Goal: Information Seeking & Learning: Check status

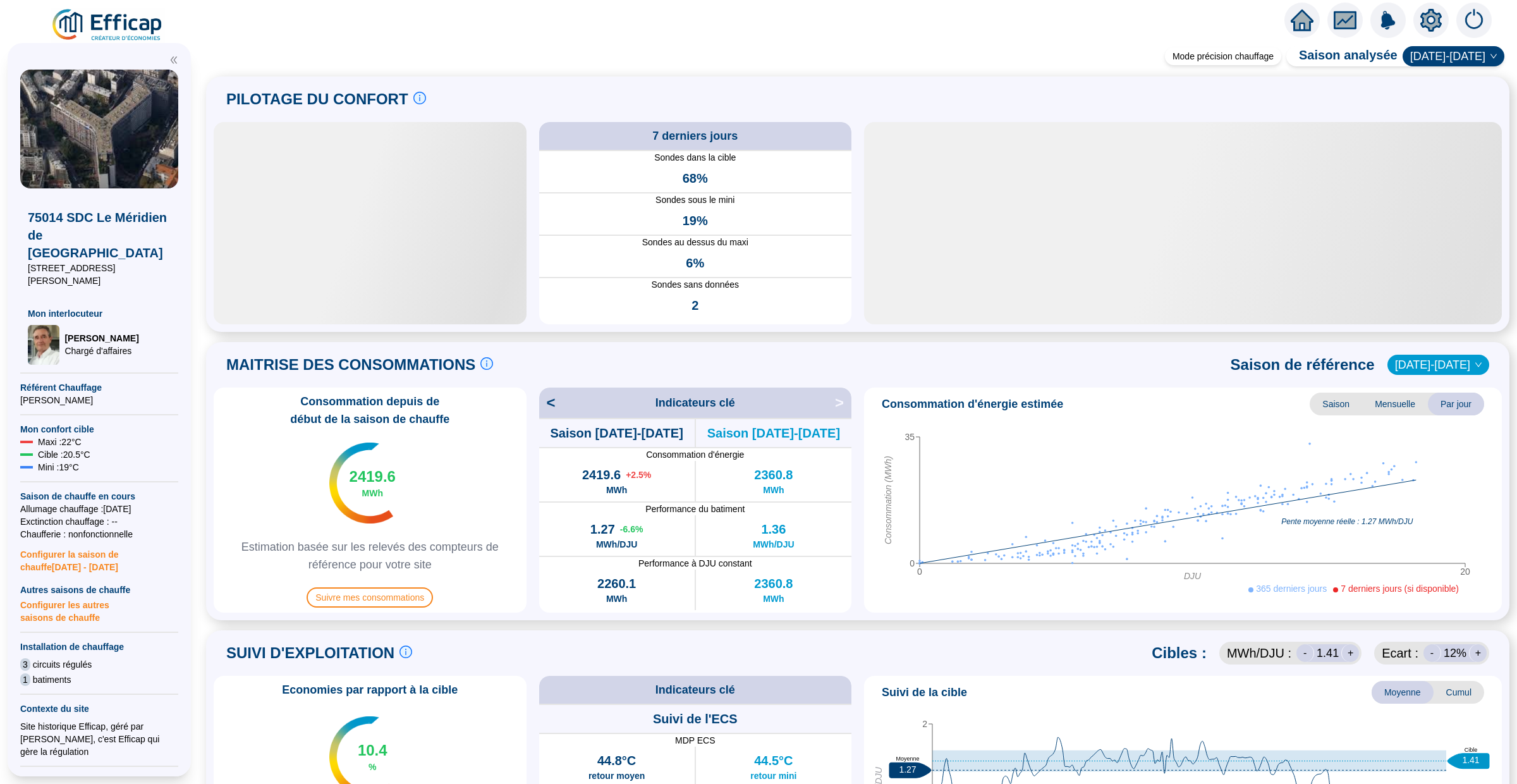
click at [1286, 24] on div at bounding box center [1302, 20] width 35 height 35
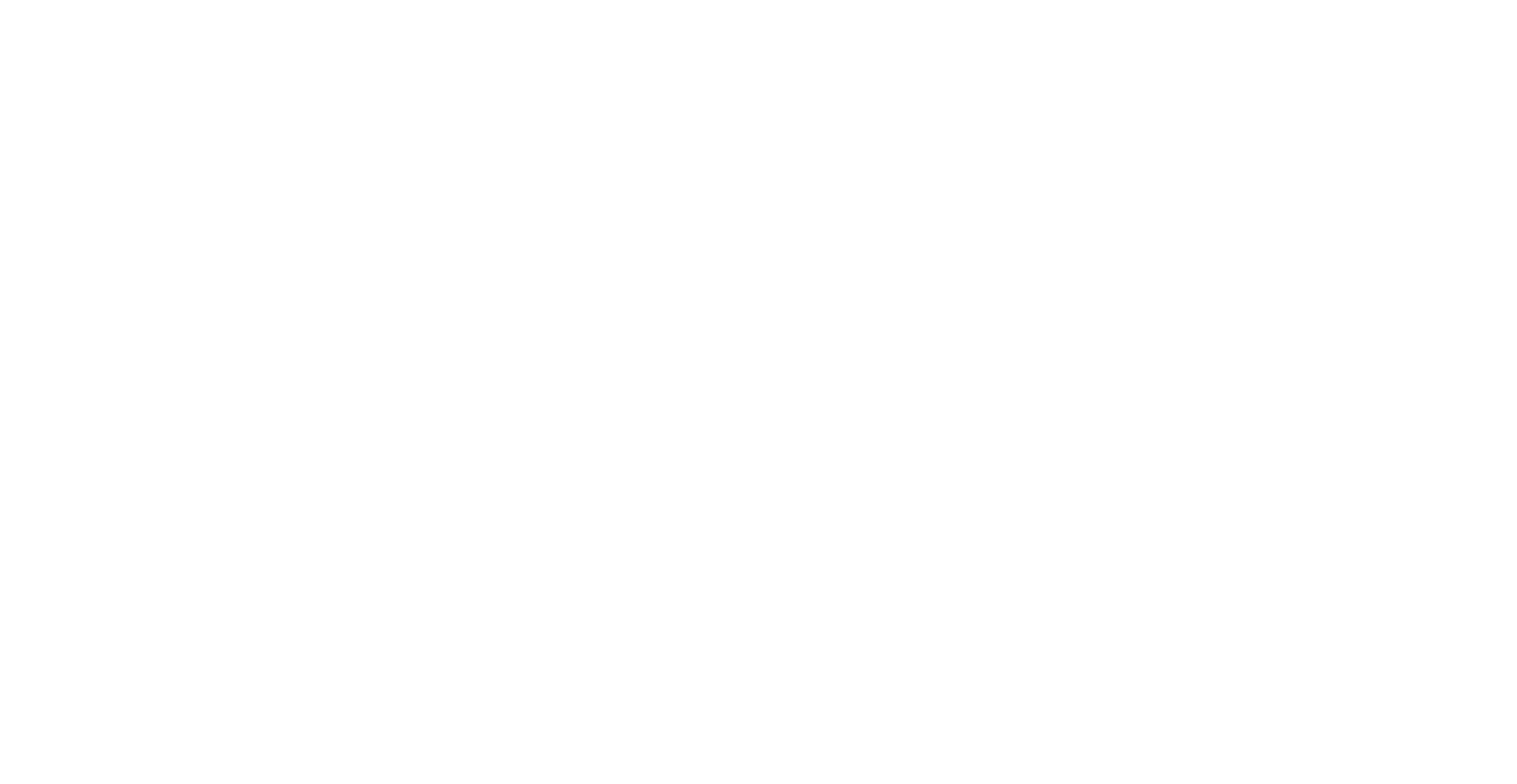
click at [1298, 24] on div at bounding box center [758, 392] width 1517 height 784
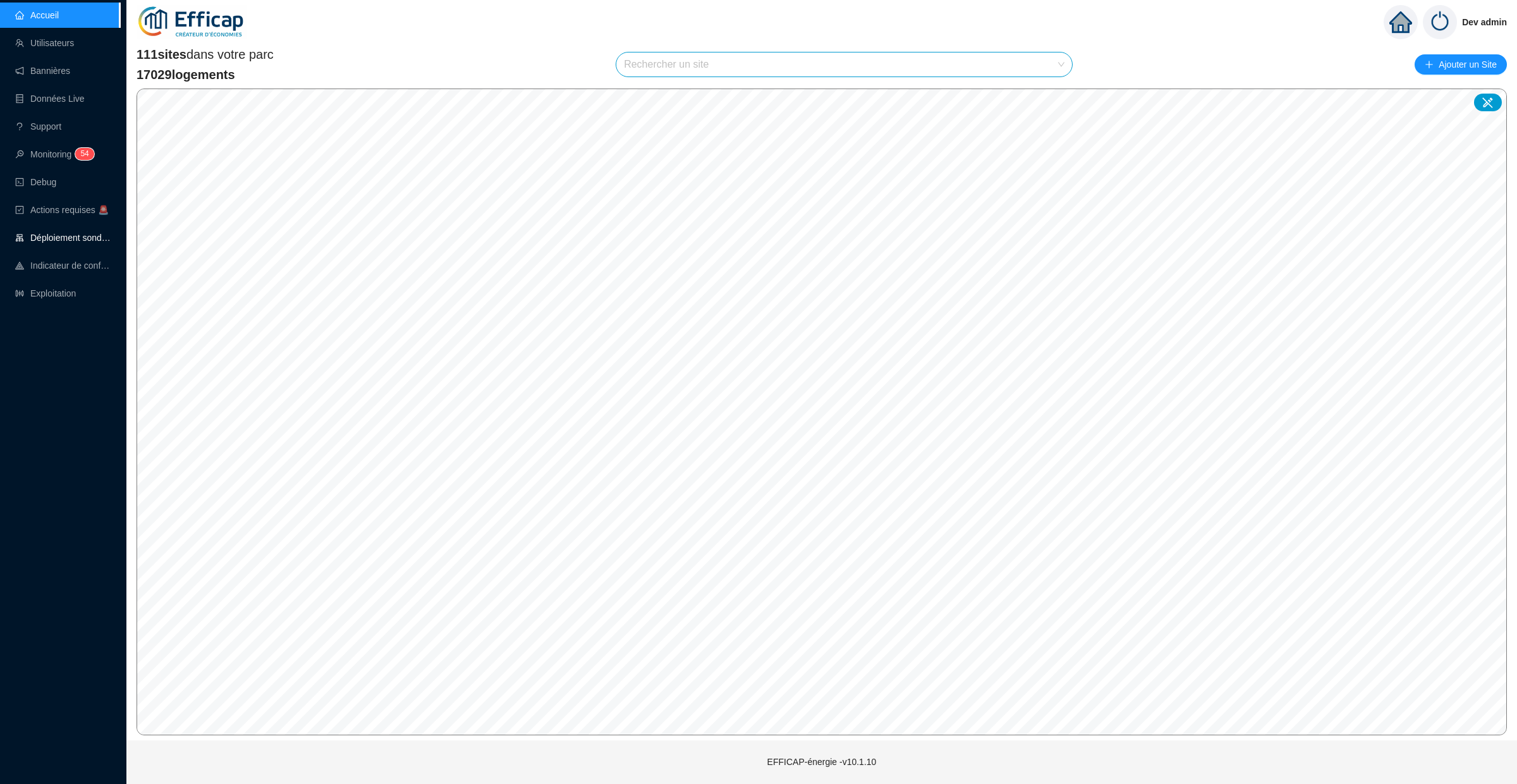
click at [75, 236] on link "Déploiement sondes" at bounding box center [63, 237] width 96 height 10
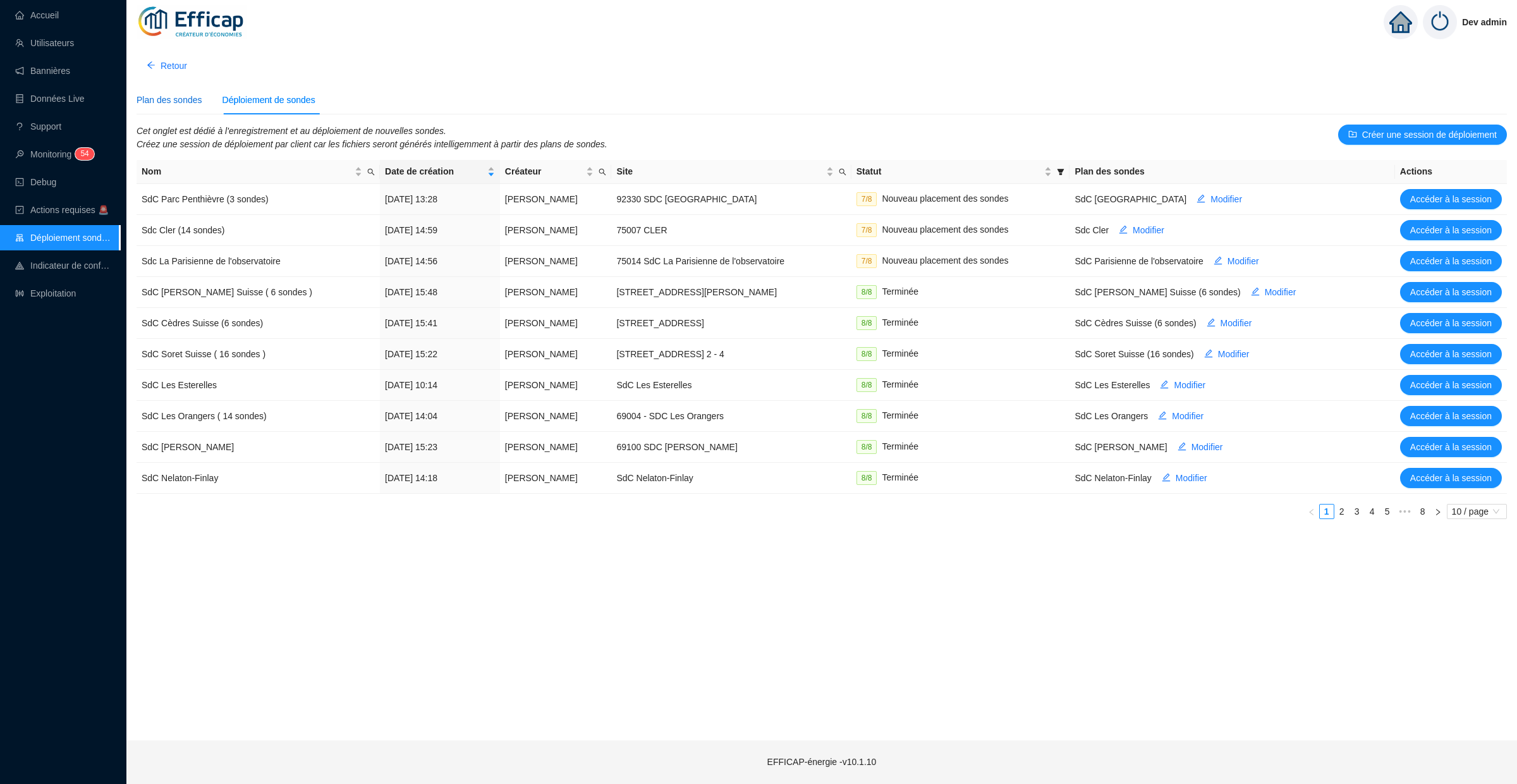
click at [189, 97] on div "Plan des sondes" at bounding box center [169, 100] width 66 height 14
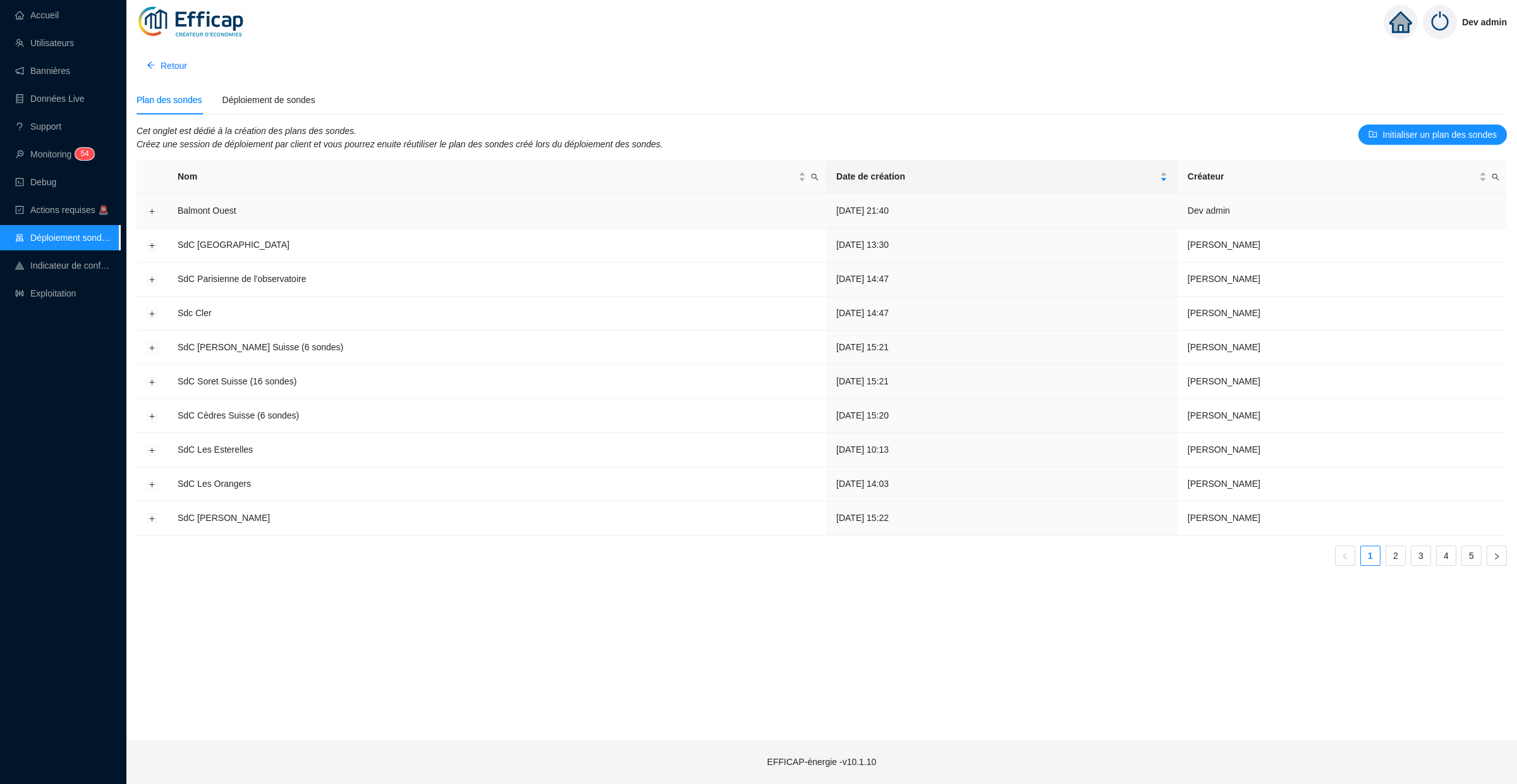
click at [169, 213] on td "Balmont Ouest" at bounding box center [497, 210] width 659 height 34
click at [158, 213] on td at bounding box center [152, 210] width 31 height 34
click at [155, 213] on button "Développer la ligne" at bounding box center [152, 210] width 10 height 10
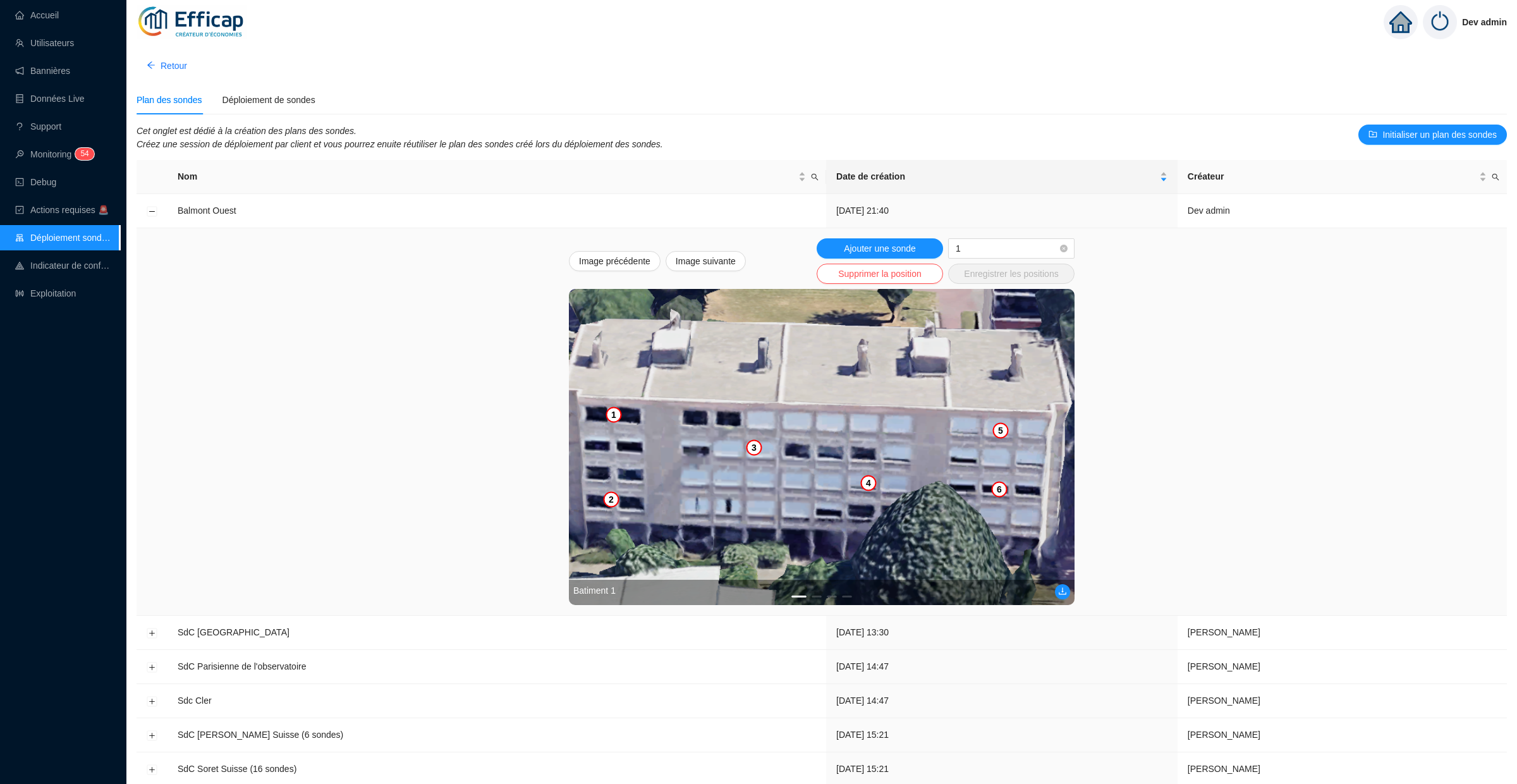
click at [1066, 596] on ul "1 2 3 4" at bounding box center [822, 596] width 506 height 2
click at [1064, 593] on icon "download" at bounding box center [1063, 591] width 9 height 9
click at [820, 598] on div "Batiment 1" at bounding box center [822, 593] width 506 height 26
click at [818, 601] on div "Batiment 1" at bounding box center [822, 593] width 506 height 26
click at [818, 599] on div "Batiment 1" at bounding box center [822, 593] width 506 height 26
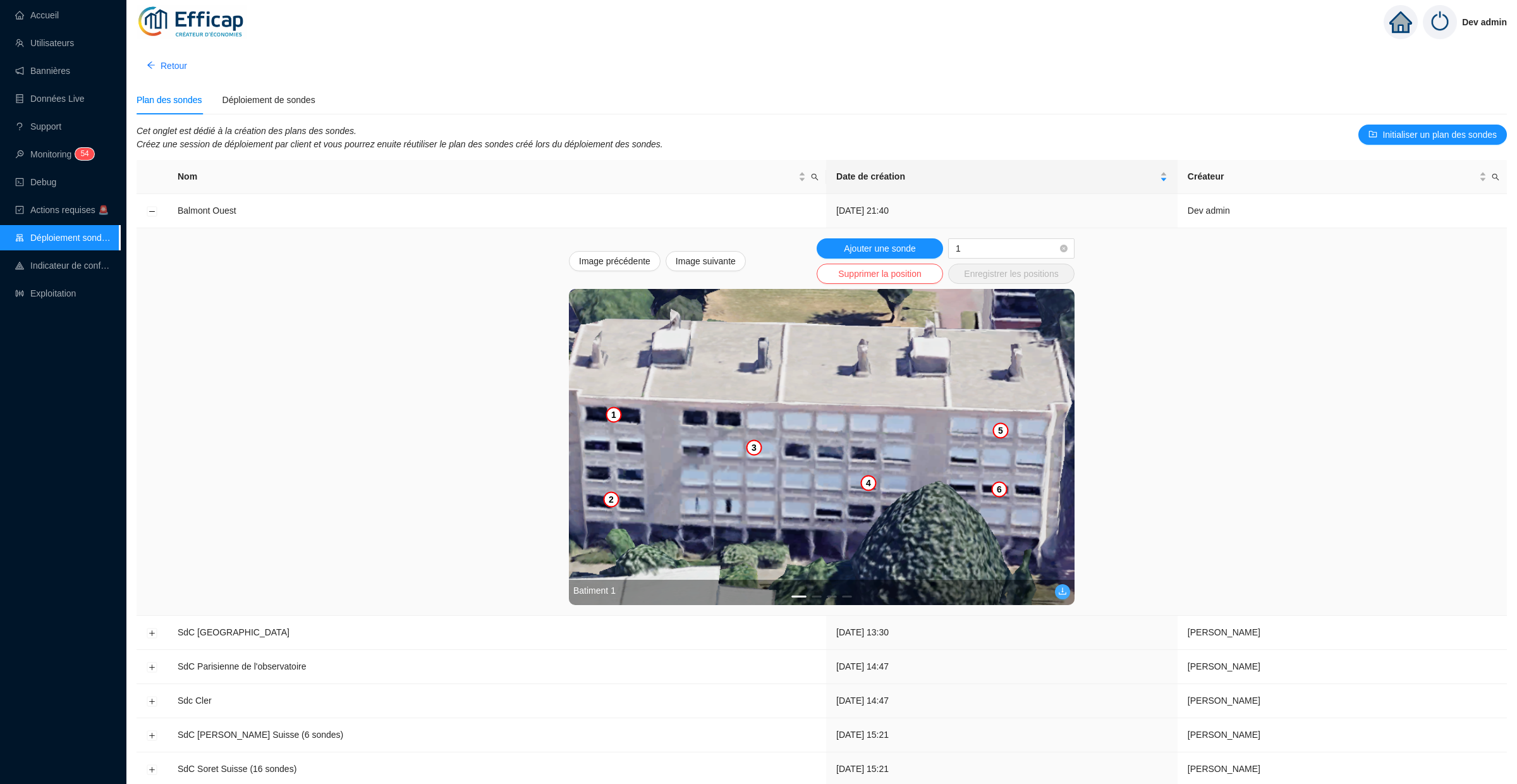
click at [818, 598] on div "Batiment 1" at bounding box center [822, 593] width 506 height 26
drag, startPoint x: 849, startPoint y: 533, endPoint x: 667, endPoint y: 533, distance: 182.0
click at [676, 533] on img at bounding box center [822, 446] width 506 height 316
click at [820, 596] on button "2" at bounding box center [817, 596] width 10 height 2
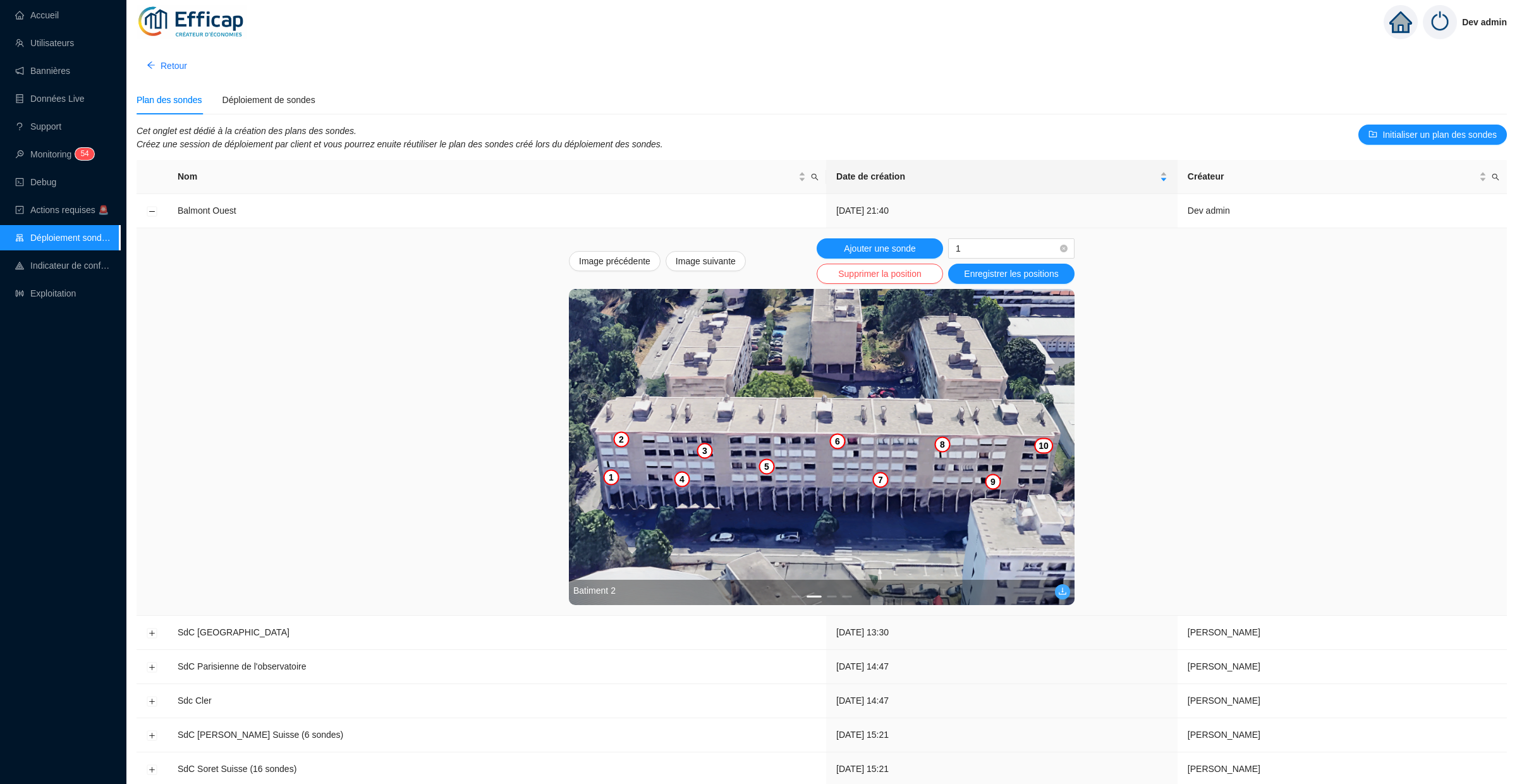
click at [1060, 593] on icon "download" at bounding box center [1063, 591] width 9 height 9
click at [832, 598] on div "Batiment 2" at bounding box center [822, 593] width 506 height 26
click at [832, 594] on div "Batiment 2" at bounding box center [822, 593] width 506 height 26
click at [831, 597] on div "Batiment 2" at bounding box center [822, 593] width 506 height 26
click at [834, 596] on button "3" at bounding box center [832, 596] width 10 height 2
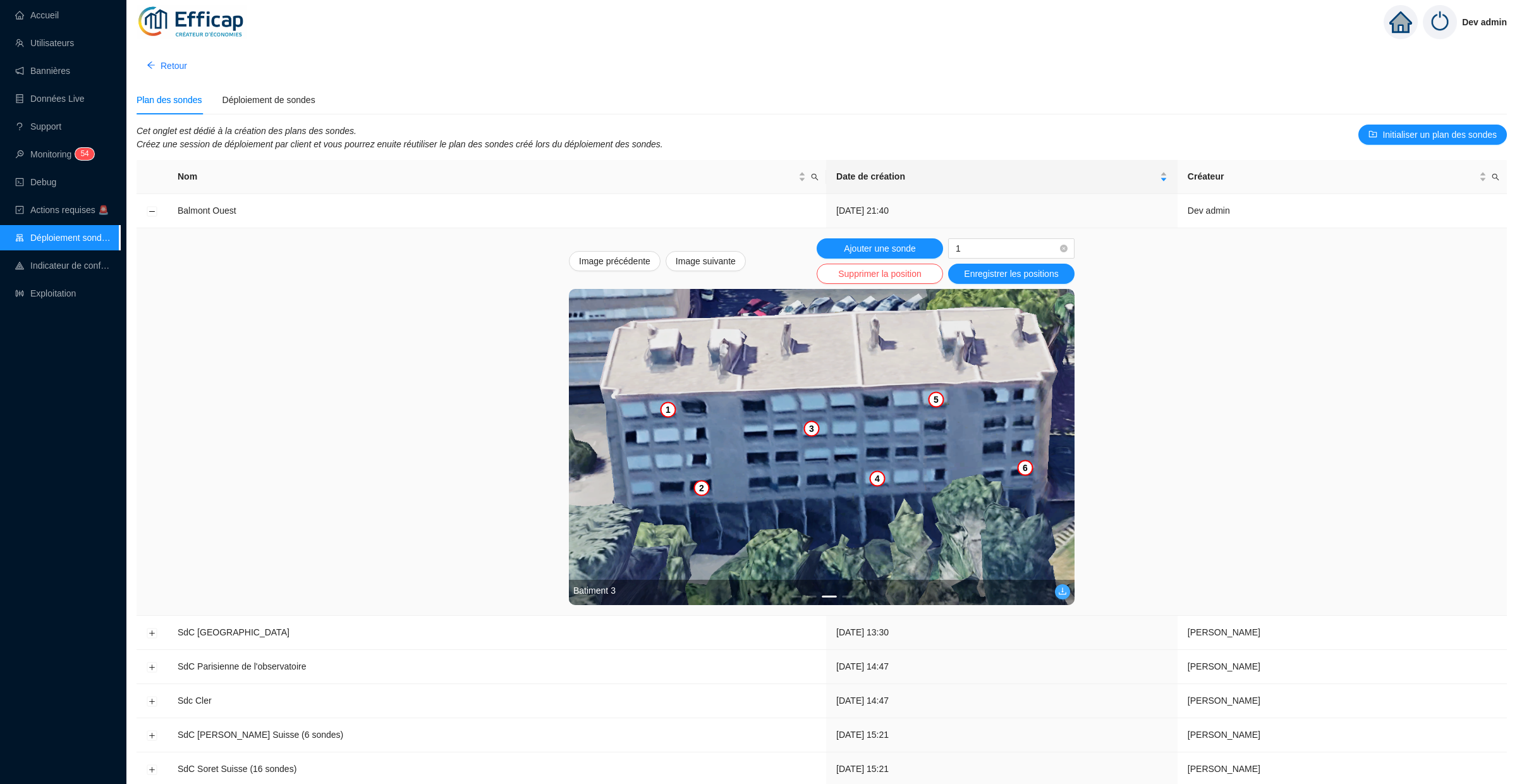
click at [1060, 591] on icon "download" at bounding box center [1063, 591] width 9 height 9
click at [37, 10] on link "Accueil" at bounding box center [37, 14] width 44 height 10
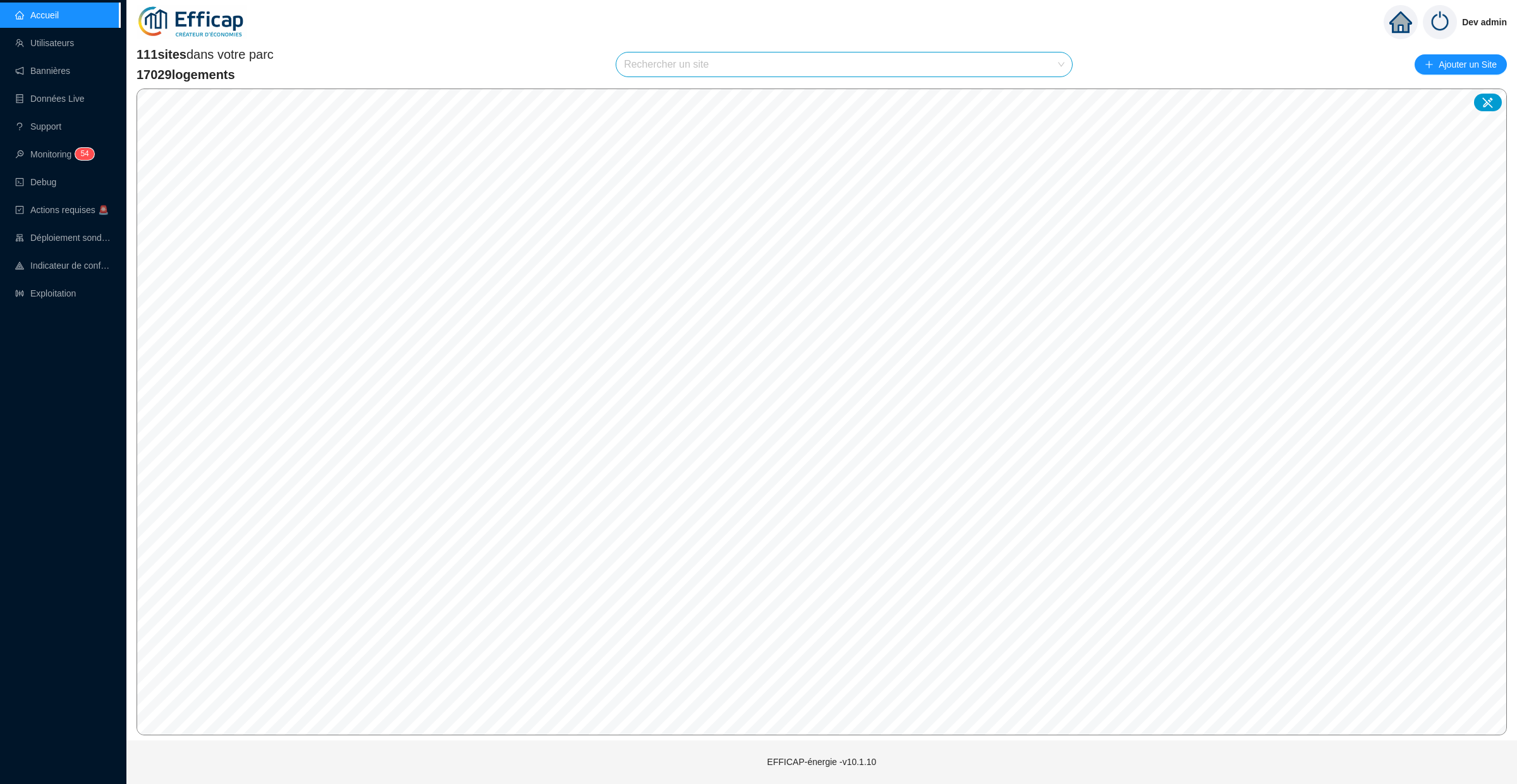
click at [700, 57] on input "search" at bounding box center [838, 65] width 429 height 24
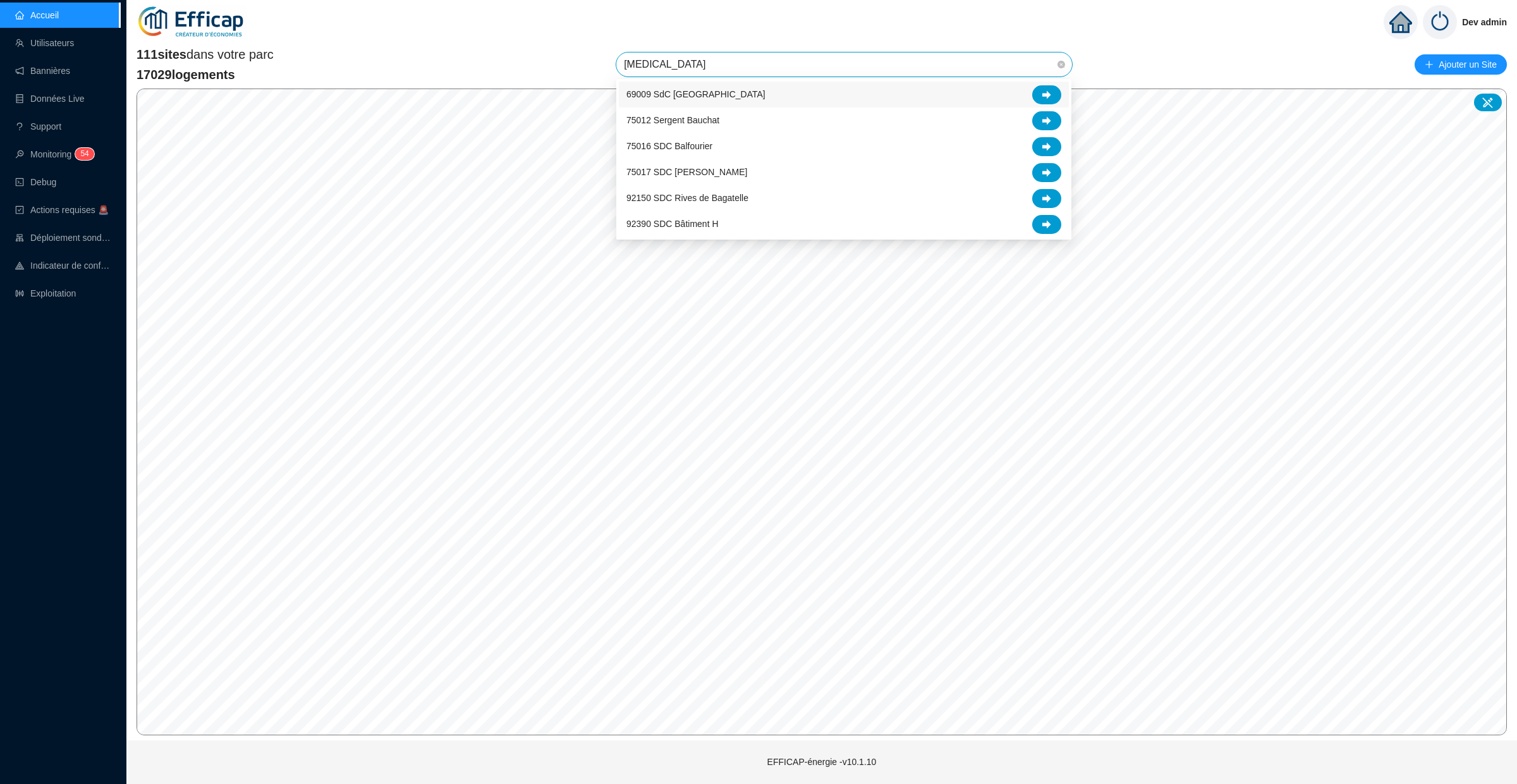
type input "balm"
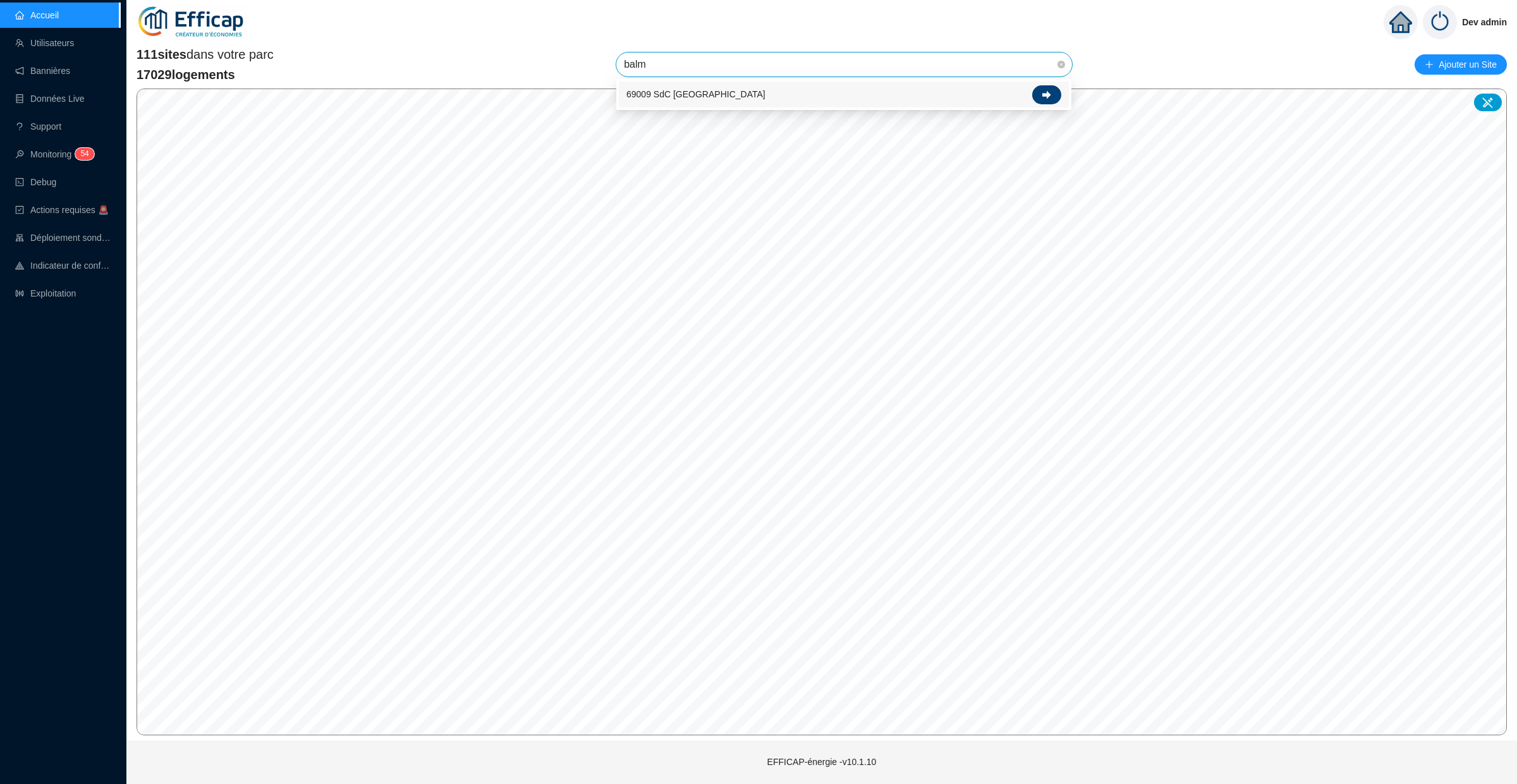
click at [1038, 92] on div at bounding box center [1047, 94] width 29 height 19
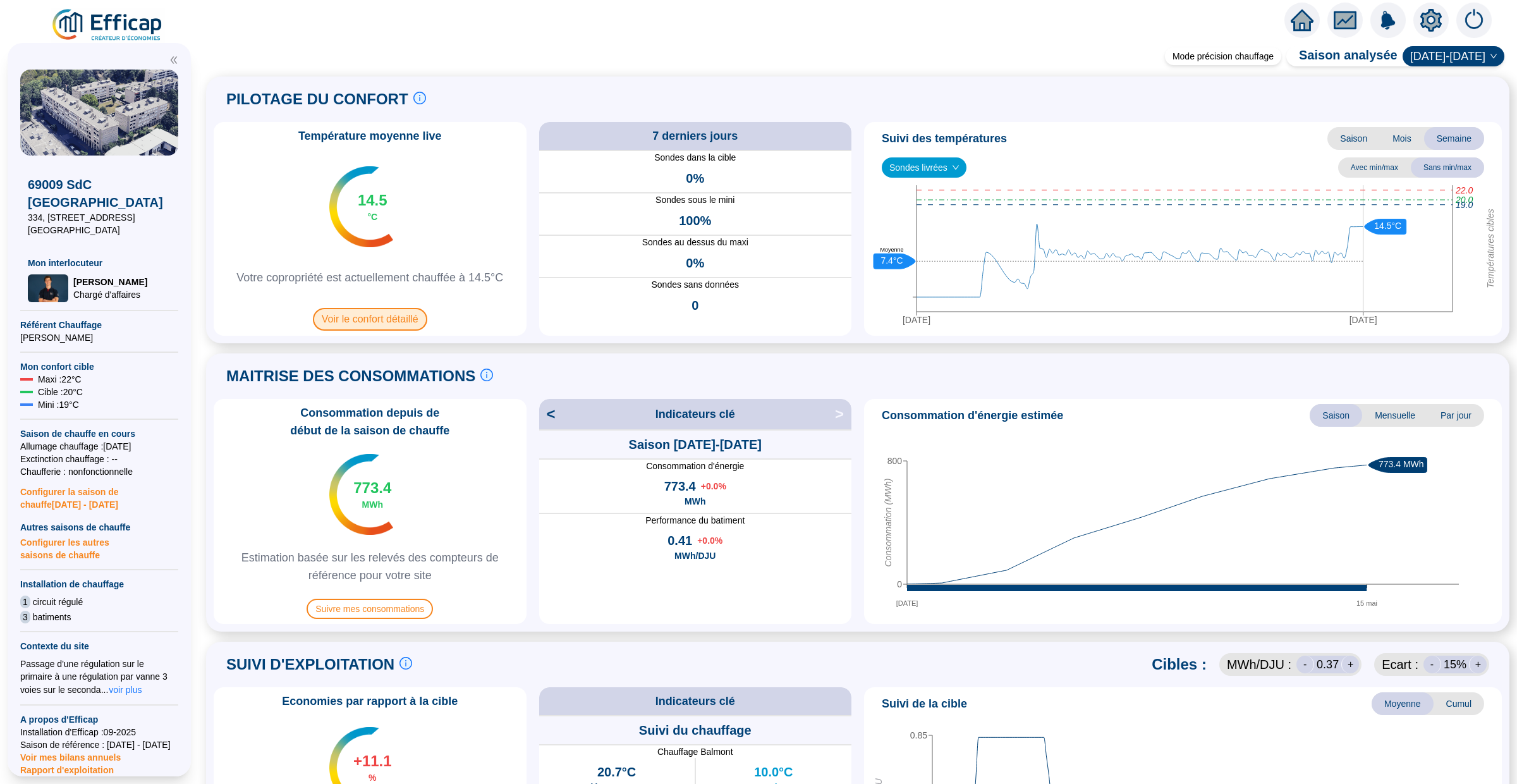
click at [386, 326] on span "Voir le confort détaillé" at bounding box center [370, 319] width 115 height 23
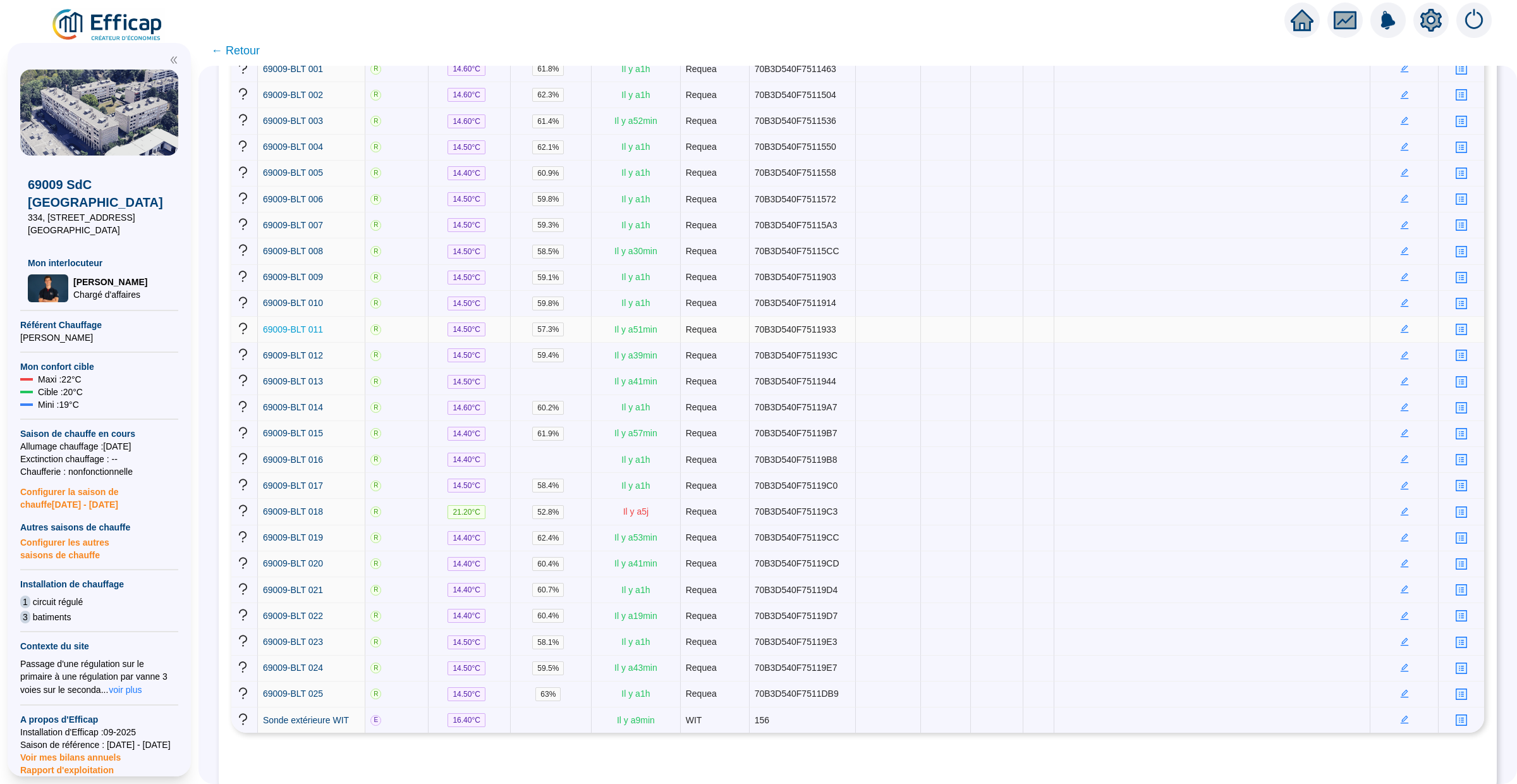
scroll to position [216, 0]
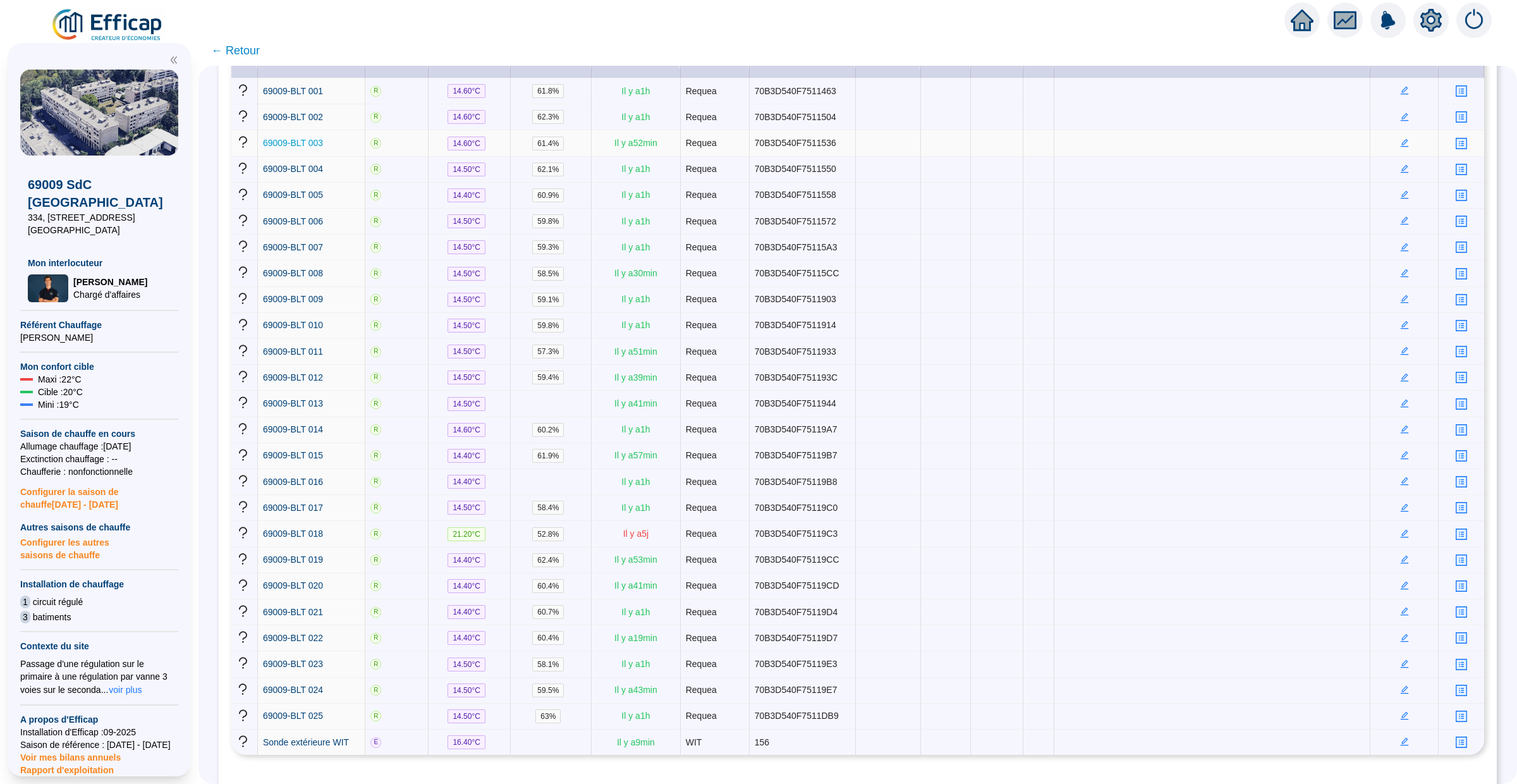
click at [310, 148] on span "69009-BLT 003" at bounding box center [293, 142] width 60 height 10
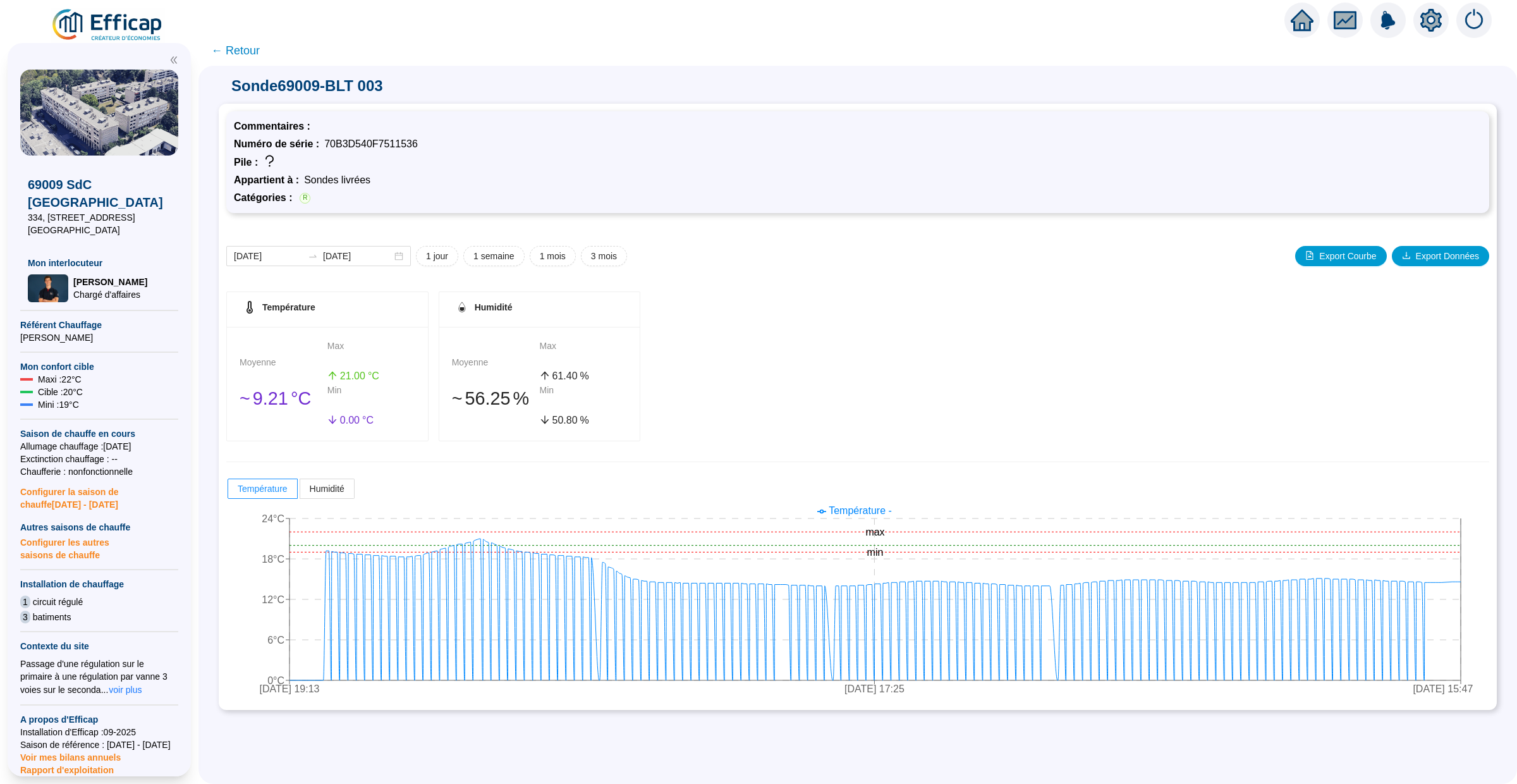
click at [1293, 28] on icon "home" at bounding box center [1302, 20] width 23 height 23
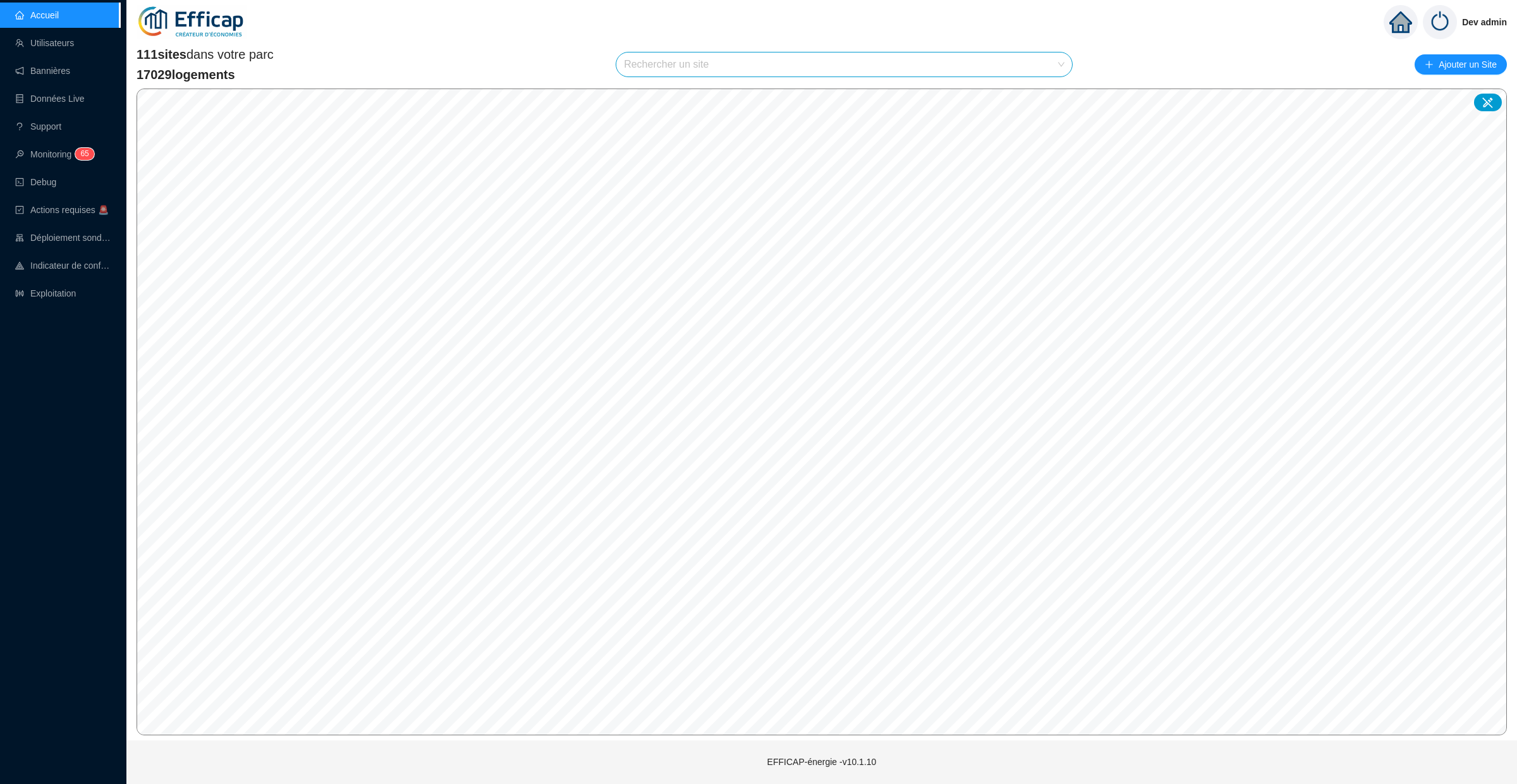
click at [639, 72] on input "search" at bounding box center [838, 65] width 429 height 24
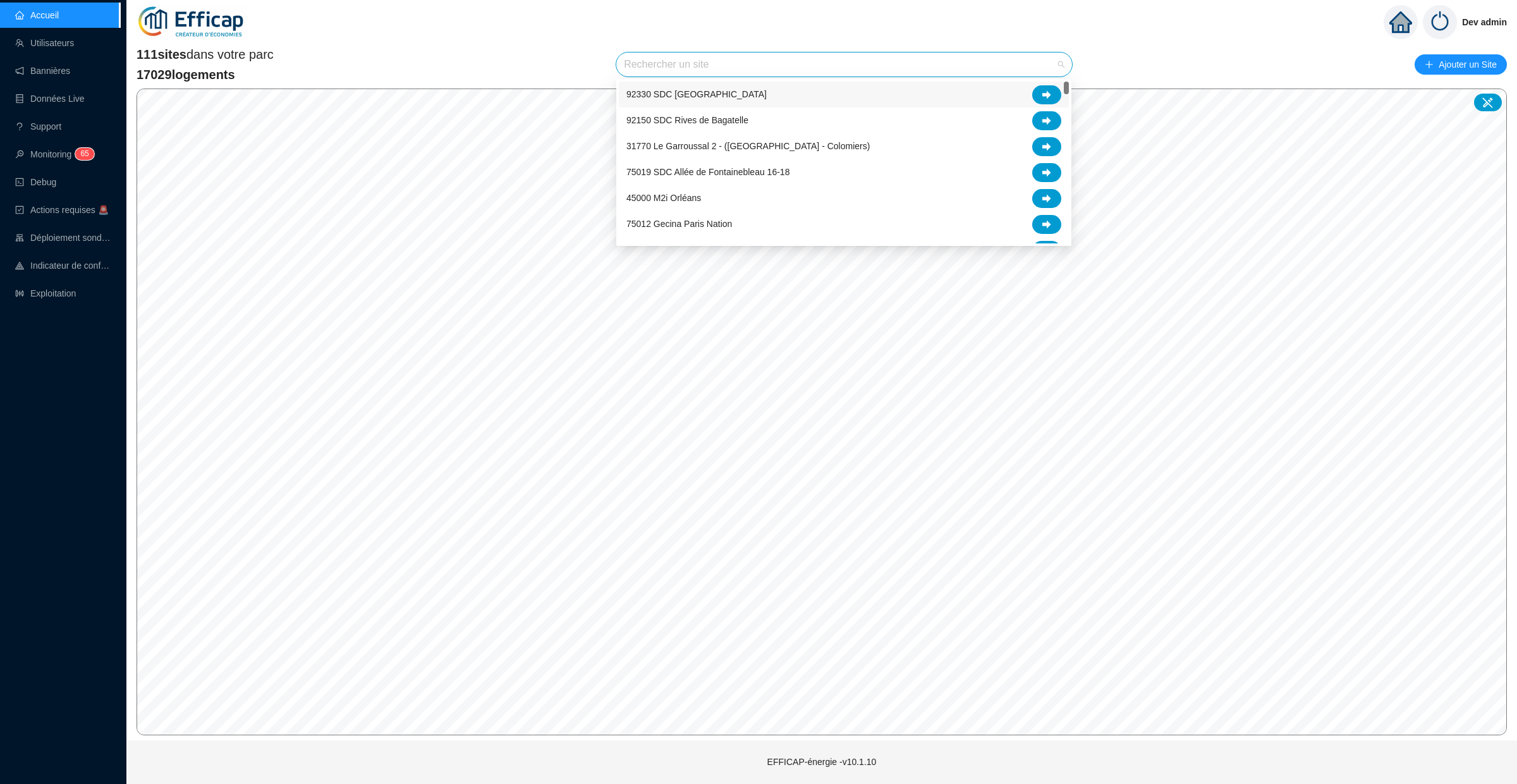
click at [676, 60] on input "search" at bounding box center [838, 65] width 429 height 24
click at [665, 64] on input "search" at bounding box center [838, 65] width 429 height 24
type input "erab"
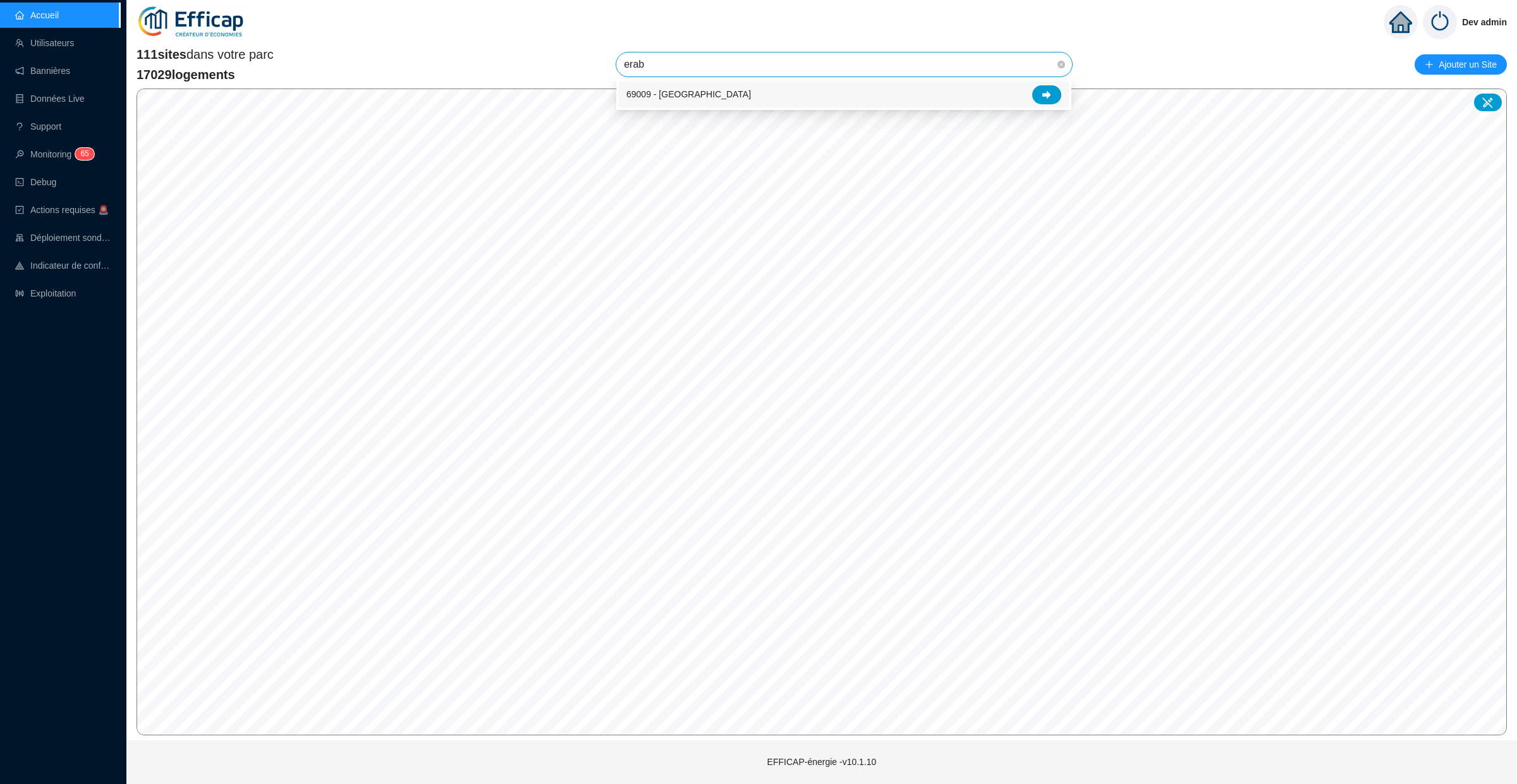
click at [870, 90] on div "69009 - [GEOGRAPHIC_DATA]" at bounding box center [844, 94] width 435 height 19
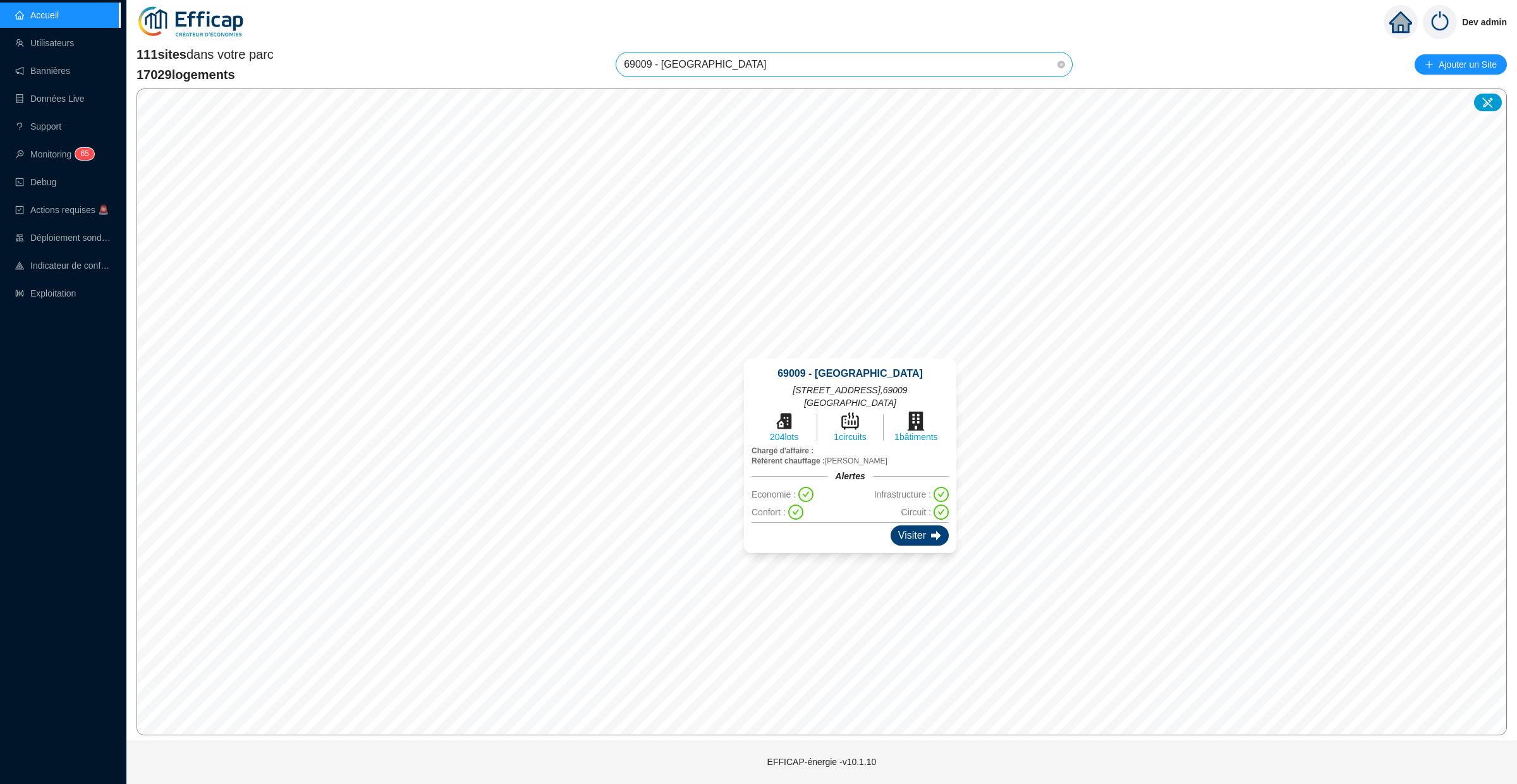
click at [915, 526] on div "Visiter" at bounding box center [919, 535] width 58 height 20
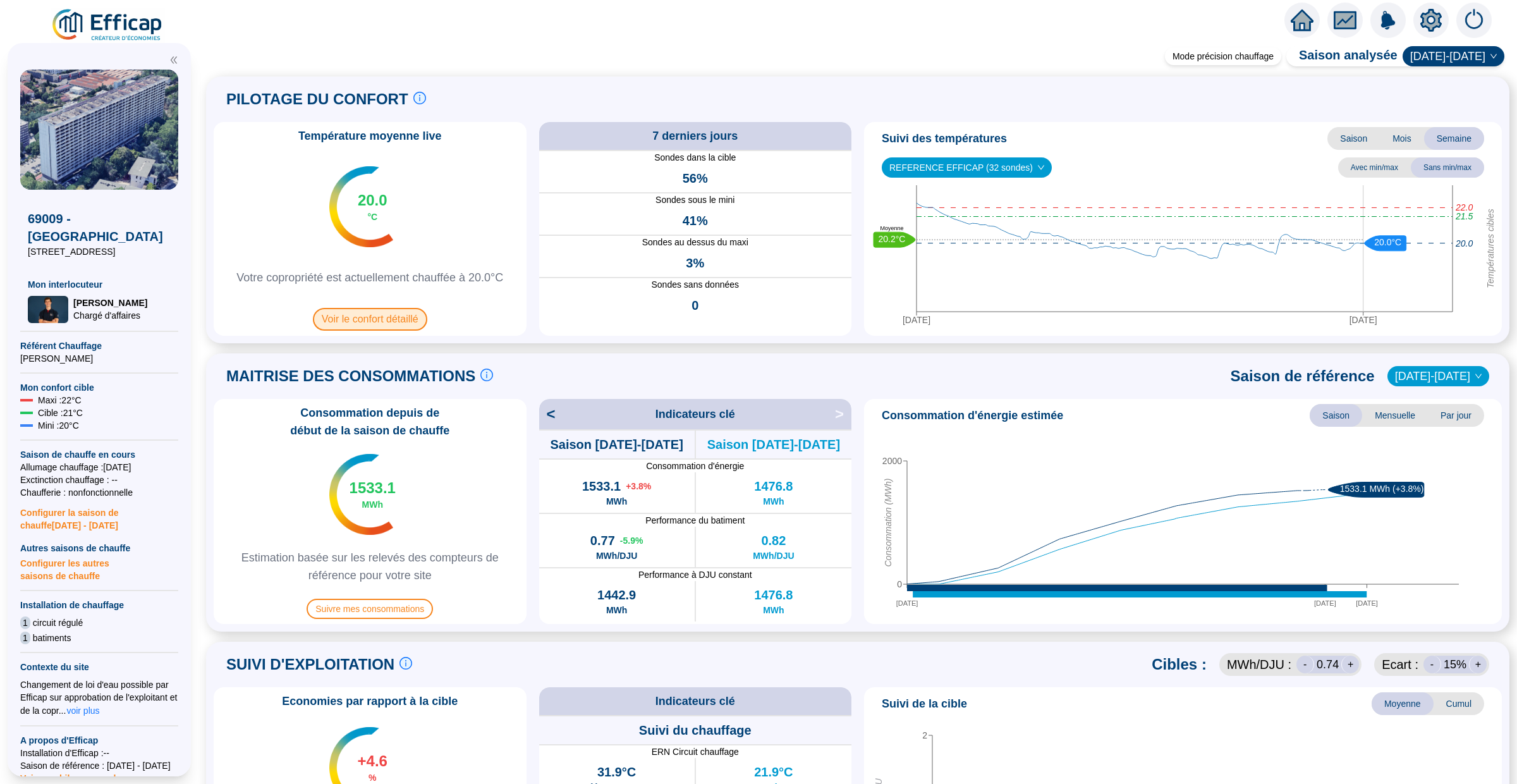
click at [400, 318] on span "Voir le confort détaillé" at bounding box center [370, 319] width 115 height 23
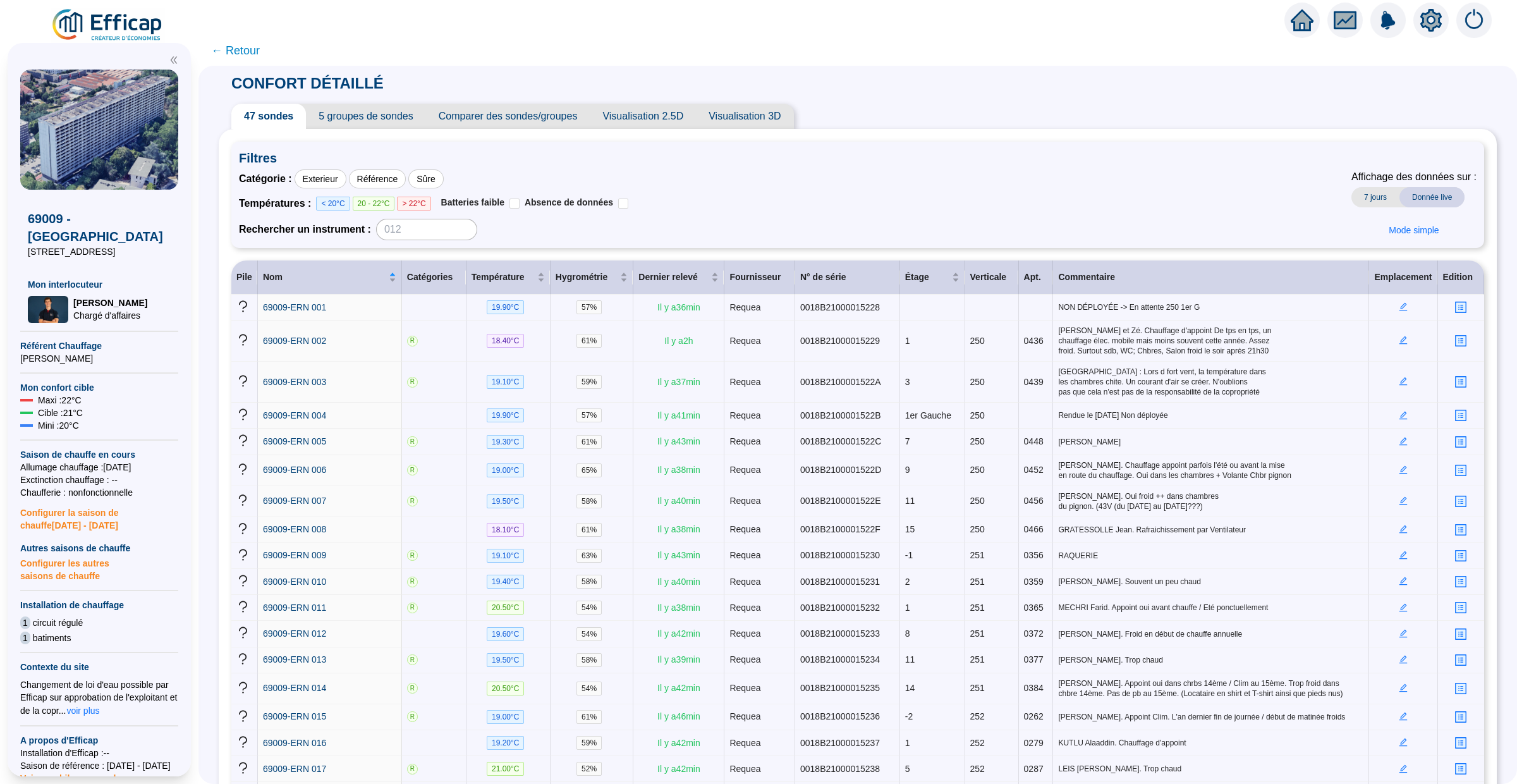
click at [249, 45] on span "← Retour" at bounding box center [235, 50] width 49 height 17
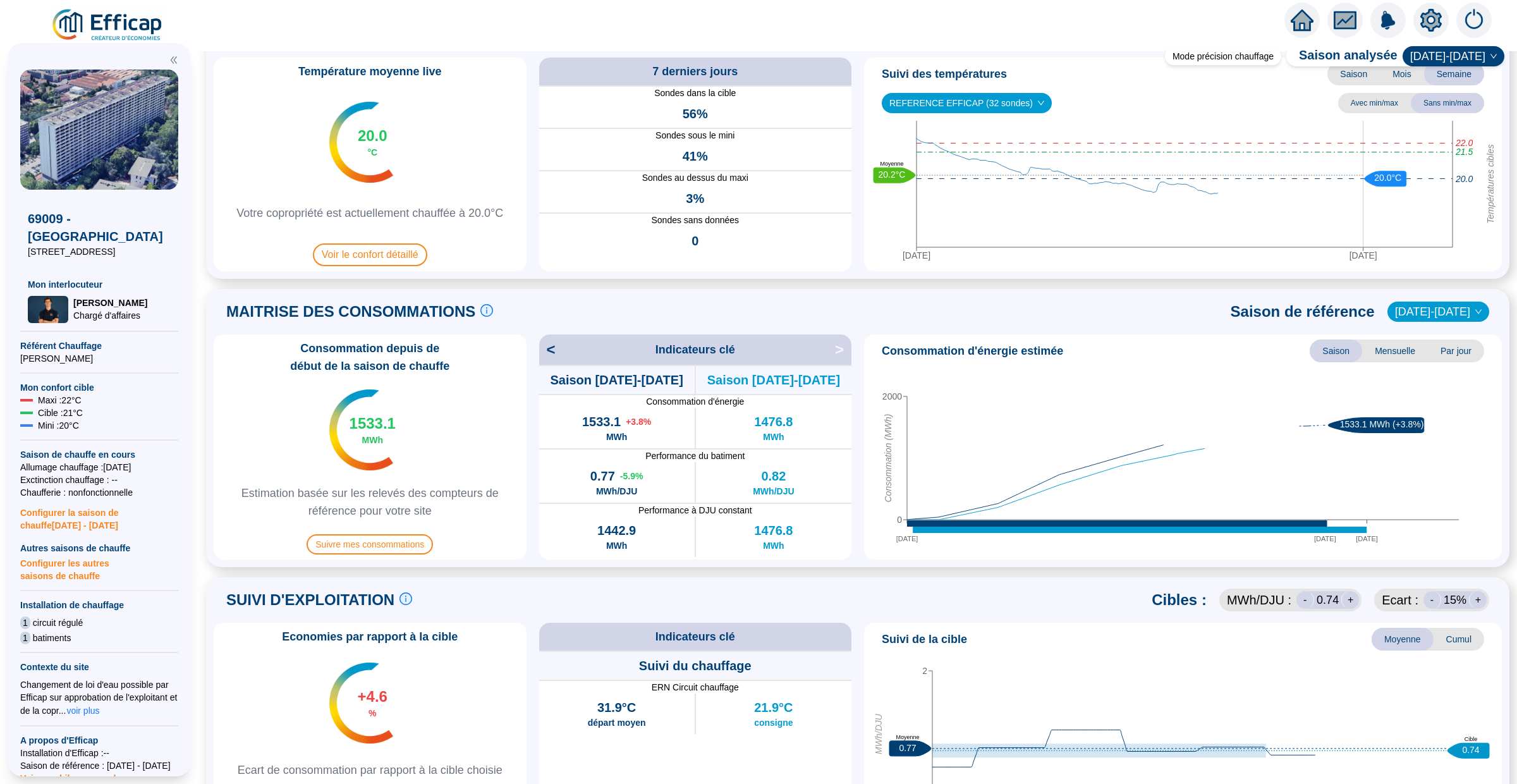
scroll to position [82, 0]
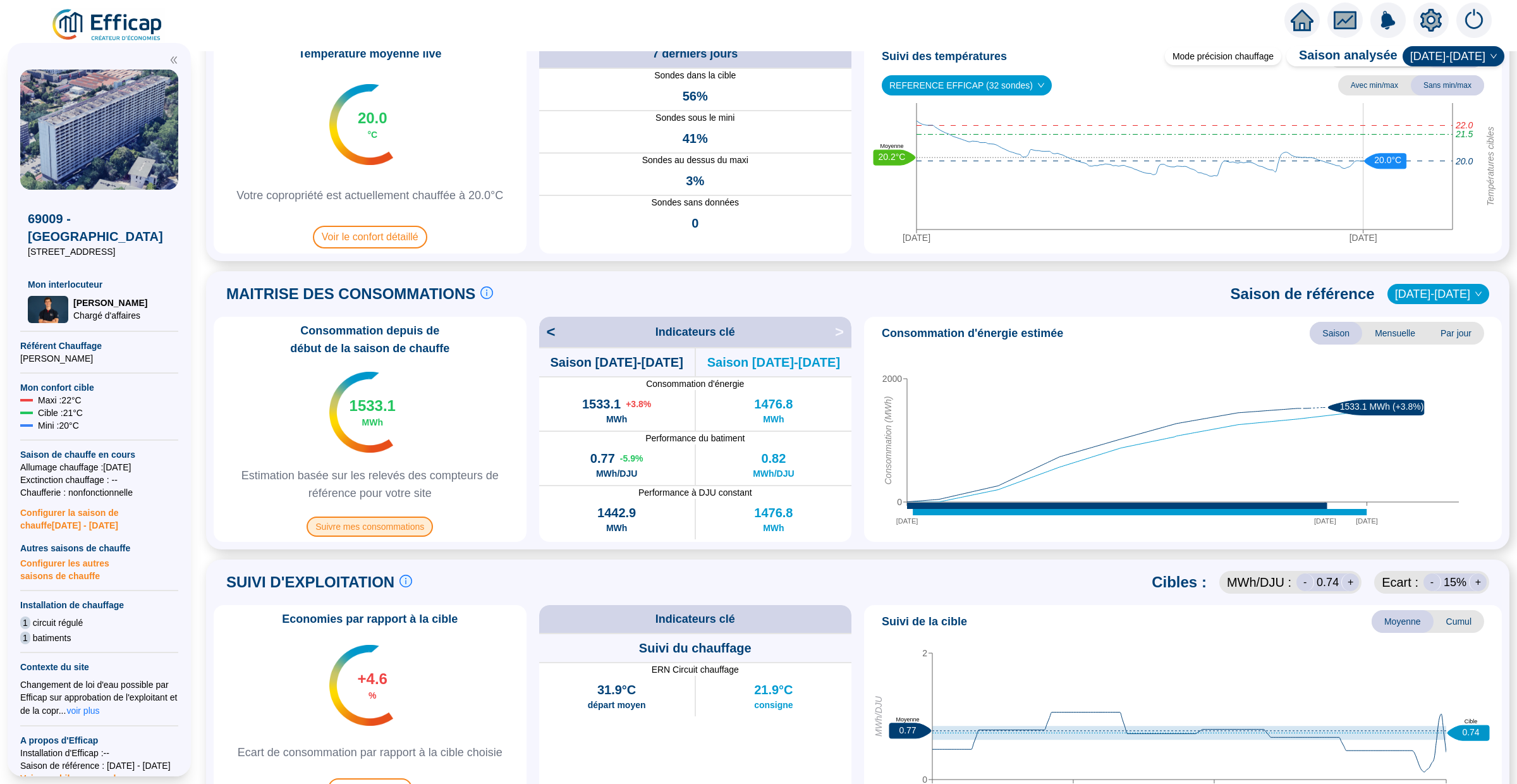
click at [392, 526] on span "Suivre mes consommations" at bounding box center [370, 526] width 127 height 20
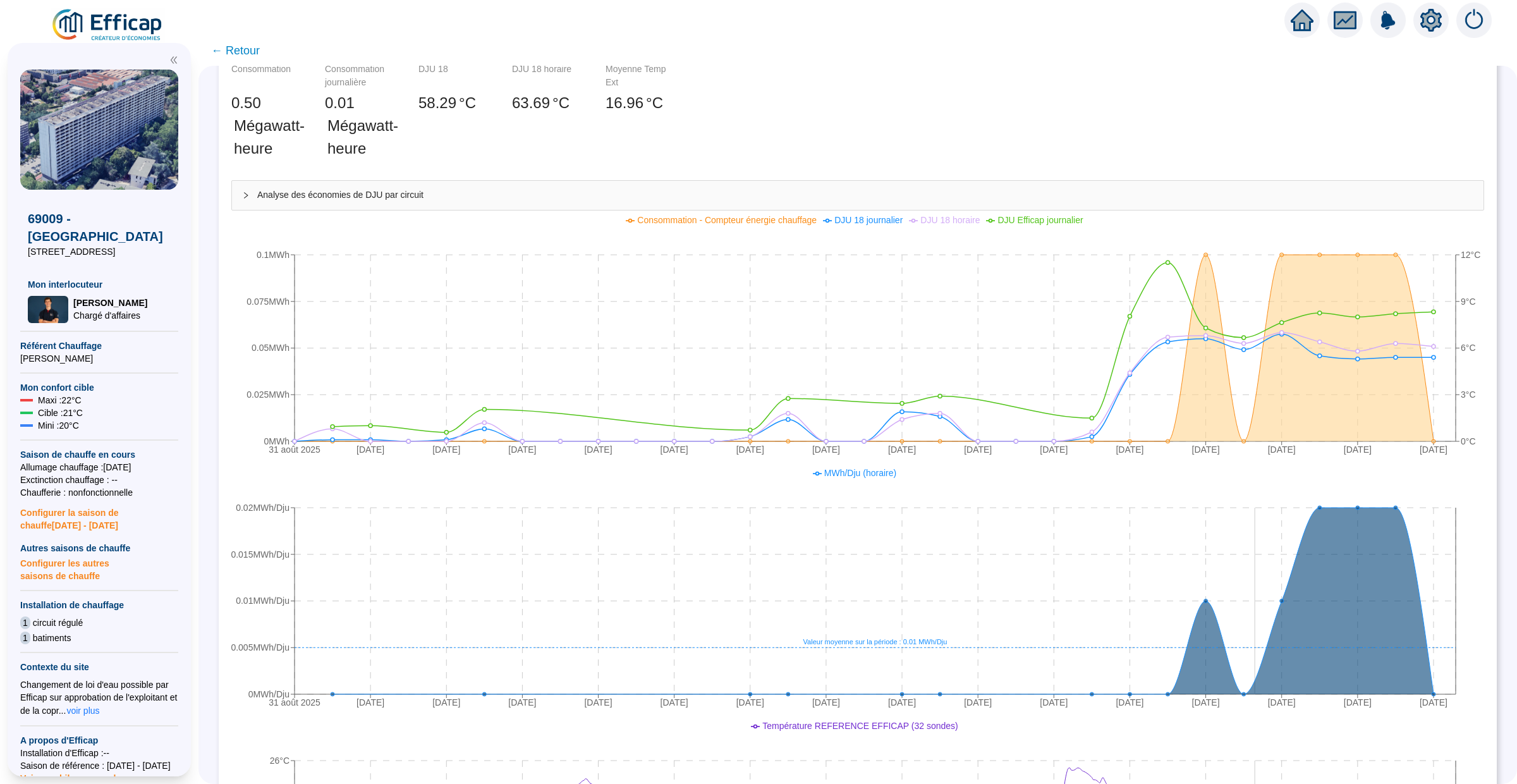
scroll to position [276, 0]
click at [1137, 121] on div "Consommation 0 .50 Mégawatt-heure Consommation journalière 0 .01 Mégawatt-heure…" at bounding box center [857, 122] width 1263 height 118
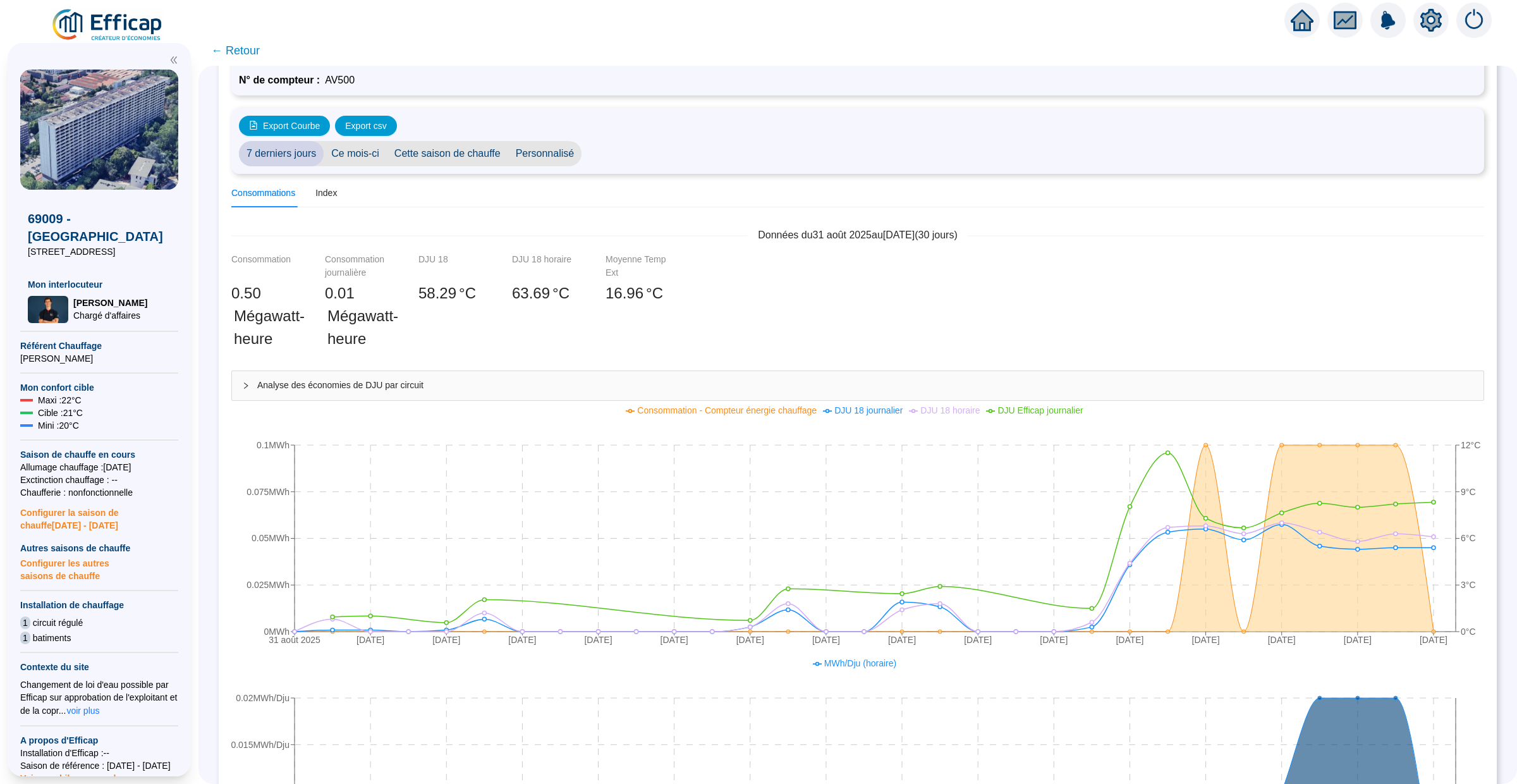
click at [247, 48] on span "← Retour" at bounding box center [235, 50] width 49 height 17
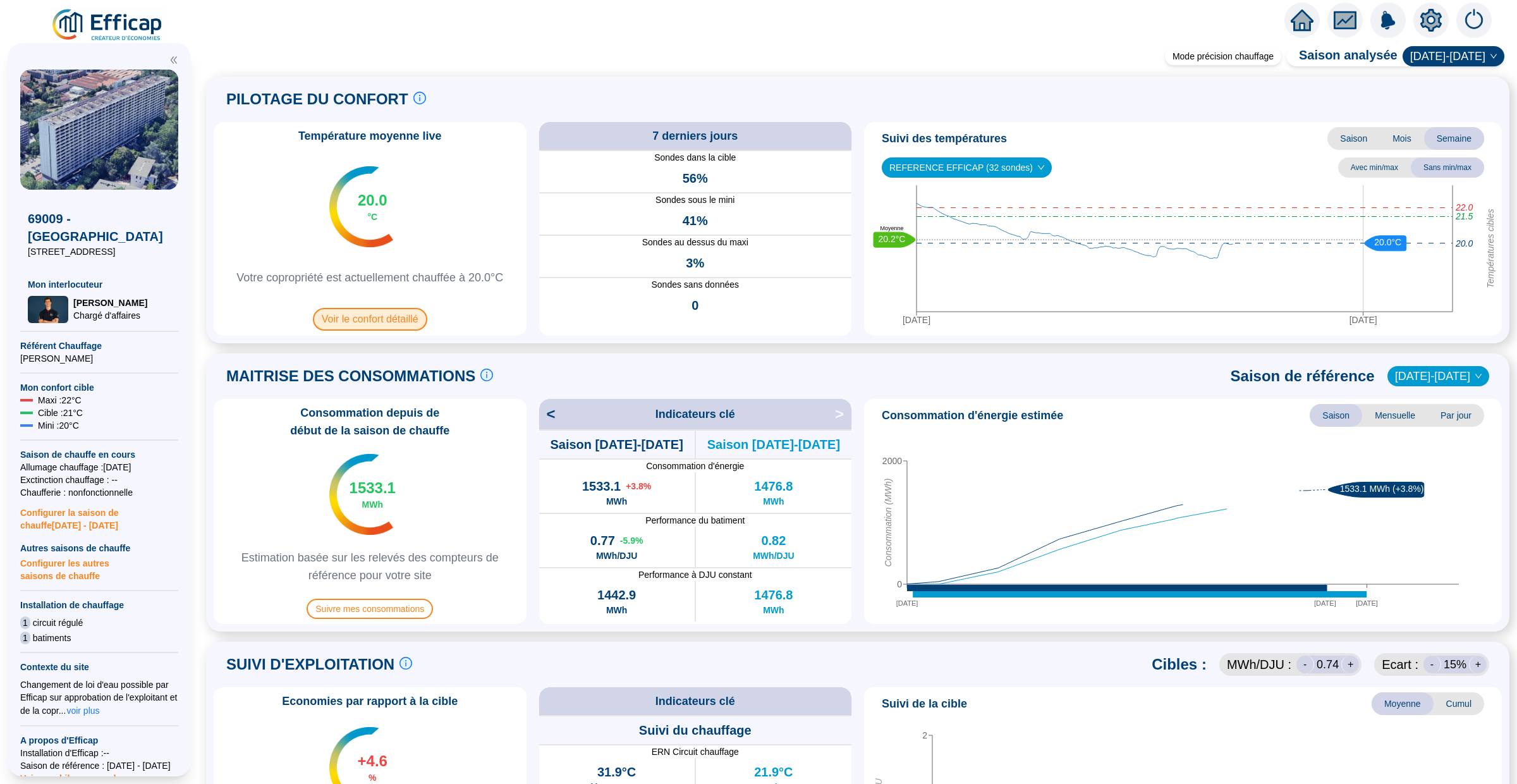
click at [358, 311] on span "Voir le confort détaillé" at bounding box center [370, 319] width 115 height 23
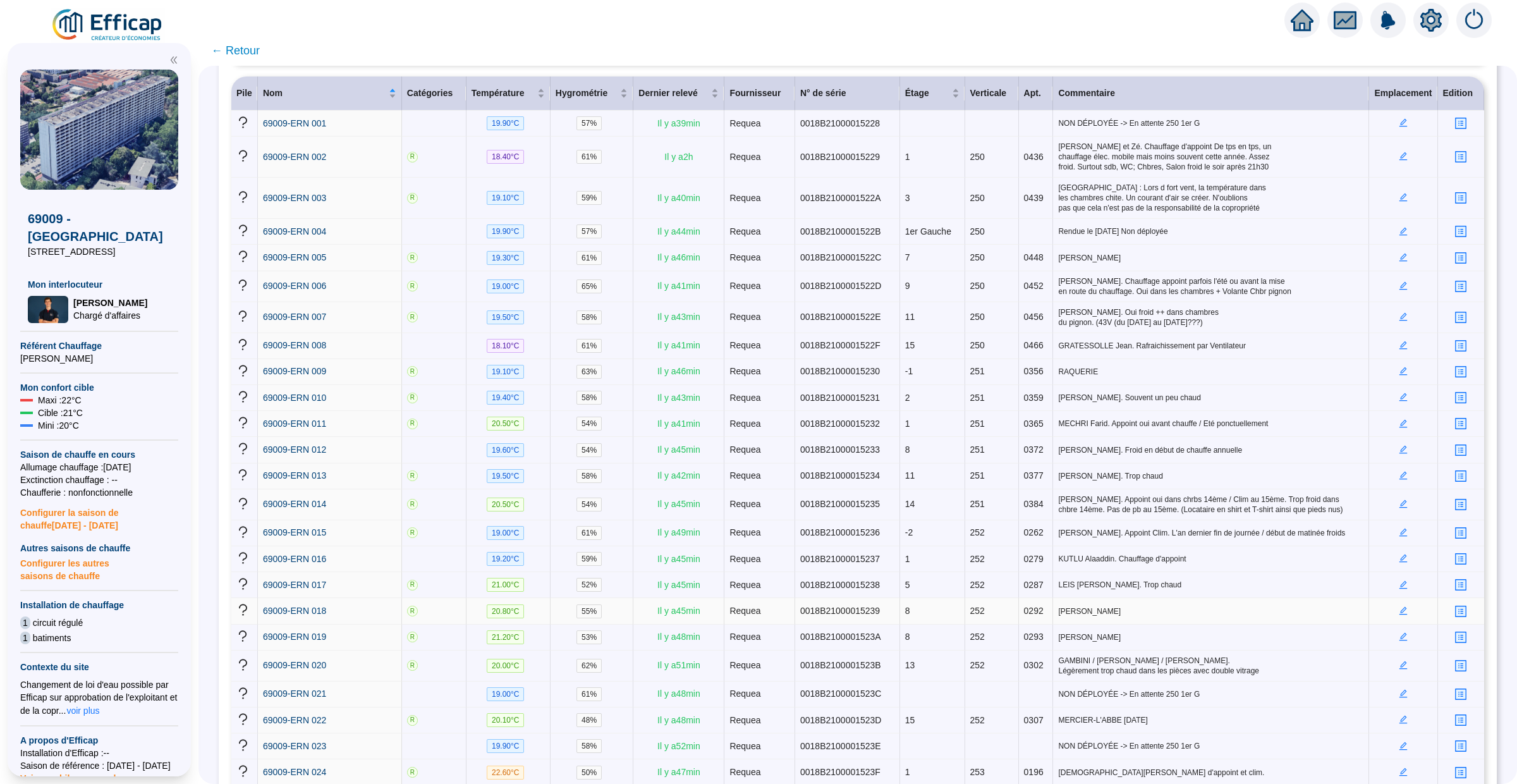
scroll to position [182, 0]
click at [975, 565] on span "252" at bounding box center [977, 560] width 14 height 10
click at [1125, 429] on span "MECHRI Farid. Appoint oui avant chauffe / Eté ponctuellement" at bounding box center [1211, 425] width 305 height 10
click at [1404, 424] on icon "edit" at bounding box center [1403, 424] width 8 height 8
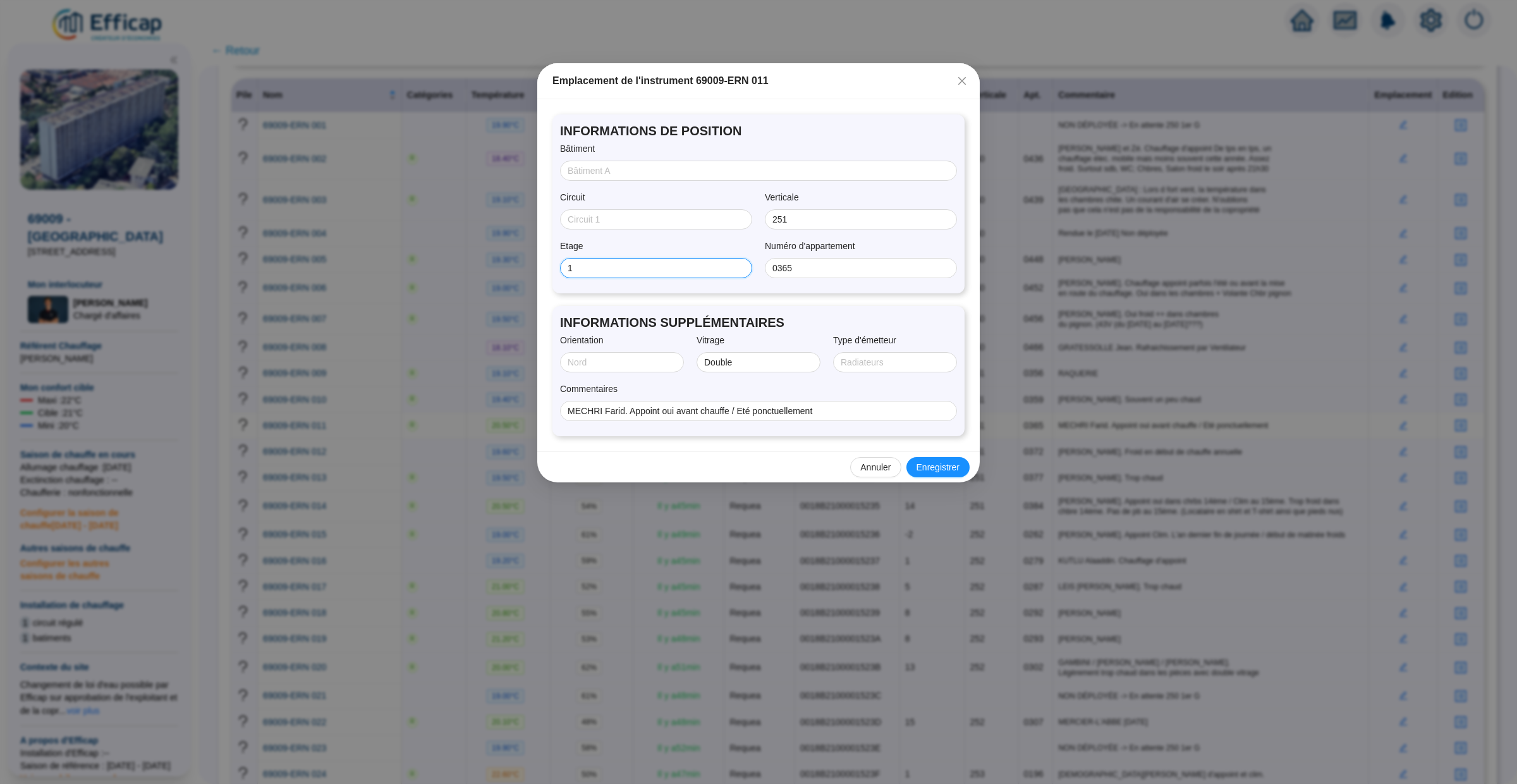
click at [597, 264] on input "1" at bounding box center [654, 268] width 174 height 14
type input "5"
click at [941, 471] on span "Enregistrer" at bounding box center [938, 467] width 43 height 14
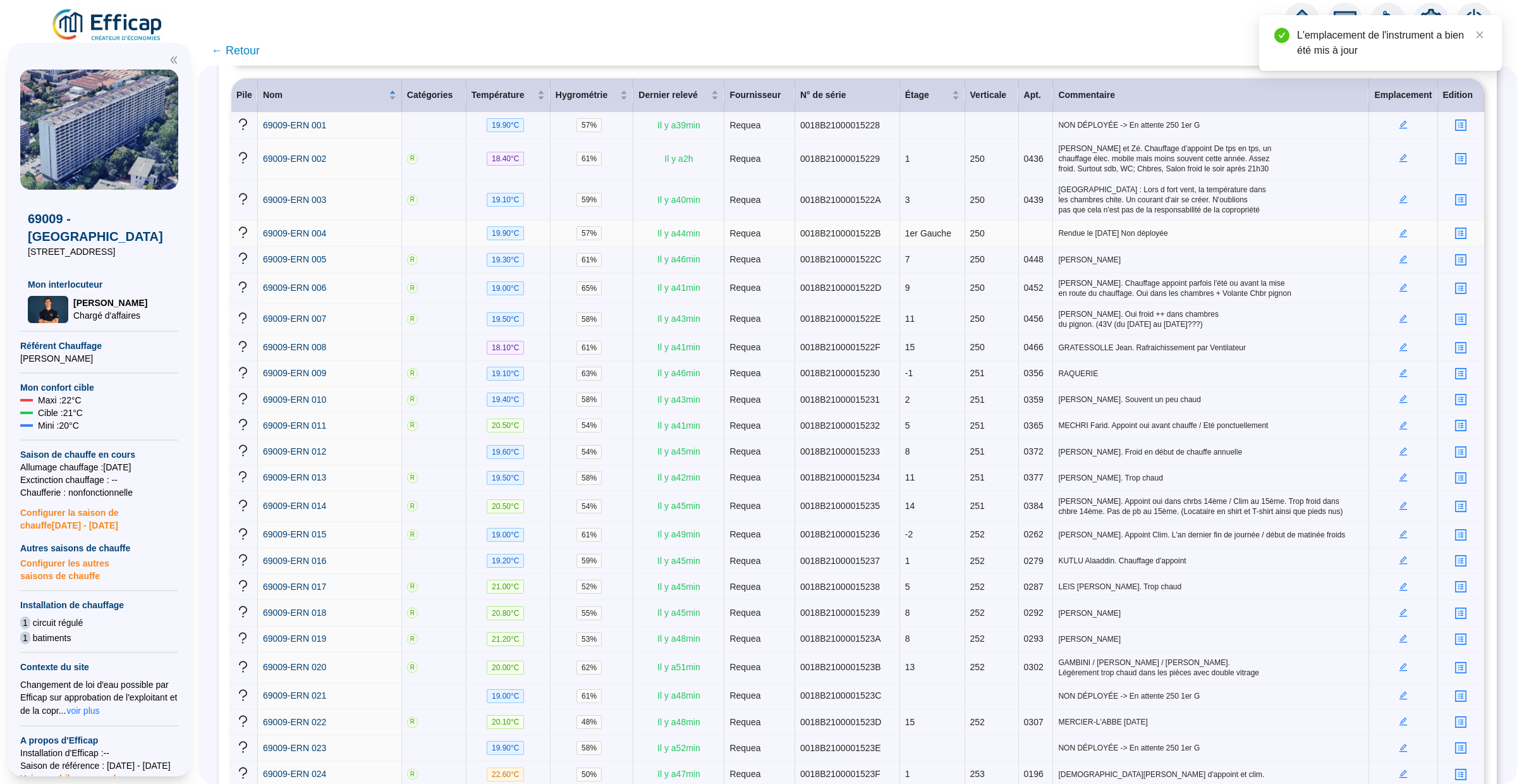
scroll to position [0, 0]
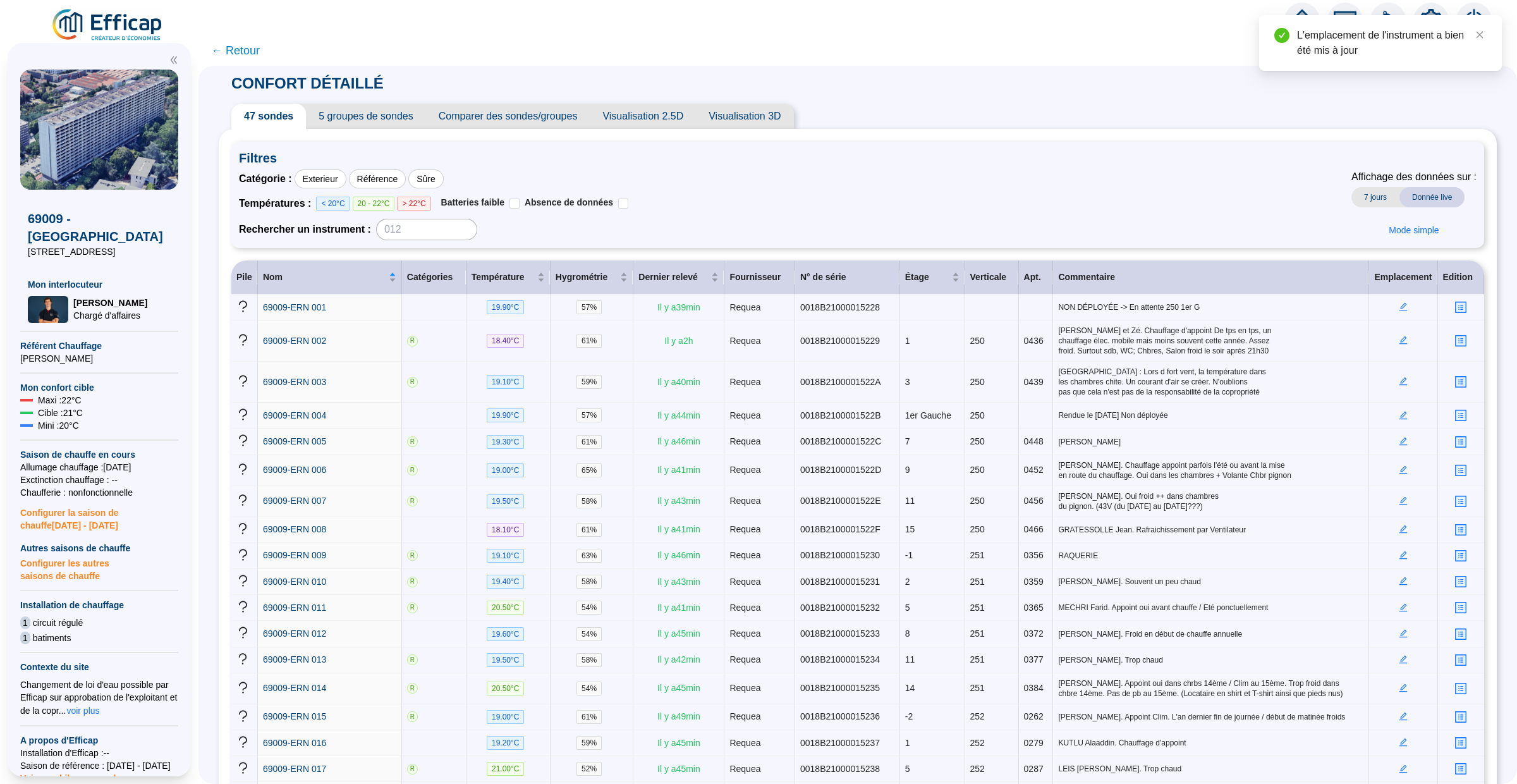
click at [242, 51] on span "← Retour" at bounding box center [235, 50] width 49 height 17
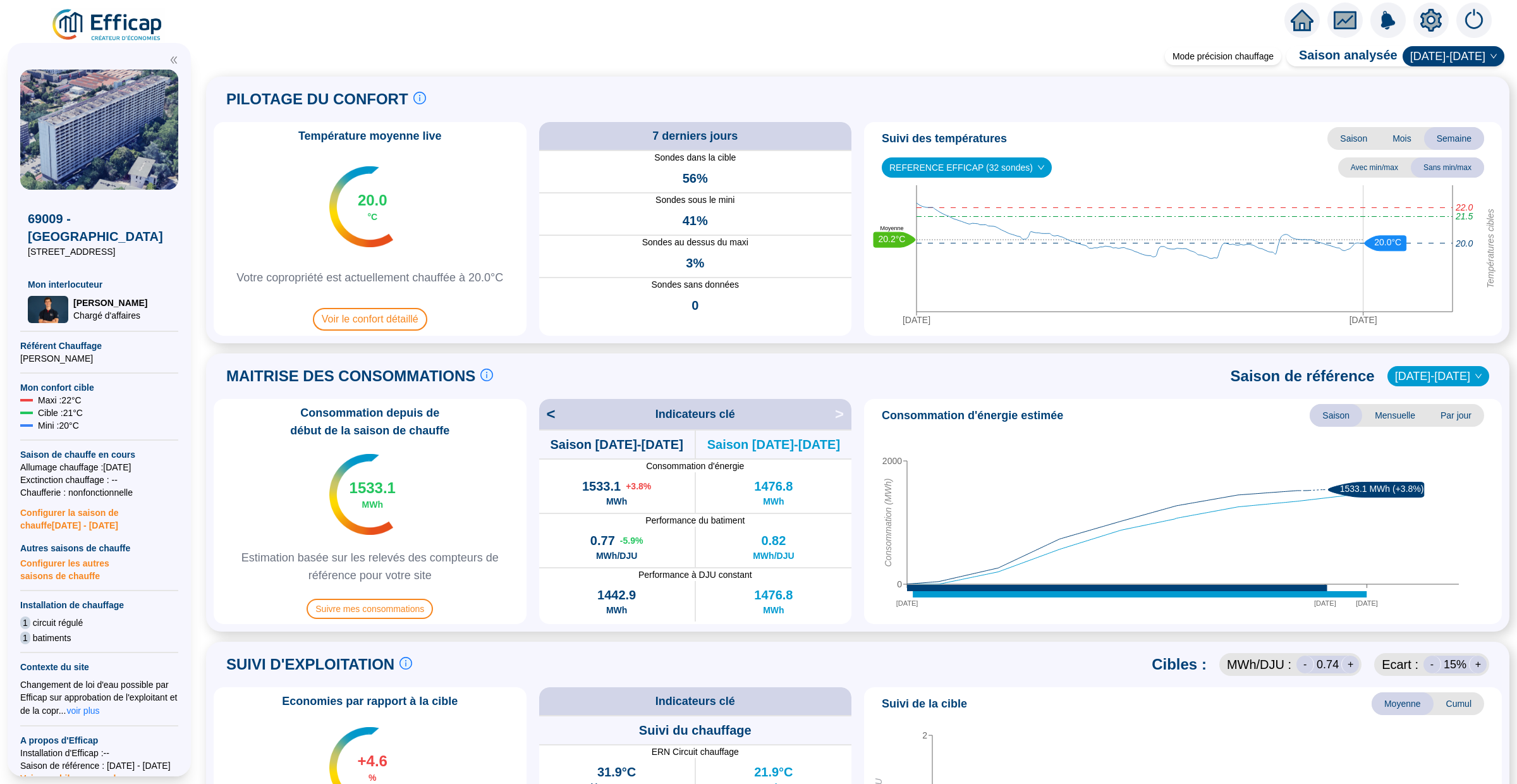
click at [688, 259] on span "3%" at bounding box center [695, 262] width 18 height 17
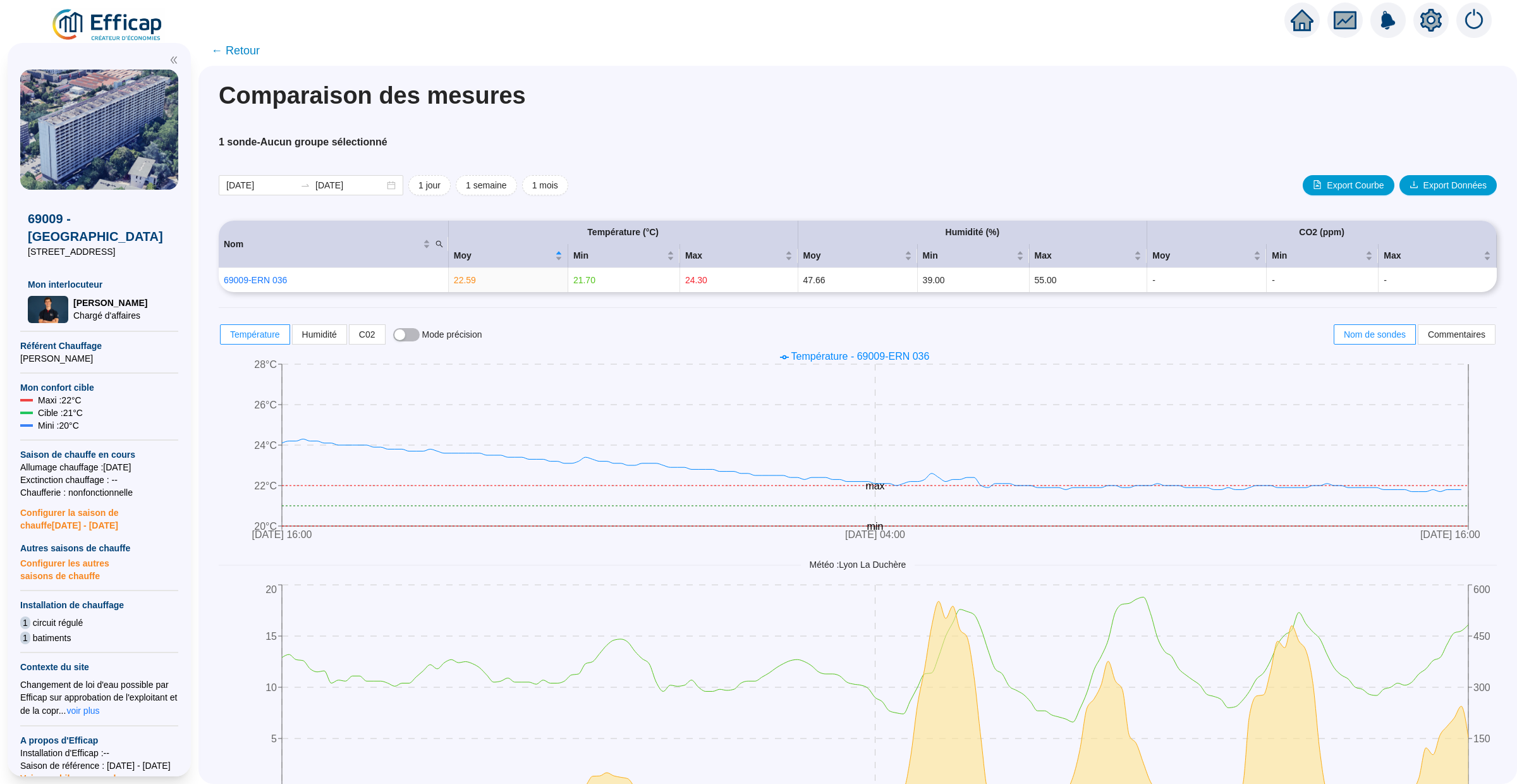
click at [235, 46] on span "← Retour" at bounding box center [235, 50] width 49 height 17
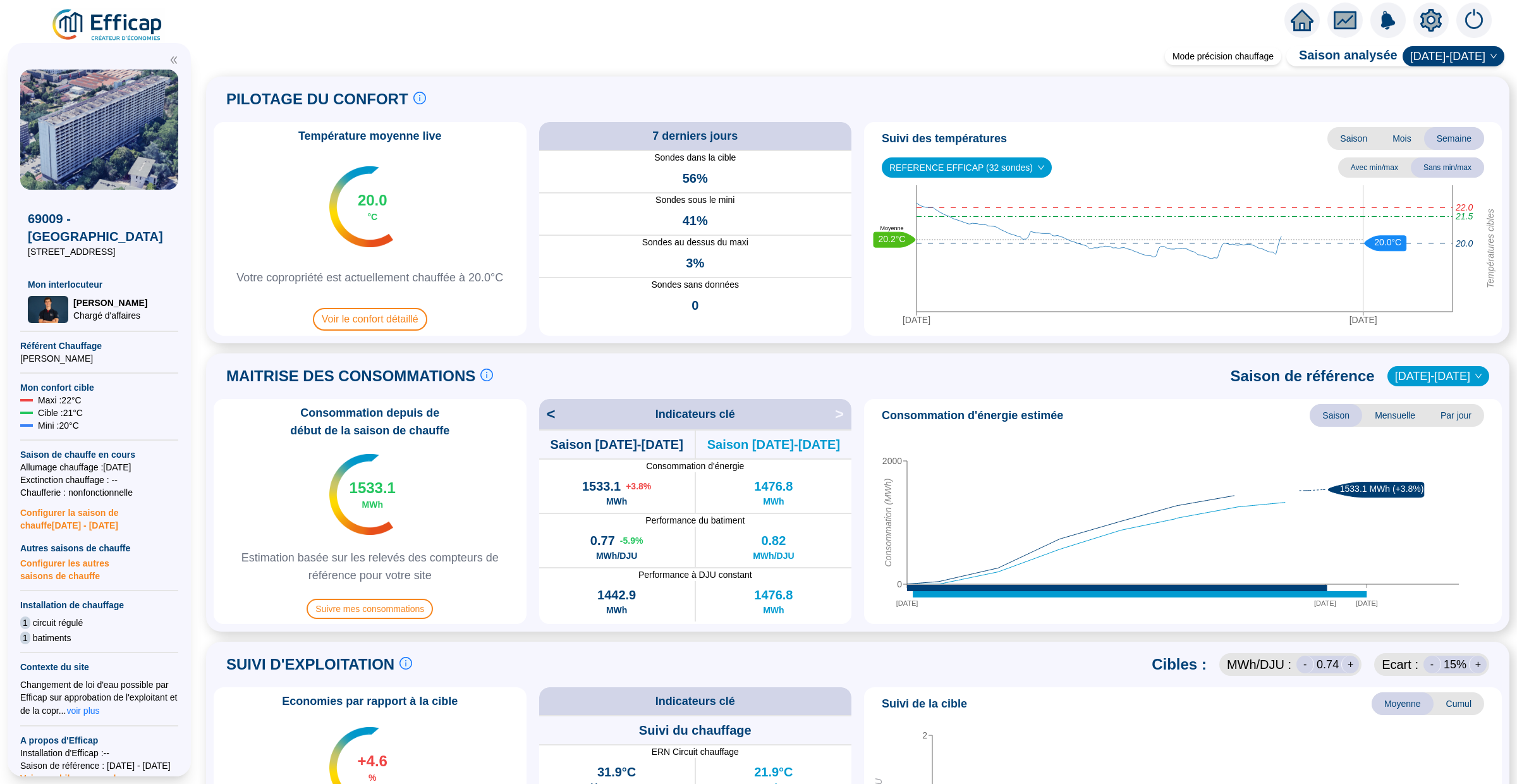
click at [373, 305] on div "Température moyenne live 20.0 °C Votre copropriété est actuellement chauffée à …" at bounding box center [369, 228] width 313 height 213
click at [370, 317] on span "Voir le confort détaillé" at bounding box center [370, 319] width 115 height 23
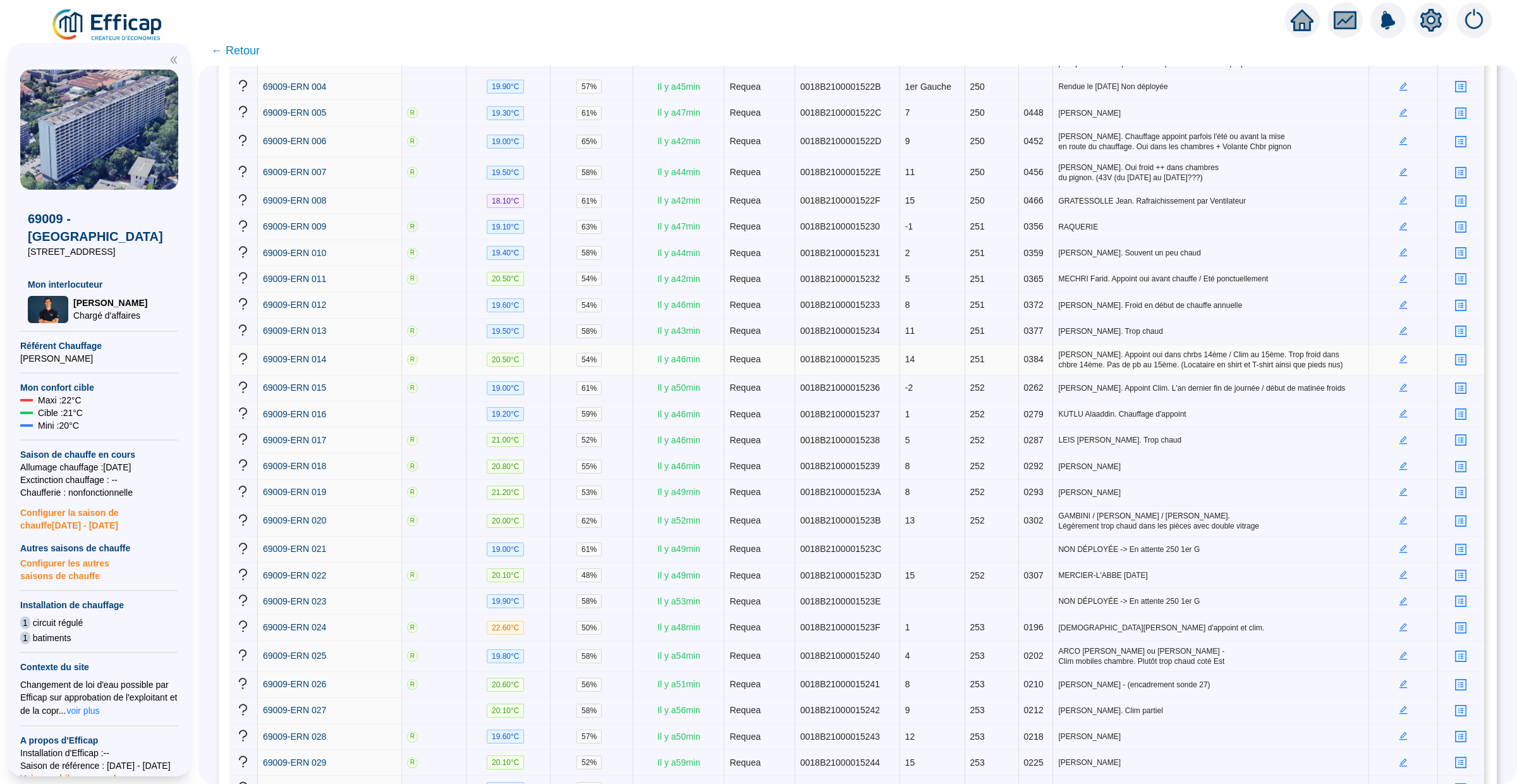
scroll to position [331, 0]
click at [1031, 519] on span "0302" at bounding box center [1034, 518] width 20 height 10
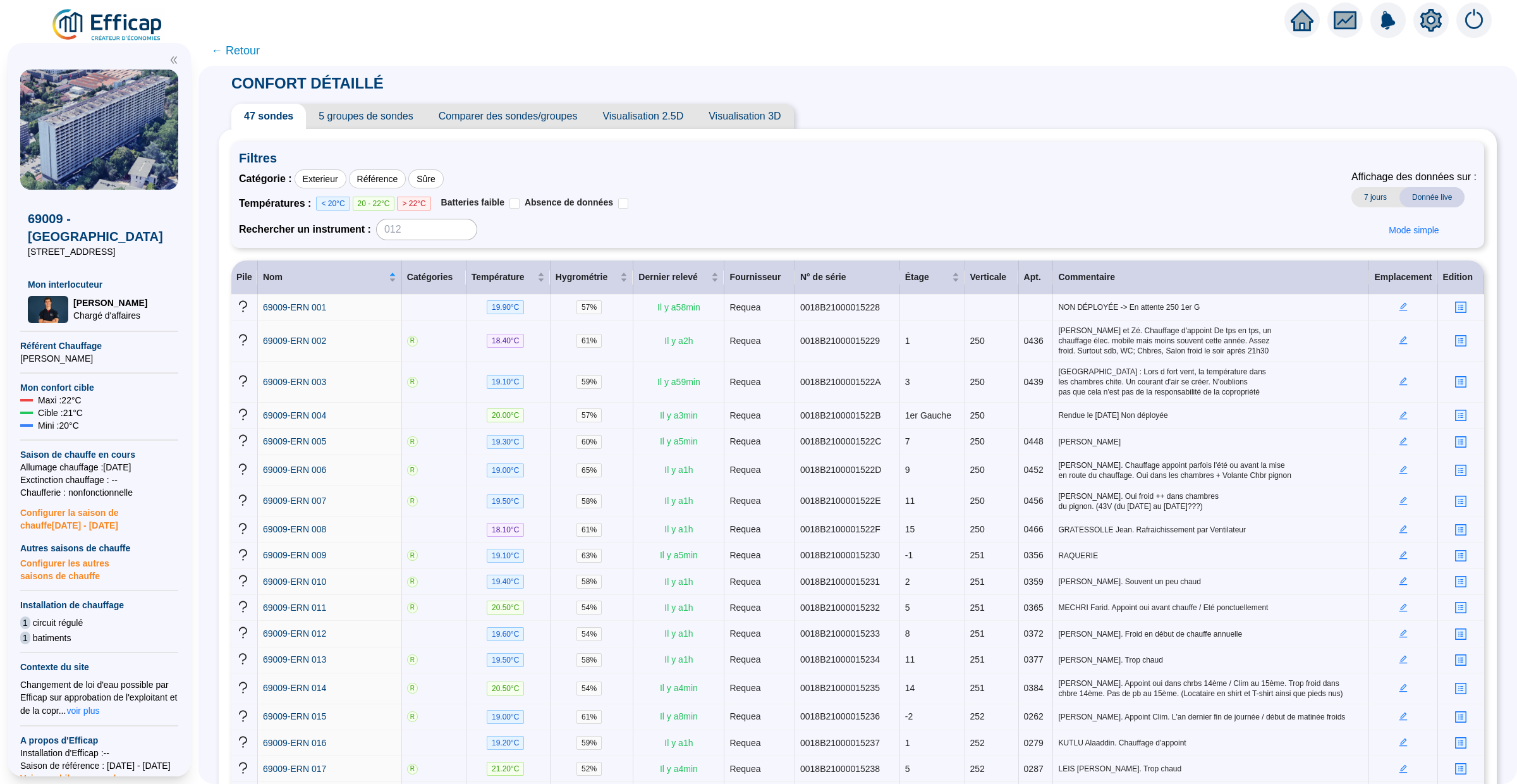
click at [238, 51] on span "← Retour" at bounding box center [235, 50] width 49 height 17
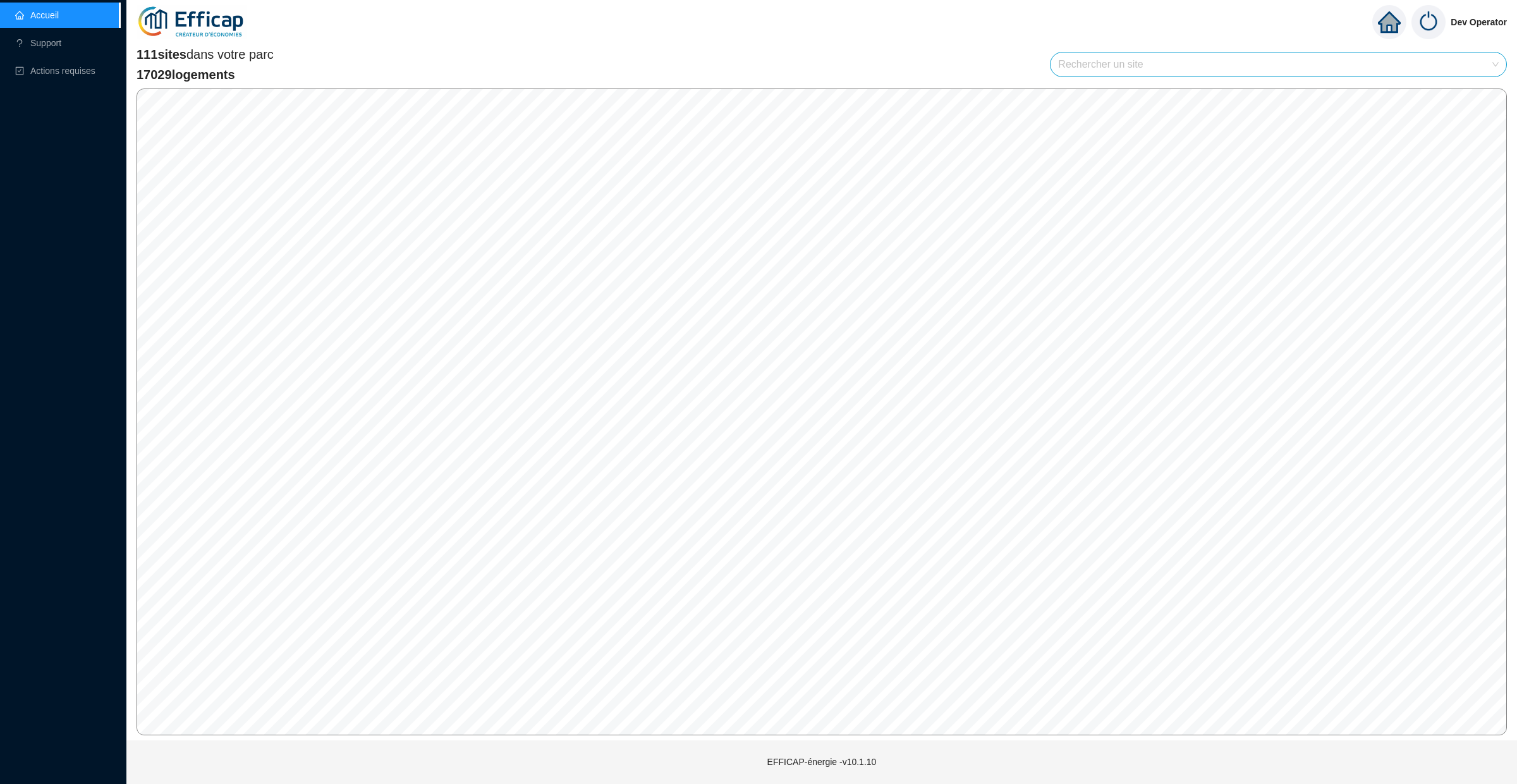
click at [1096, 64] on input "search" at bounding box center [1273, 65] width 429 height 24
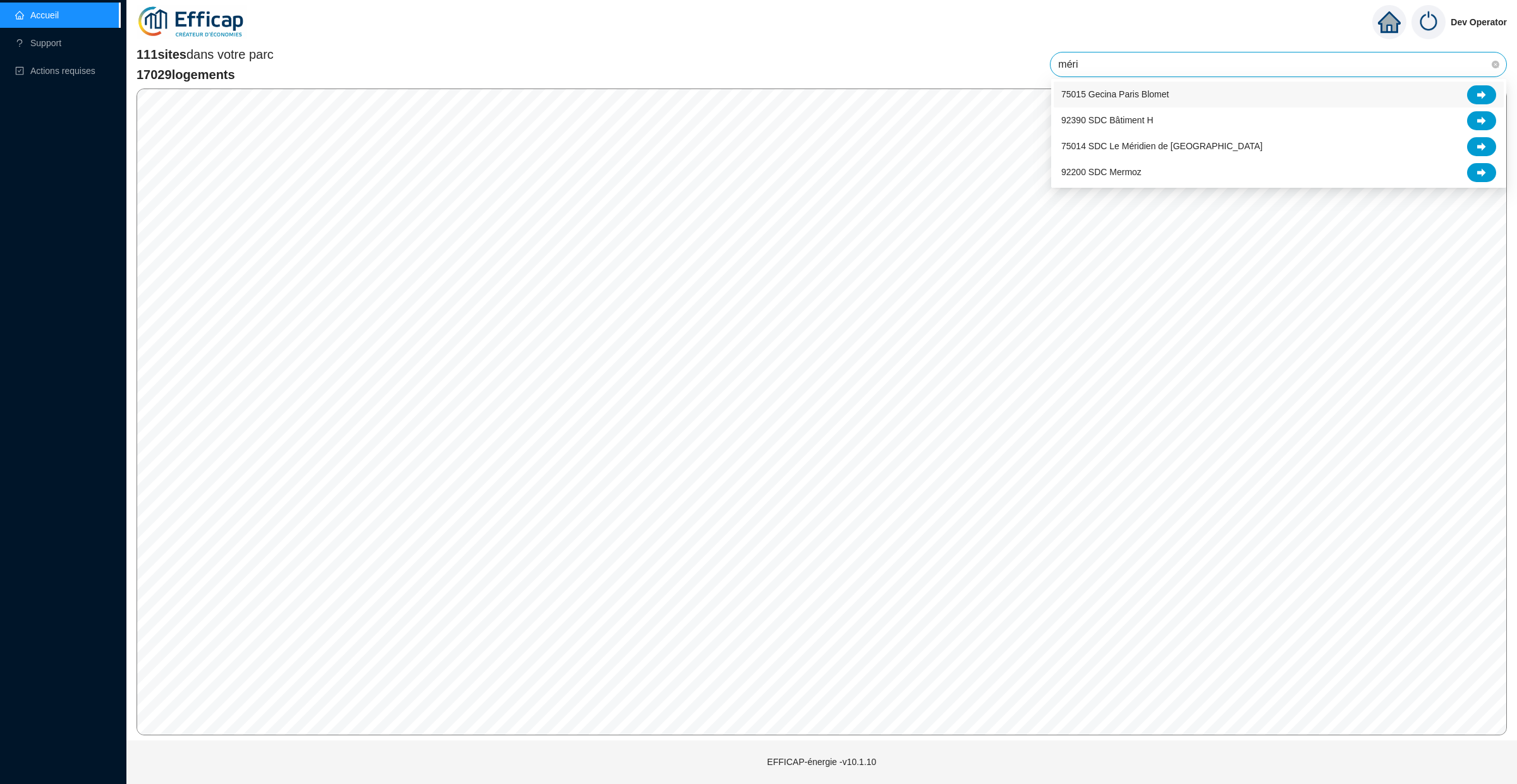
type input "mérid"
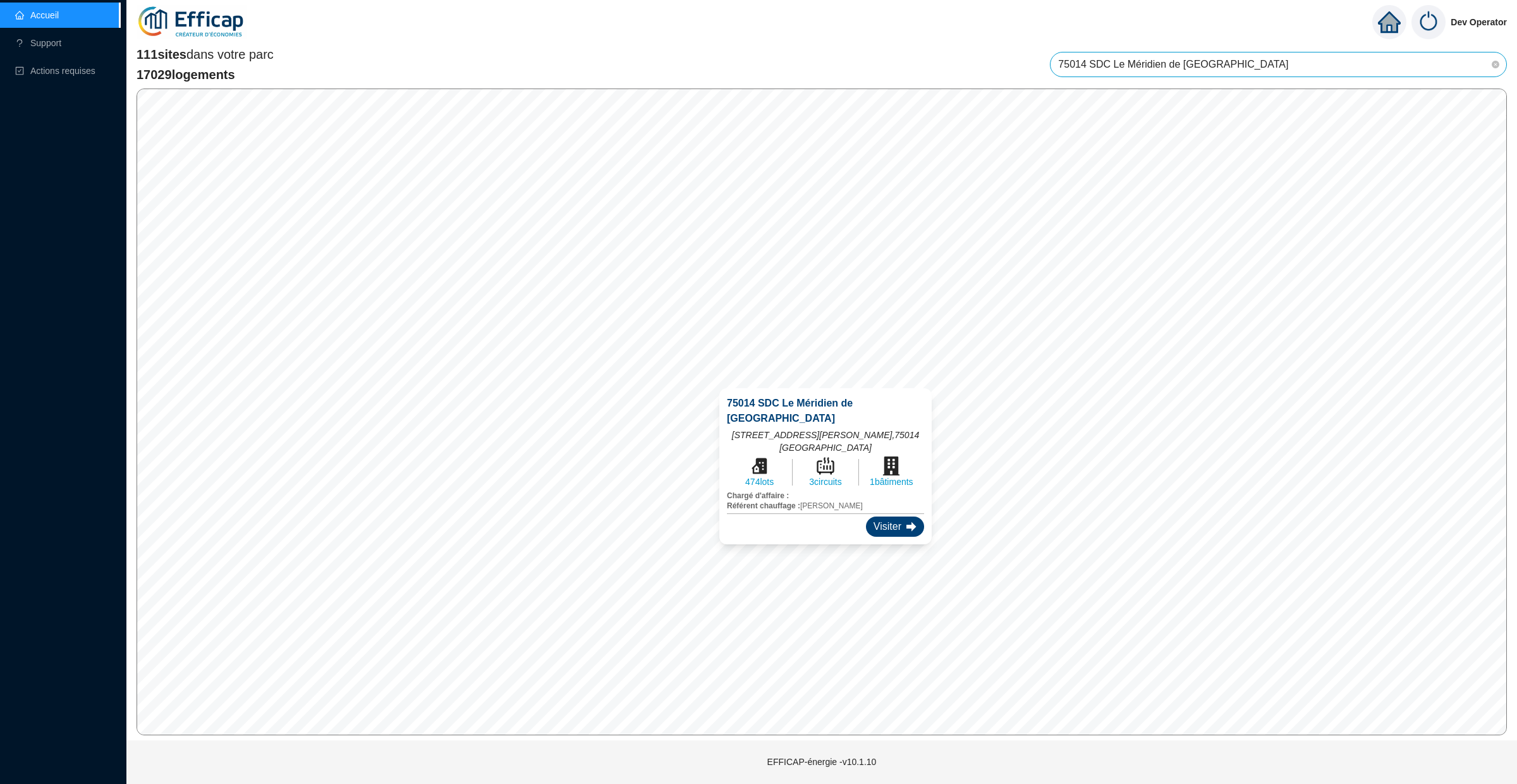
click at [895, 516] on div "Visiter" at bounding box center [895, 526] width 58 height 20
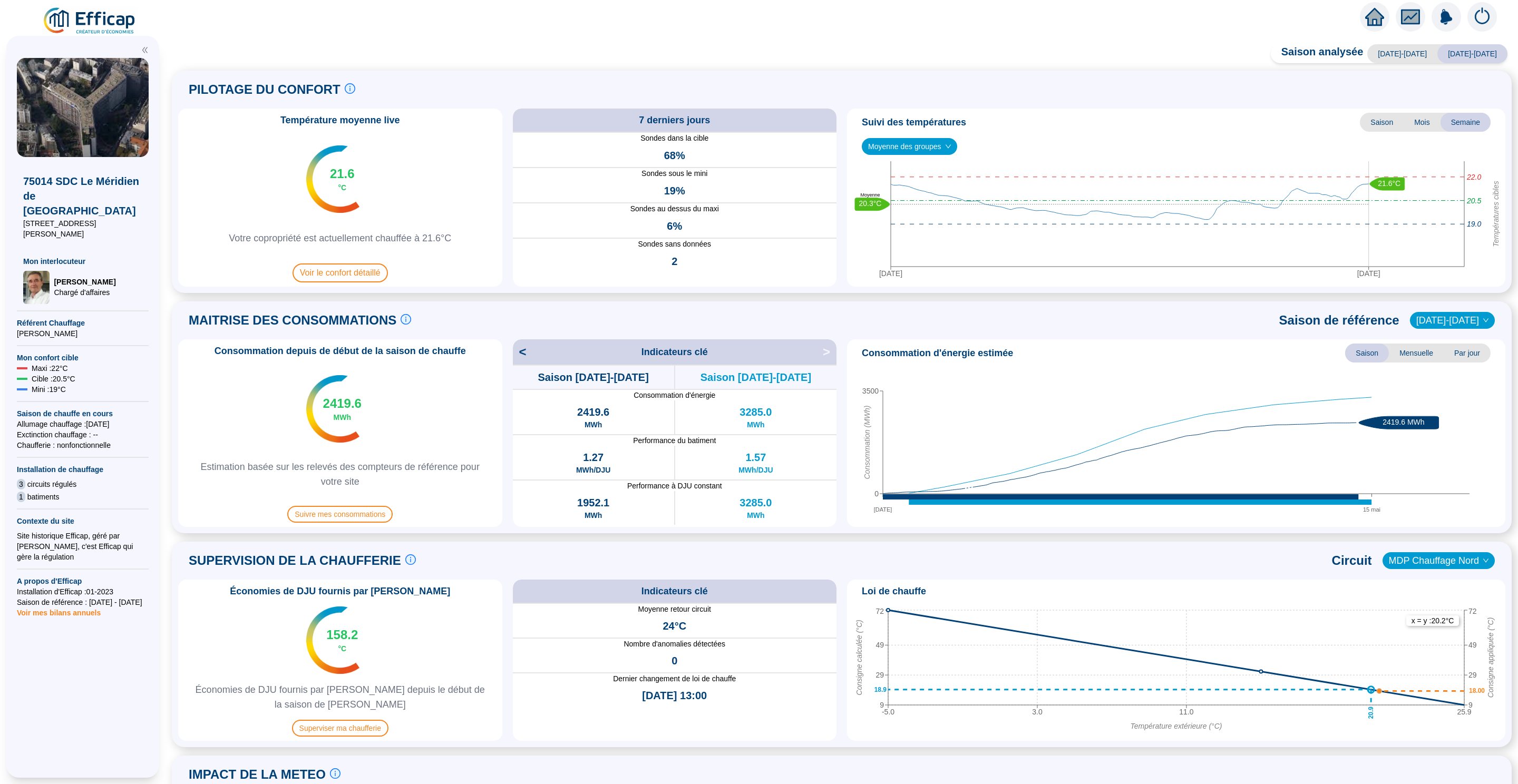
click at [735, 50] on div "Saison analysée [DATE]-[DATE] [DATE]-[DATE] PILOTAGE DU CONFORT Le pilotage du …" at bounding box center [841, 416] width 1352 height 734
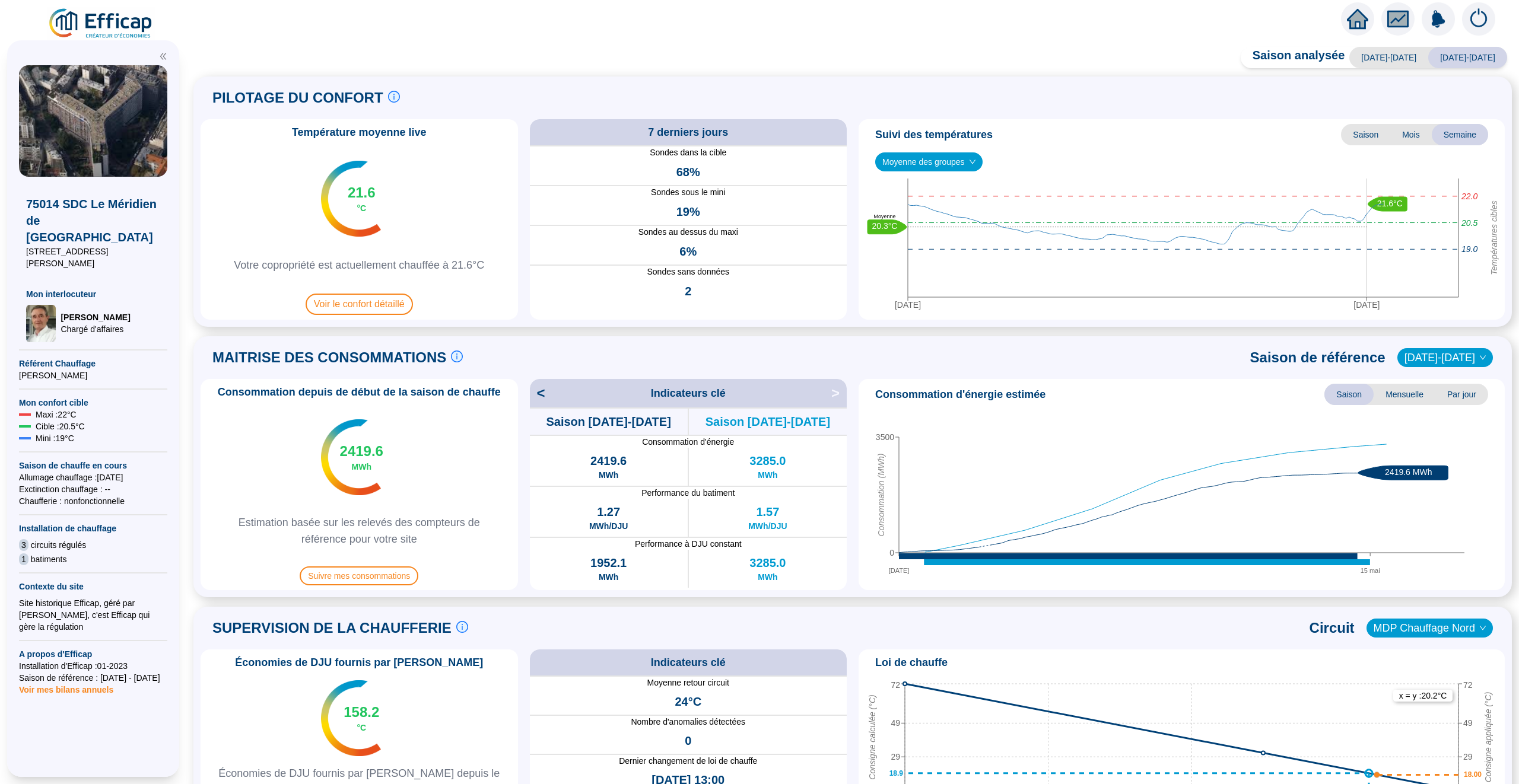
click at [1032, 90] on div "PILOTAGE DU CONFORT Le pilotage du confort est fondamental pour le confort de t…" at bounding box center [852, 98] width 1305 height 28
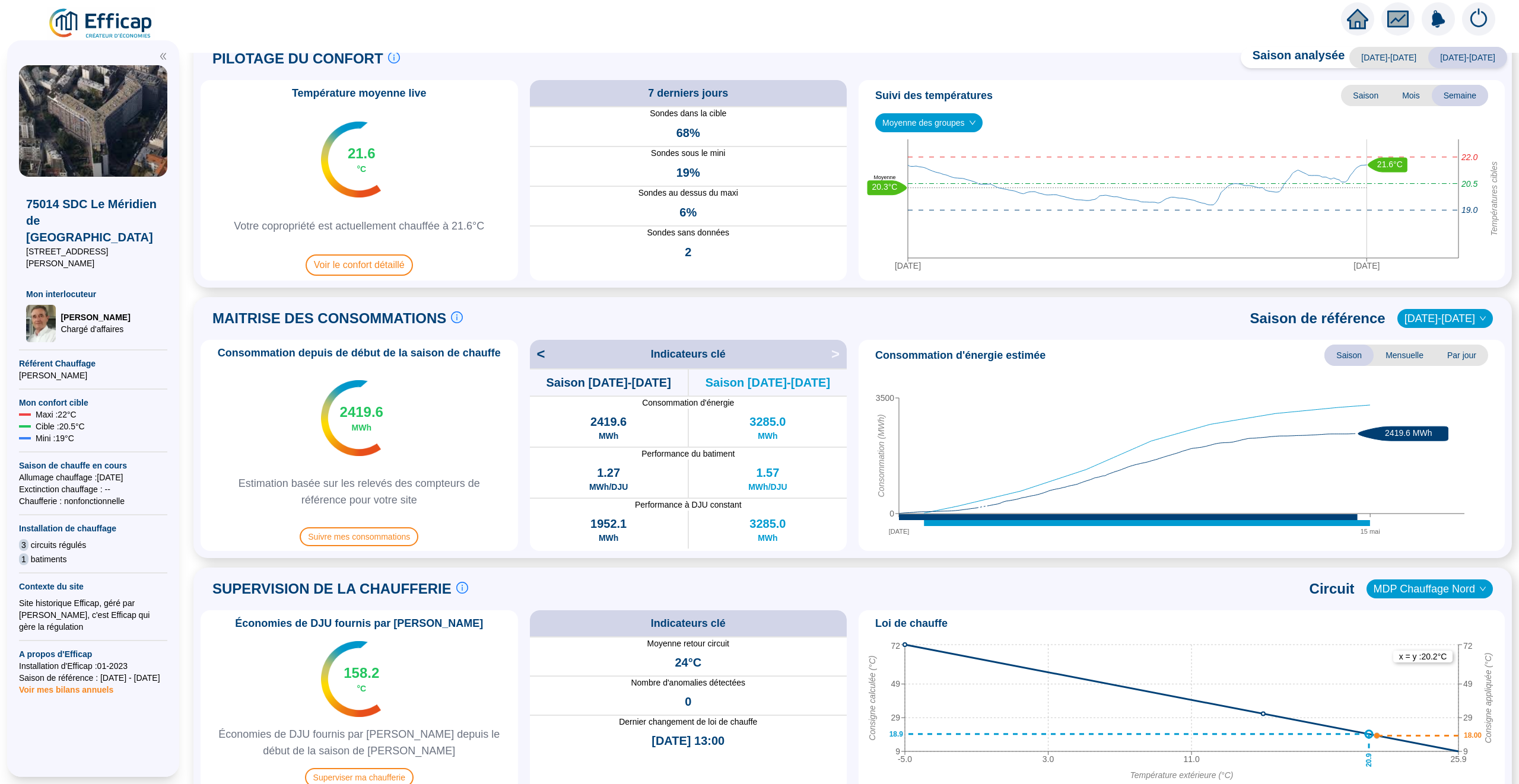
scroll to position [36, 0]
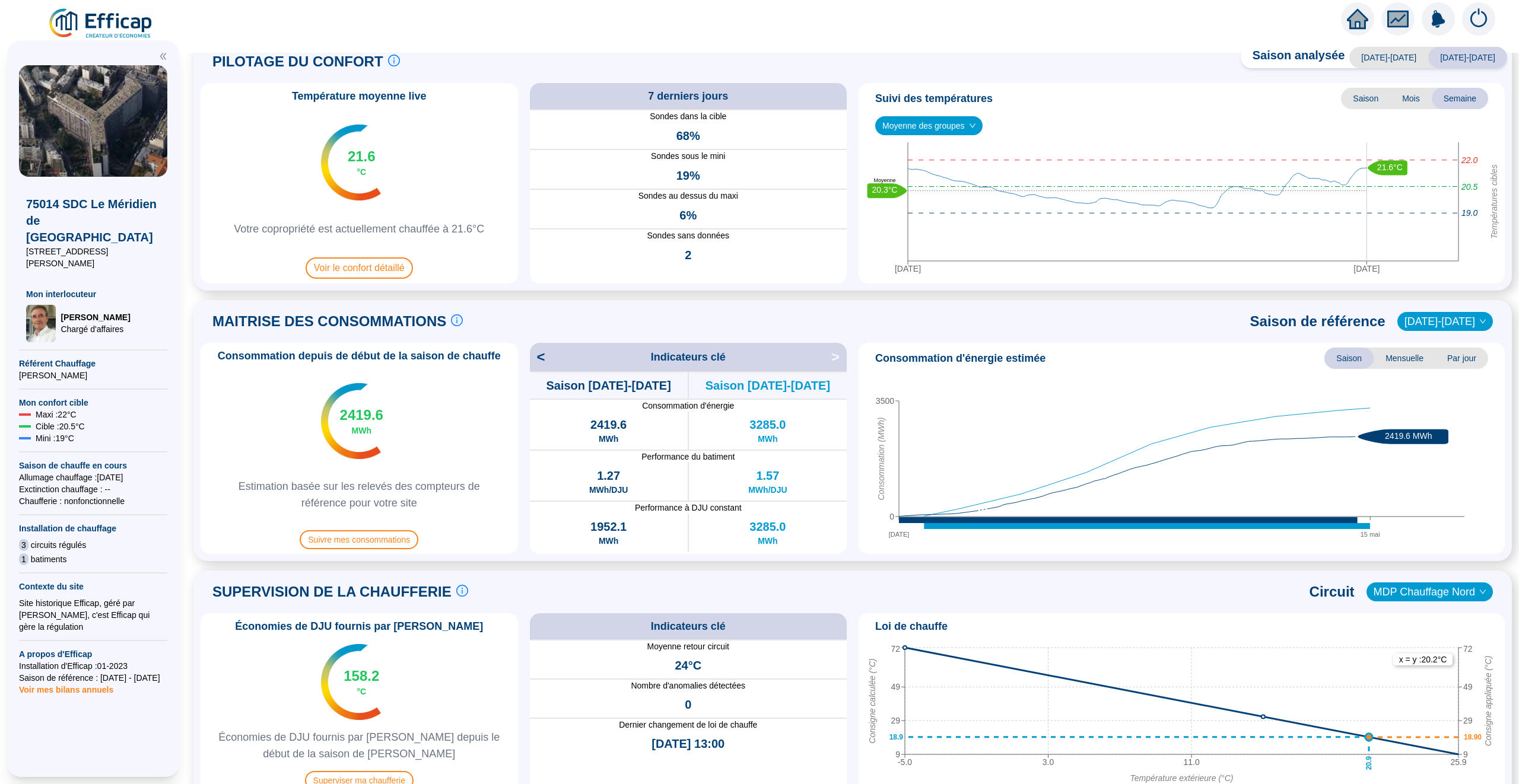
click at [1353, 23] on icon "home" at bounding box center [1358, 18] width 21 height 16
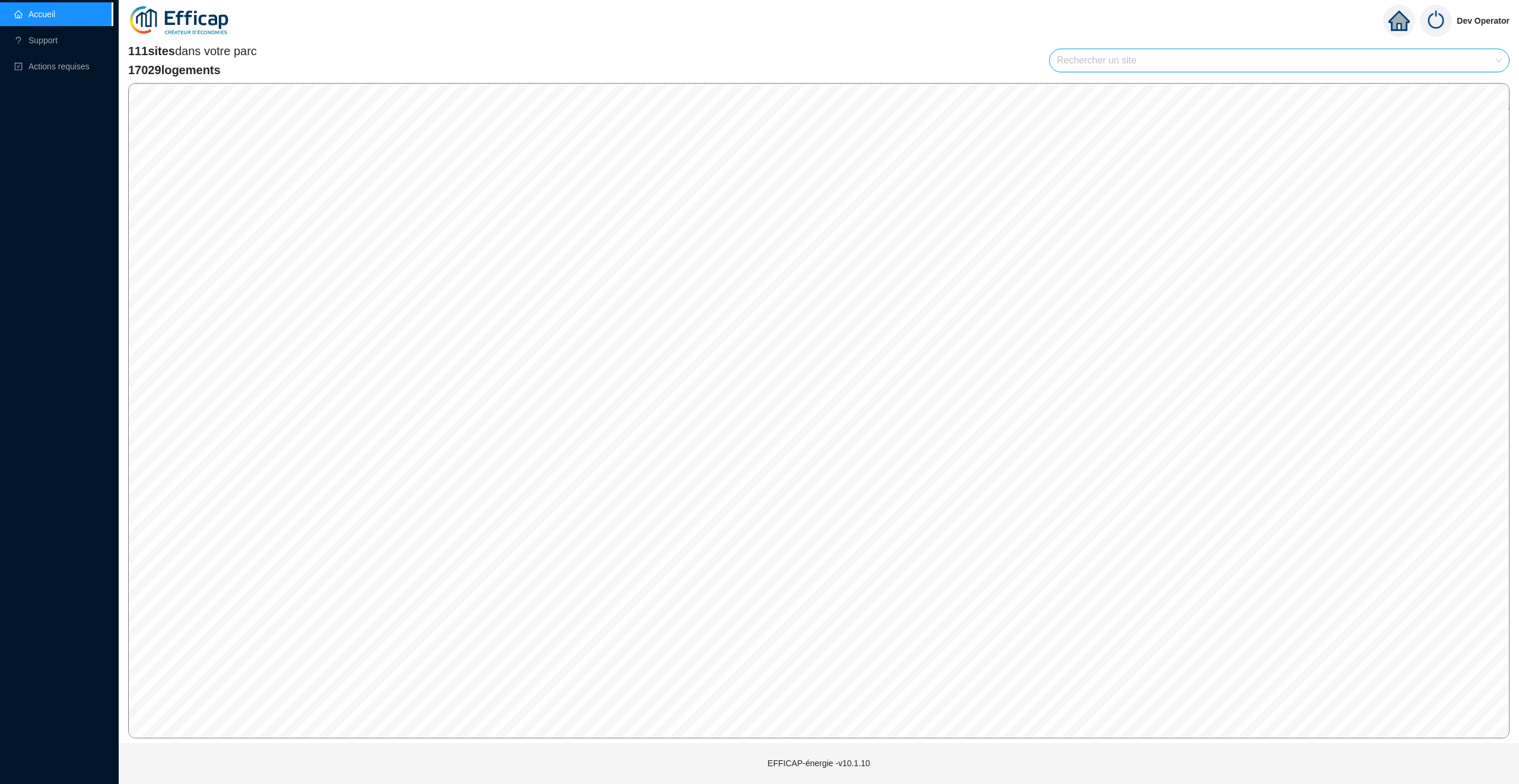
click at [1101, 54] on input "search" at bounding box center [1274, 61] width 435 height 23
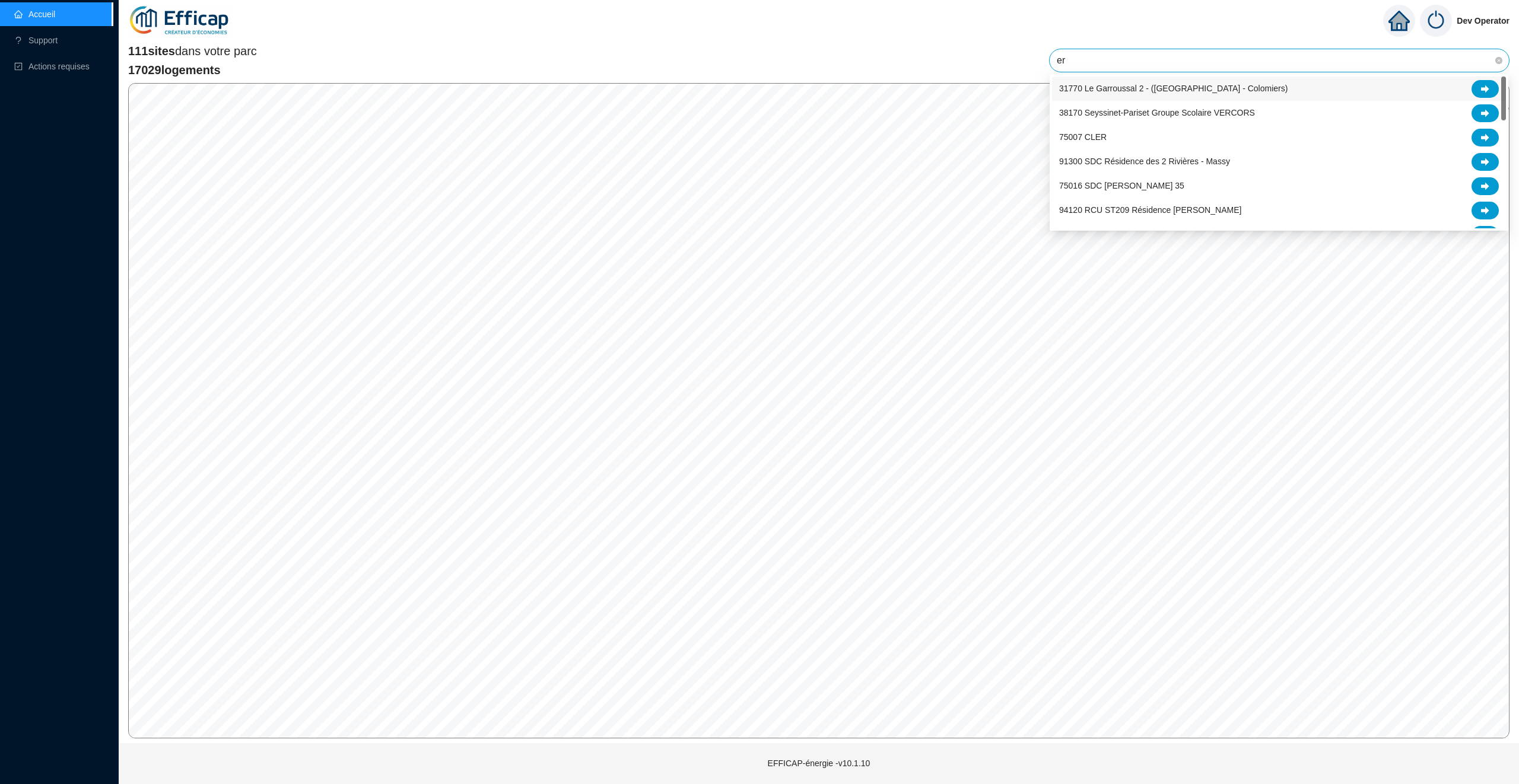
type input "era"
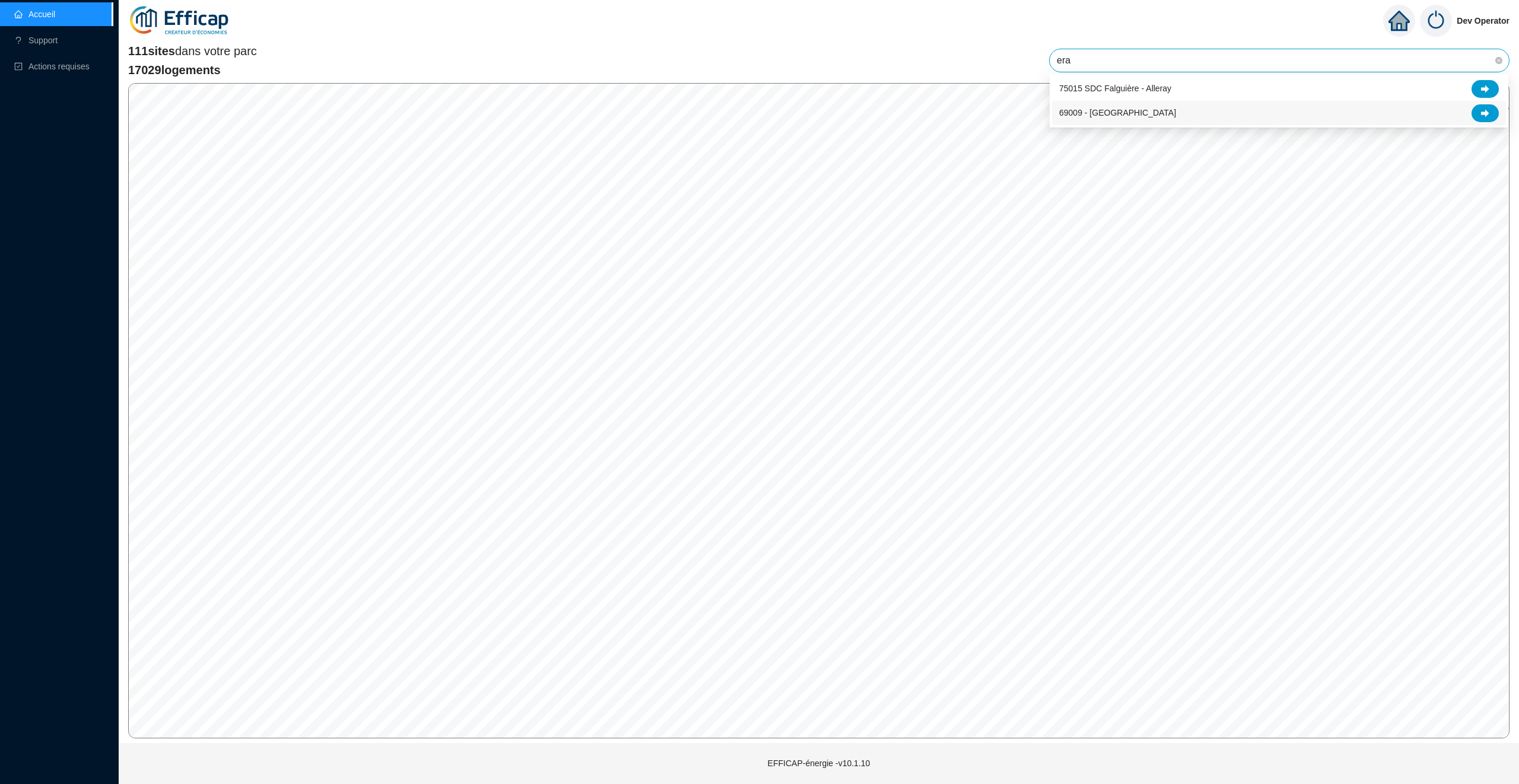
click at [1137, 110] on span "69009 - [GEOGRAPHIC_DATA]" at bounding box center [1118, 113] width 117 height 13
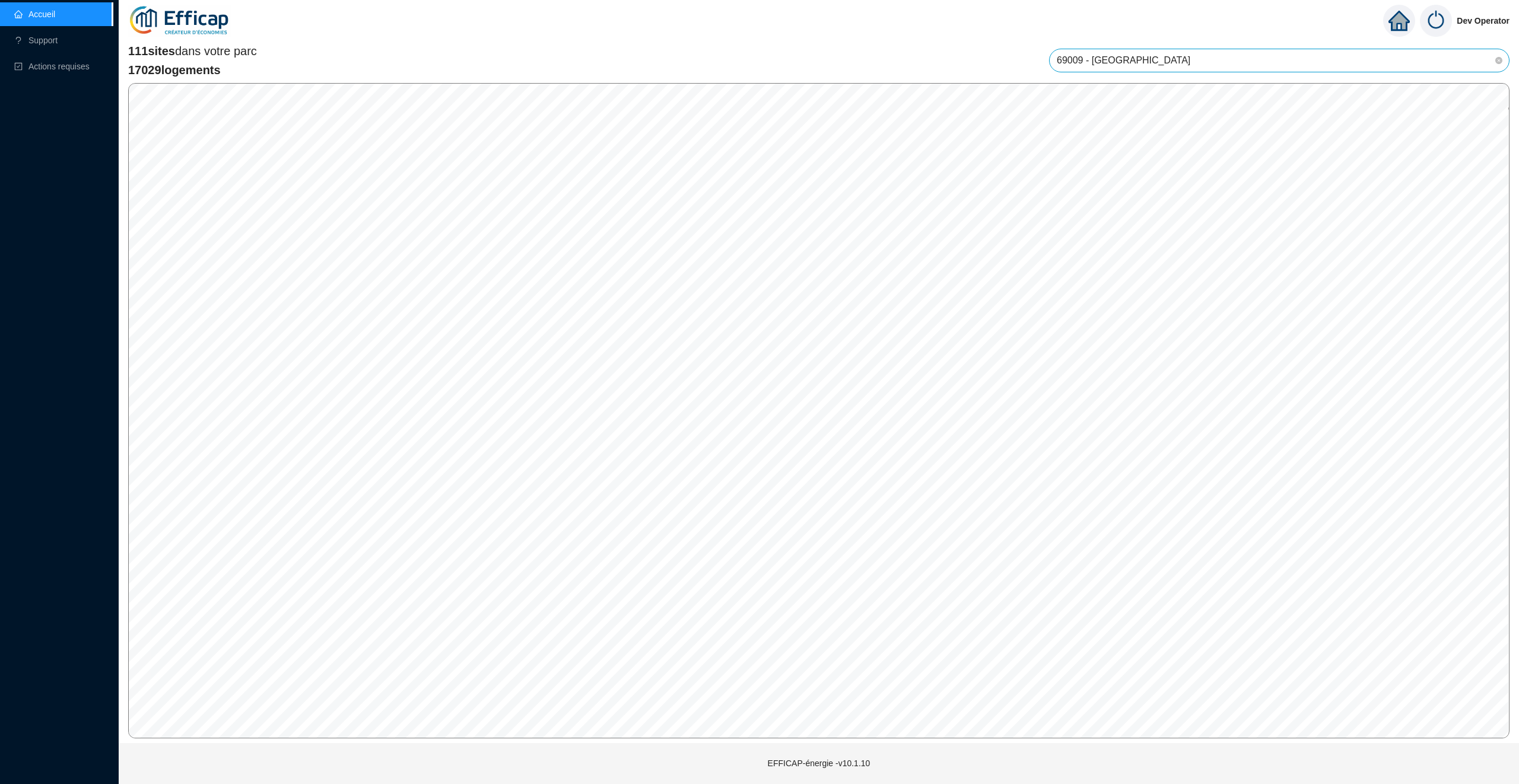
click at [1191, 59] on span "69009 - [GEOGRAPHIC_DATA]" at bounding box center [1279, 61] width 445 height 23
click at [1254, 52] on span "69009 - [GEOGRAPHIC_DATA]" at bounding box center [1279, 61] width 445 height 23
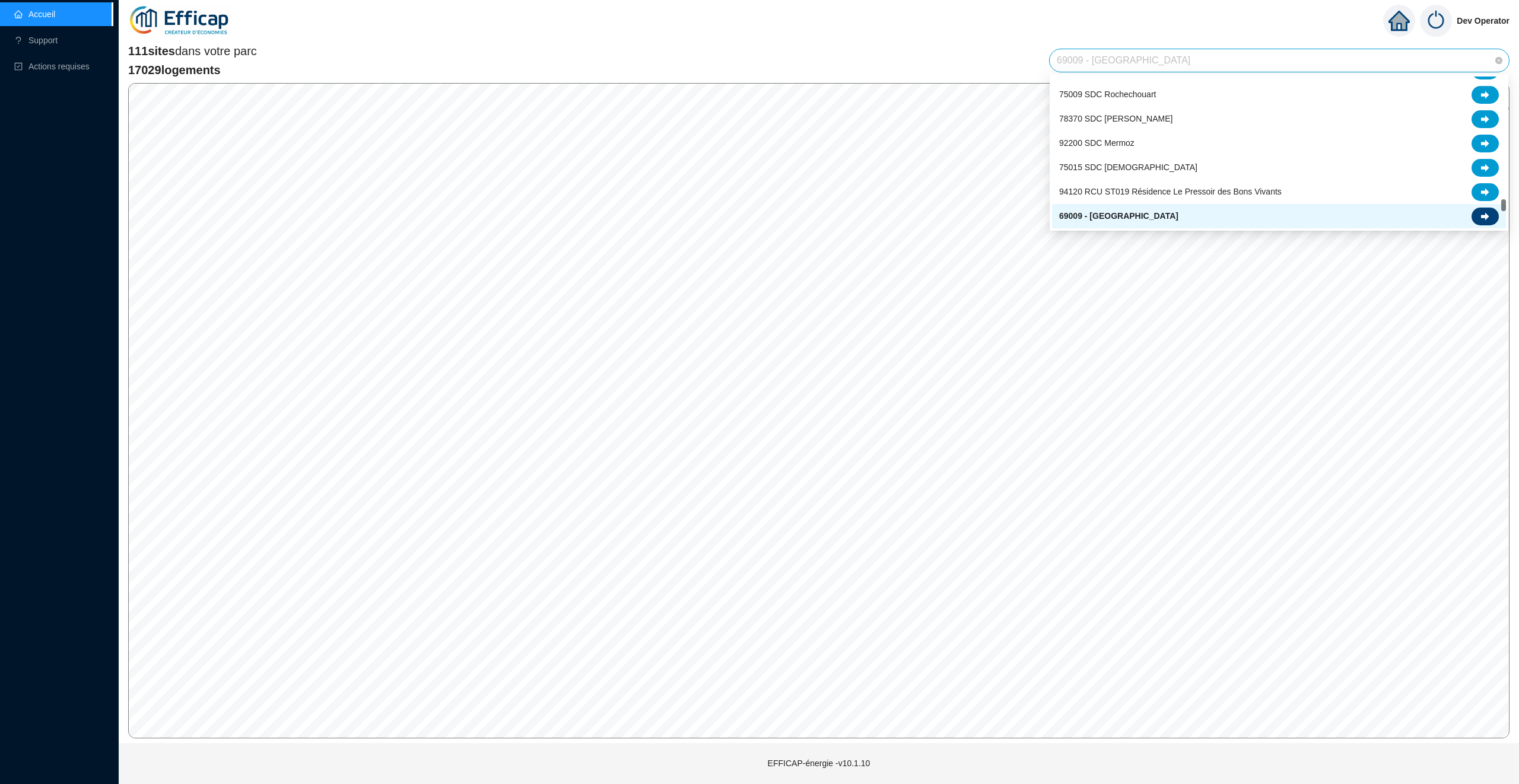
click at [1423, 212] on icon at bounding box center [1486, 217] width 8 height 8
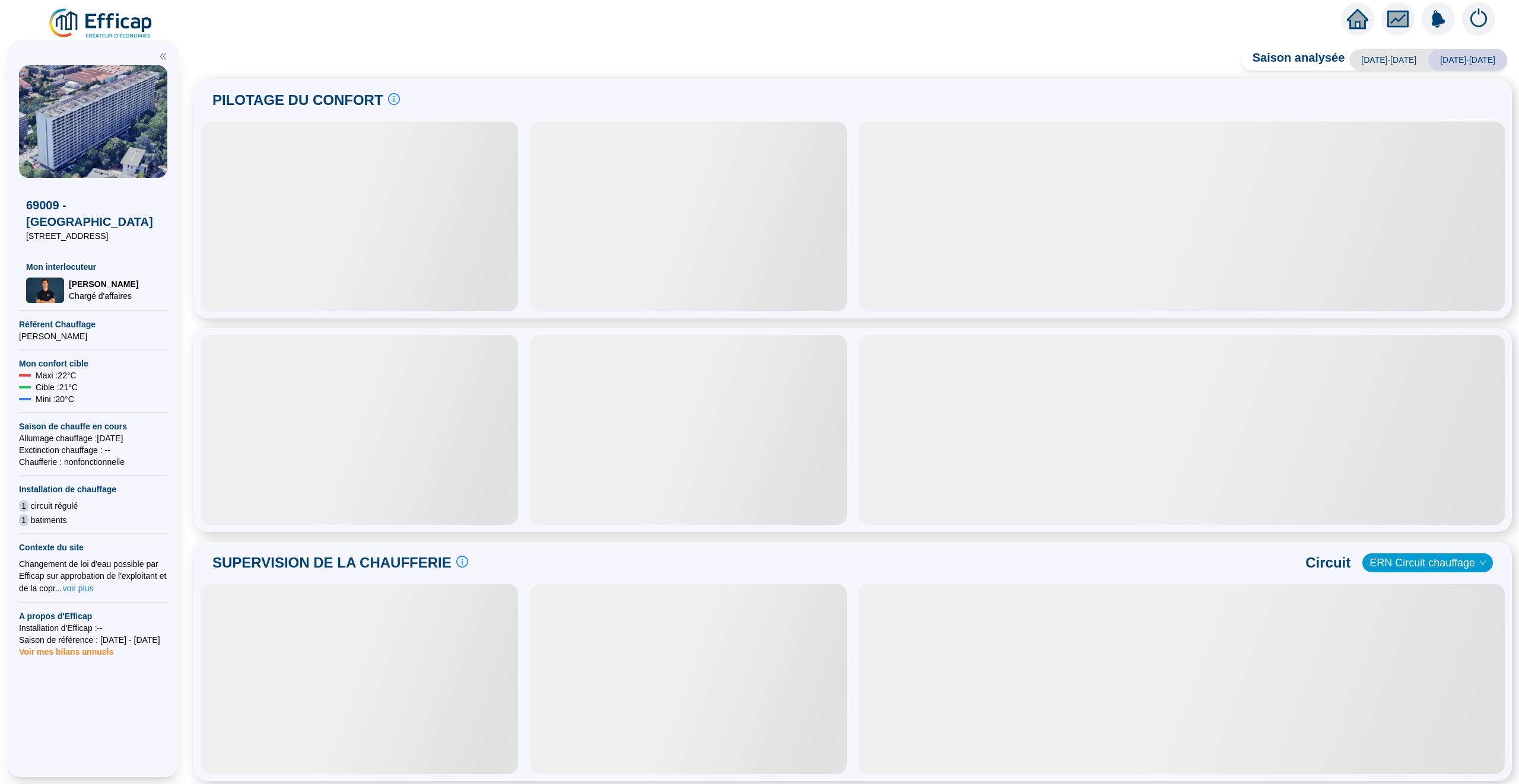
click at [366, 292] on div at bounding box center [359, 217] width 318 height 190
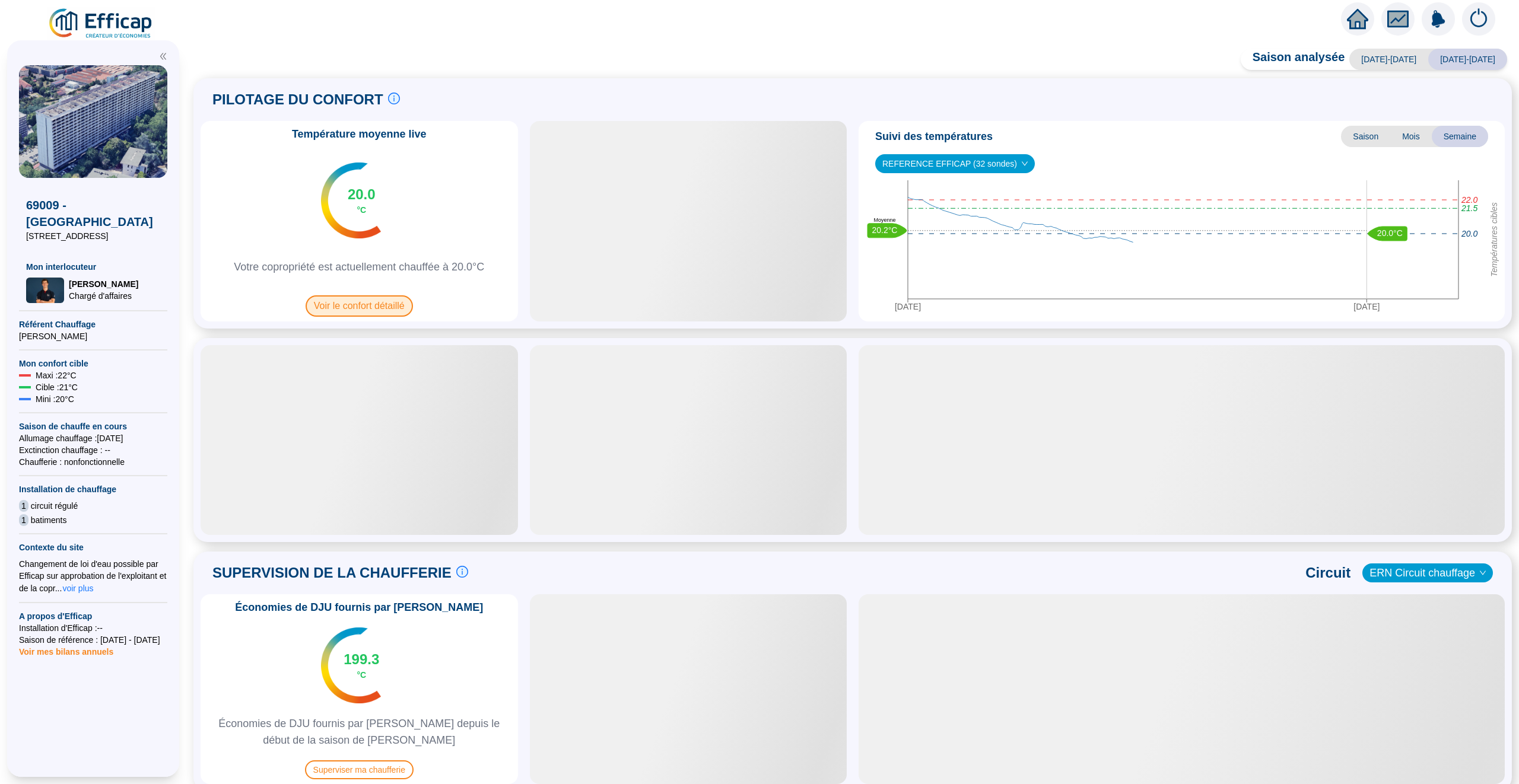
click at [340, 302] on span "Voir le confort détaillé" at bounding box center [360, 306] width 108 height 21
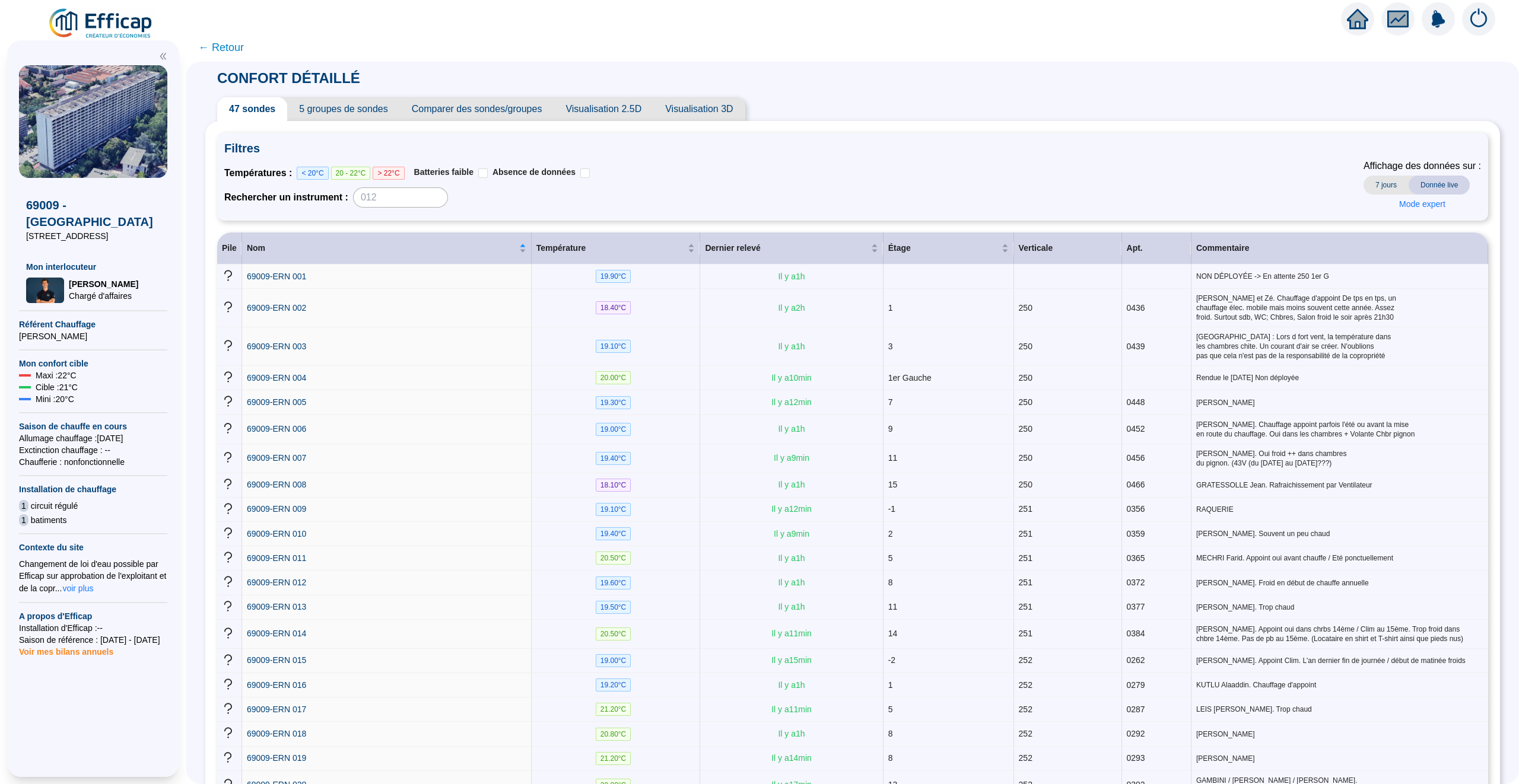
click at [619, 117] on span "Visualisation 2.5D" at bounding box center [603, 110] width 100 height 24
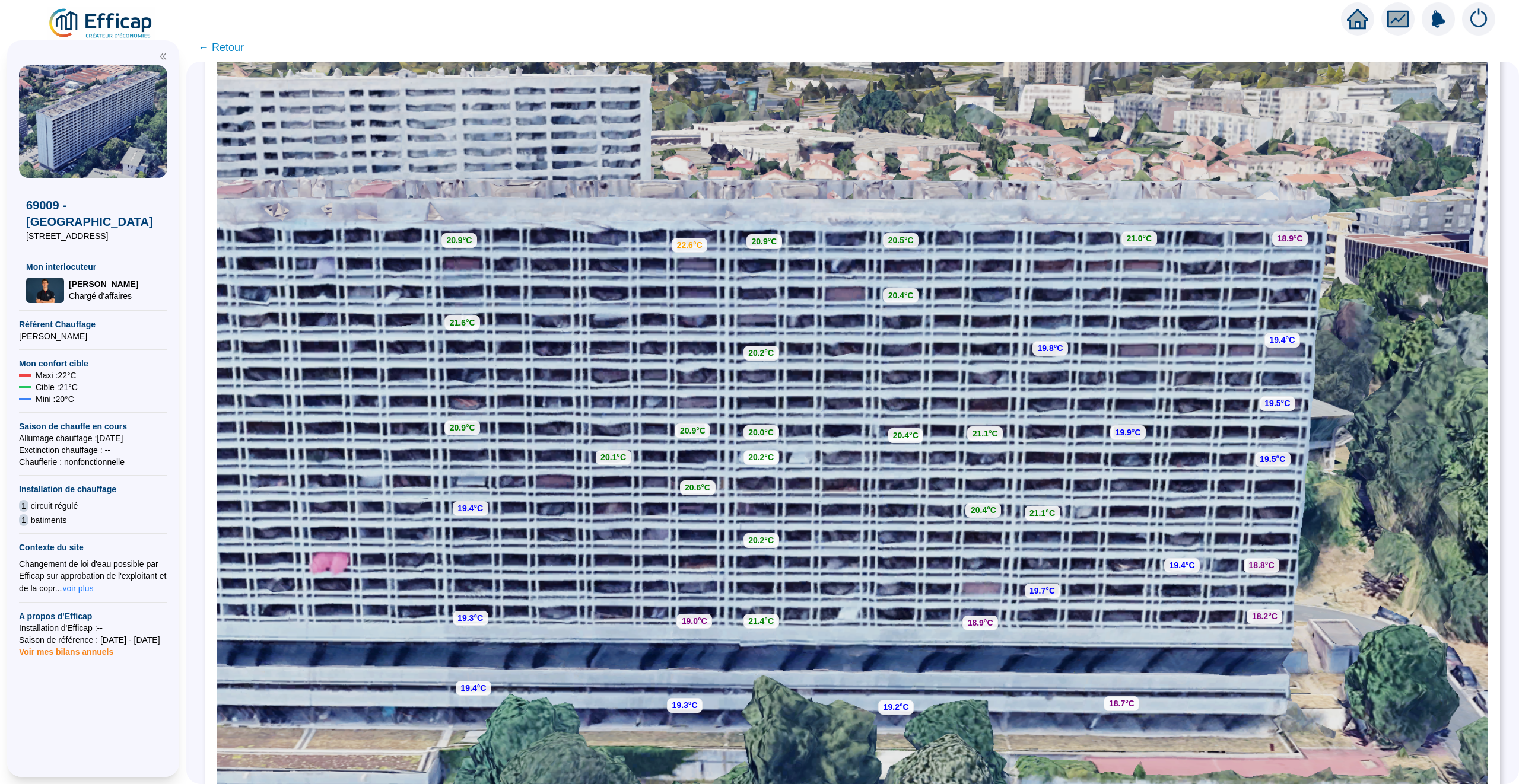
scroll to position [148, 0]
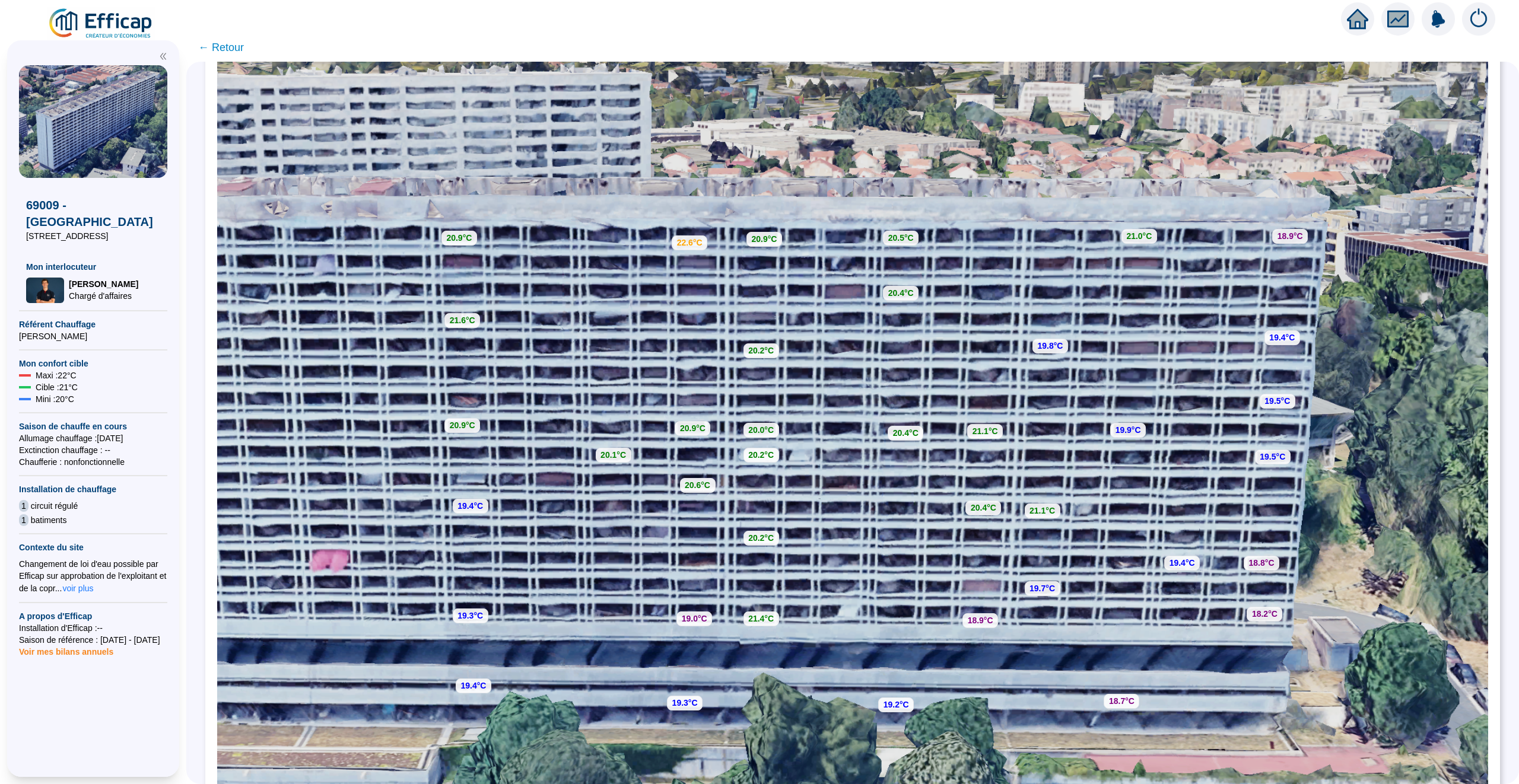
click at [226, 48] on span "← Retour" at bounding box center [221, 47] width 46 height 16
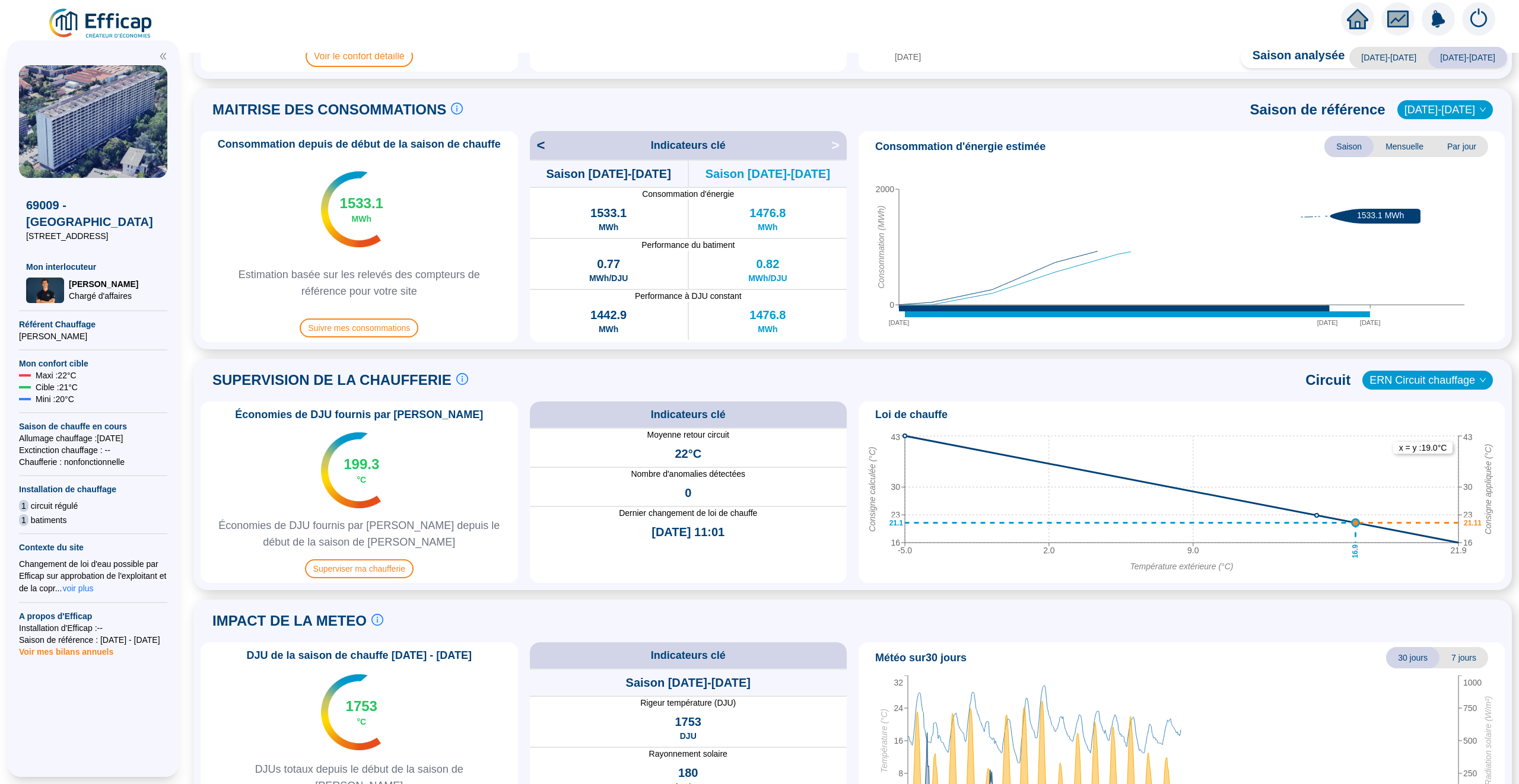
scroll to position [306, 0]
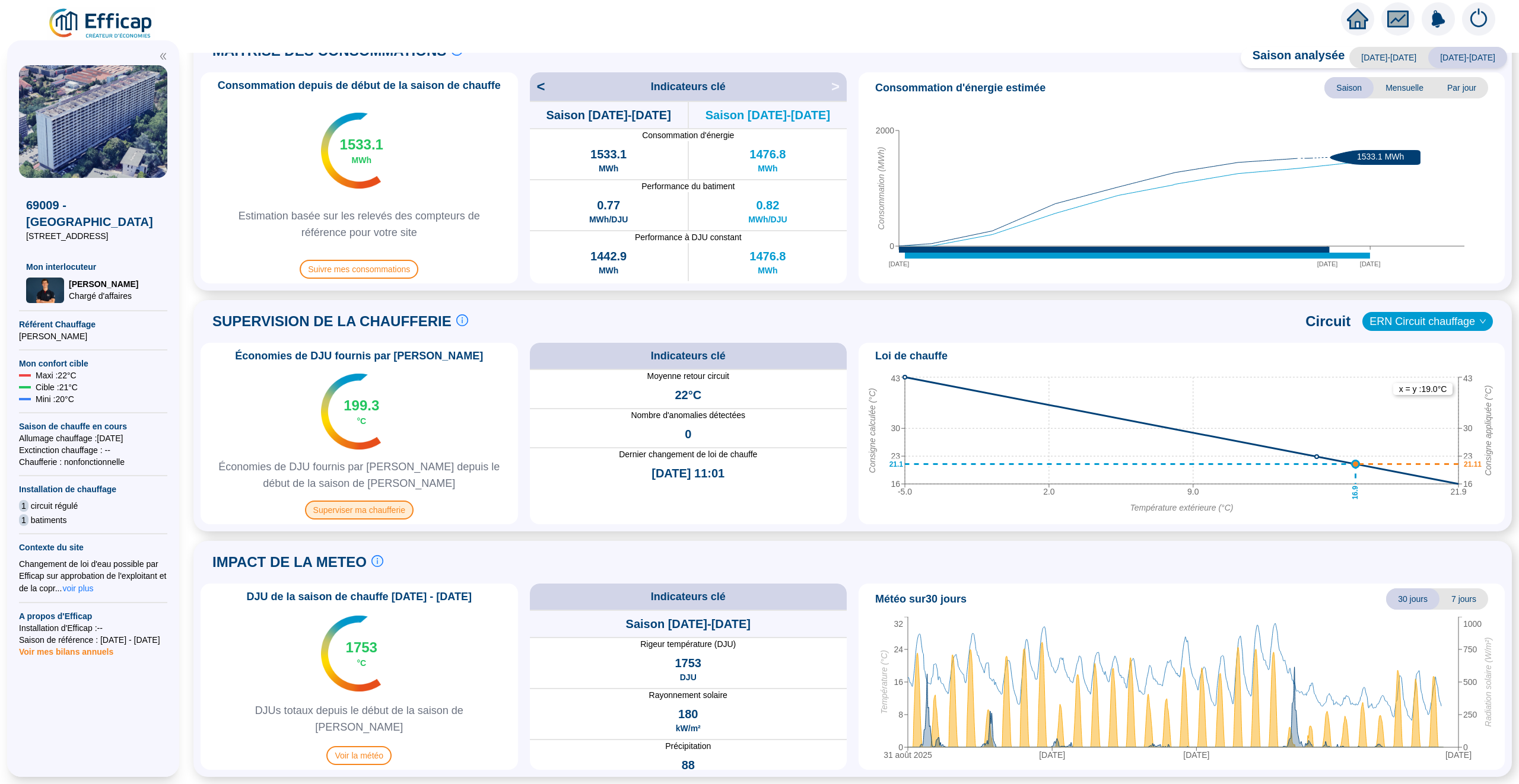
click at [376, 512] on span "Superviser ma chaufferie" at bounding box center [359, 510] width 108 height 19
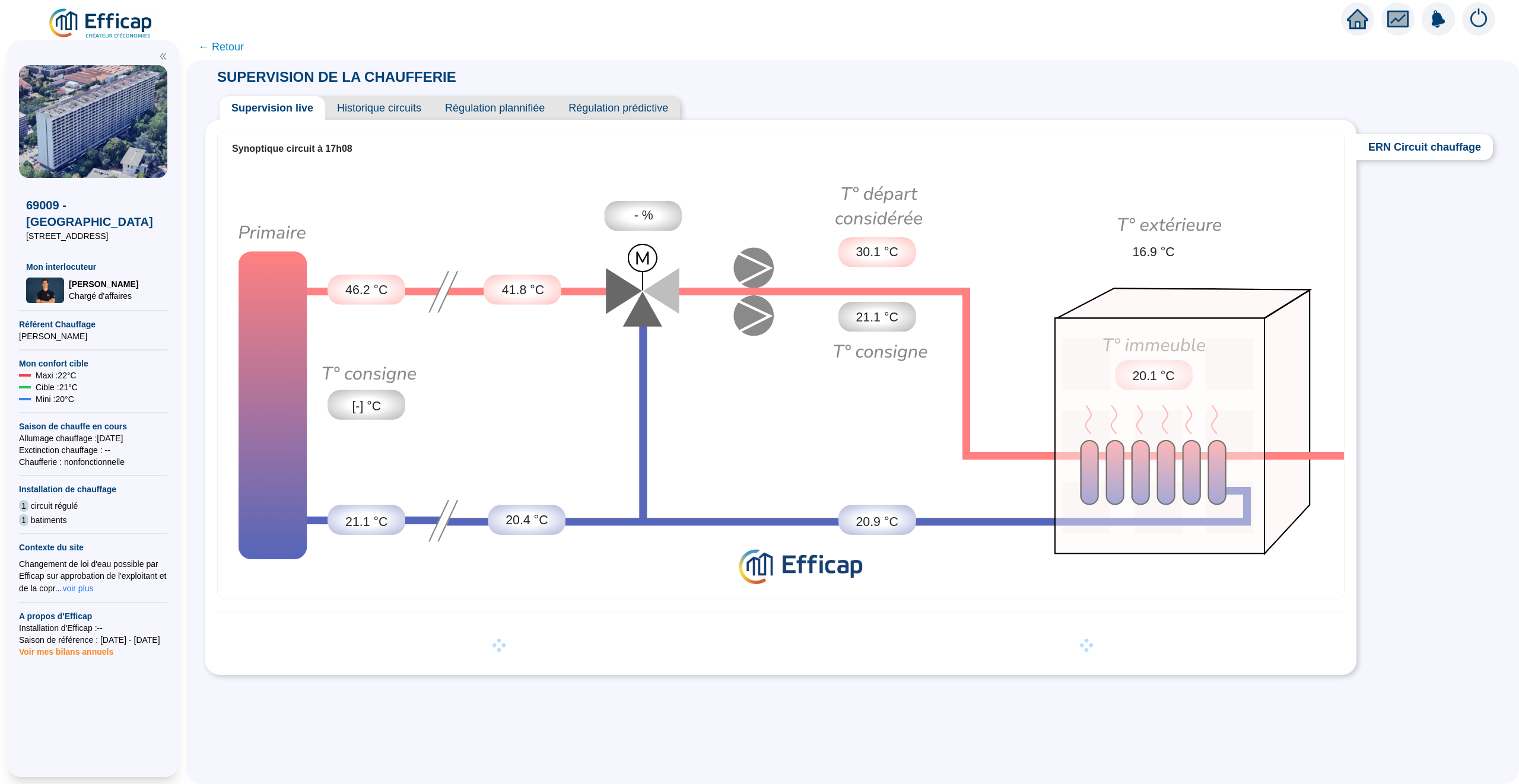
click at [927, 86] on div "SUPERVISION DE LA CHAUFFERIE Supervision live Historique circuits Régulation pl…" at bounding box center [852, 121] width 1295 height 121
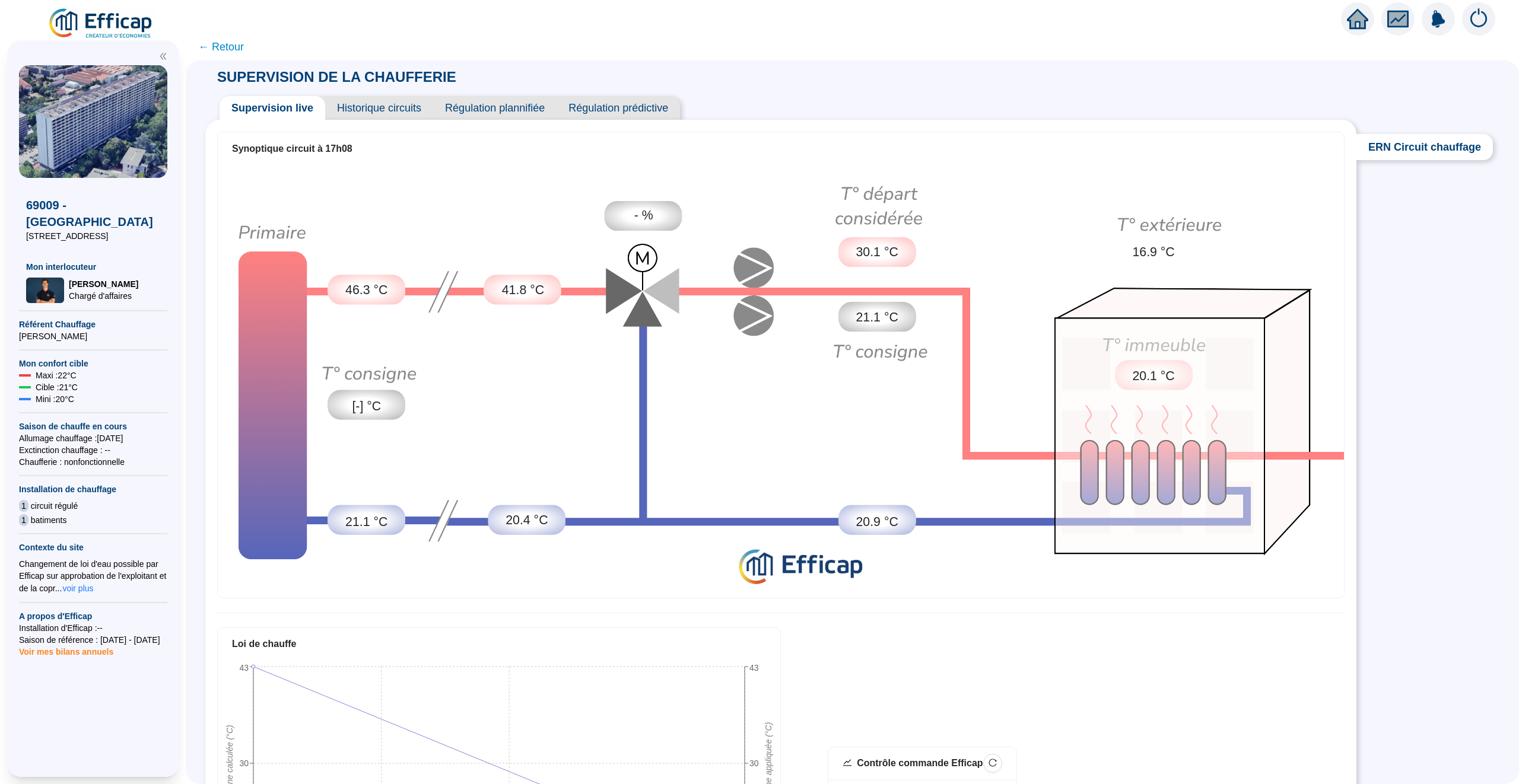
click at [226, 52] on span "← Retour" at bounding box center [221, 46] width 46 height 16
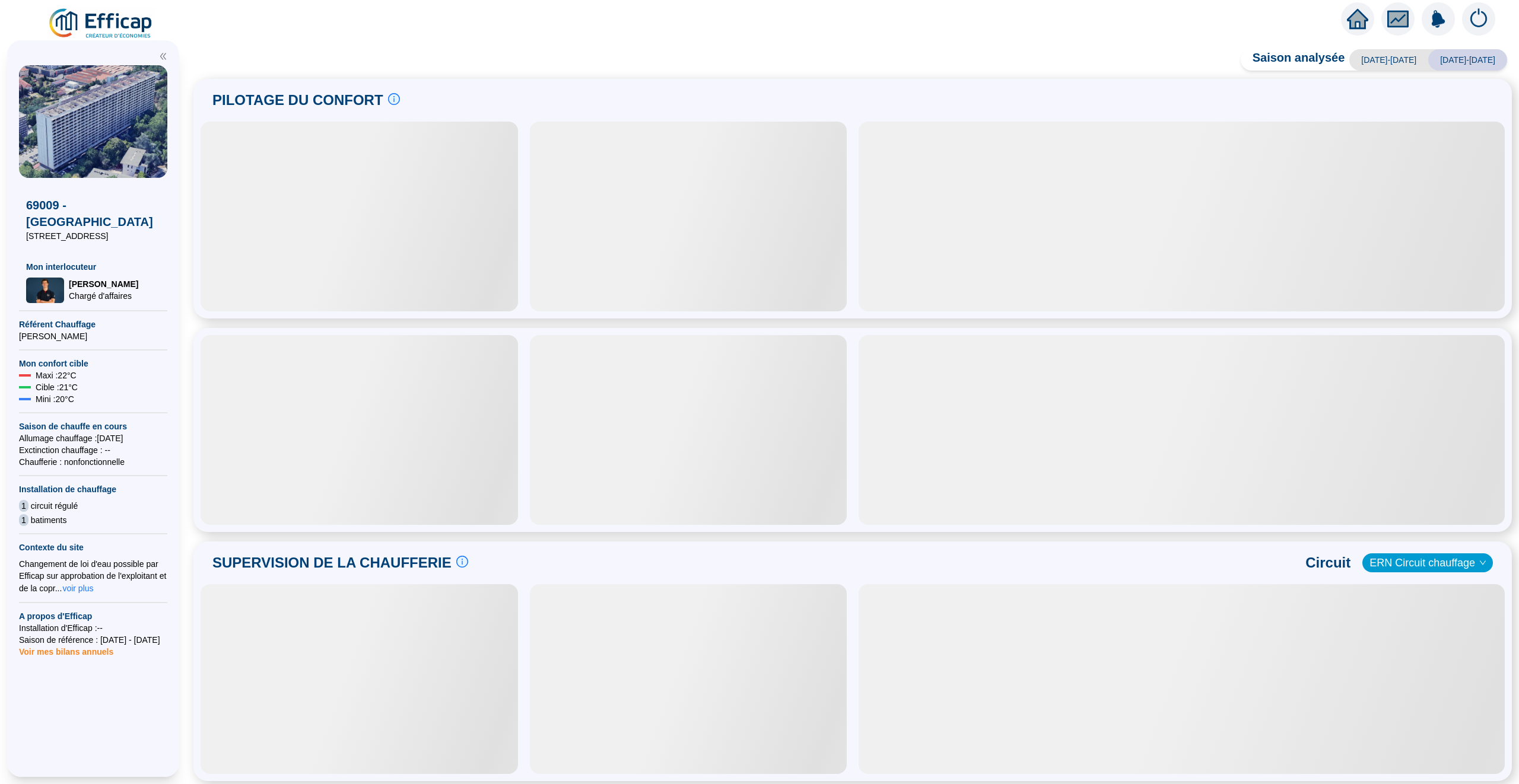
scroll to position [217, 0]
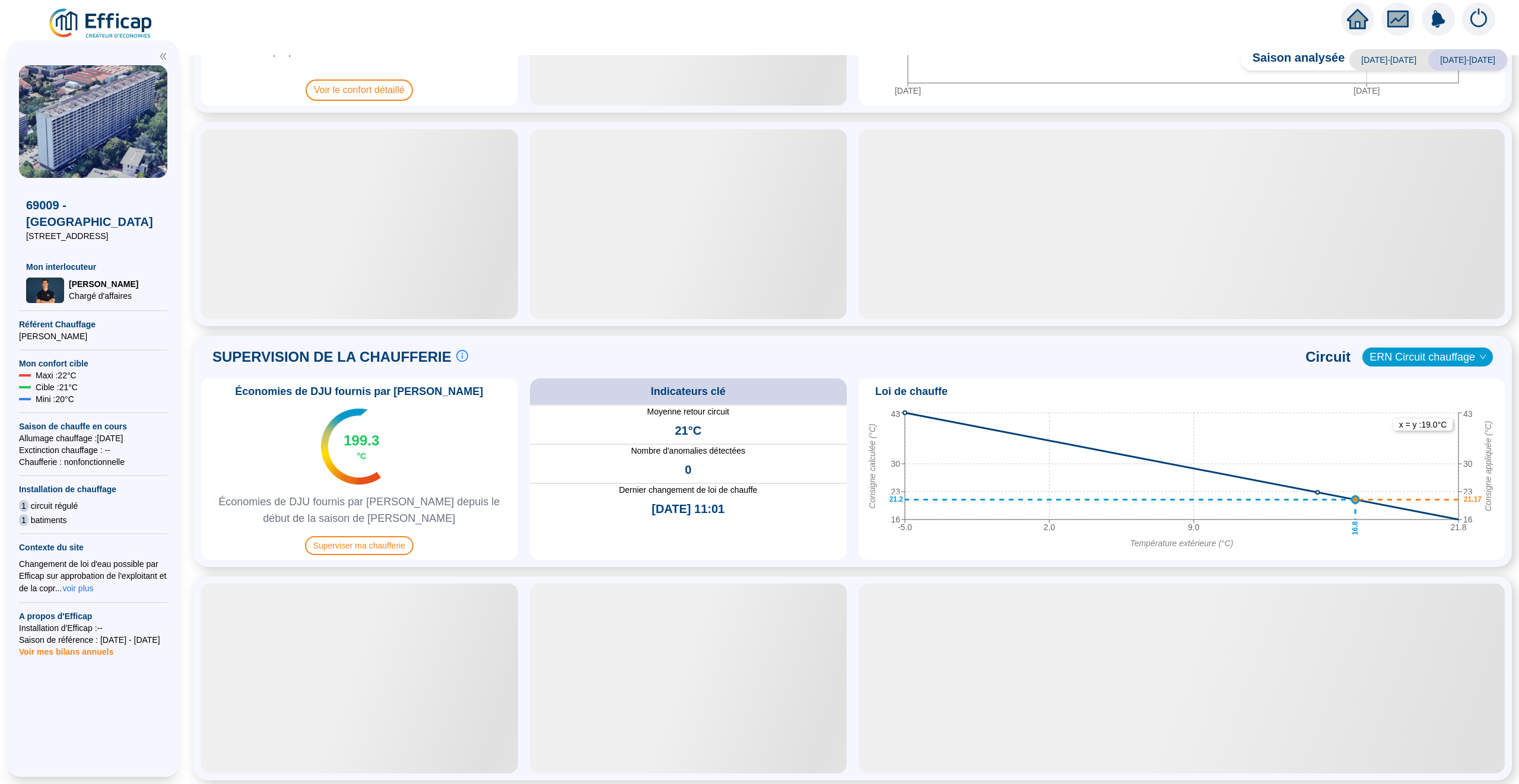
click at [1423, 21] on img at bounding box center [1479, 18] width 33 height 33
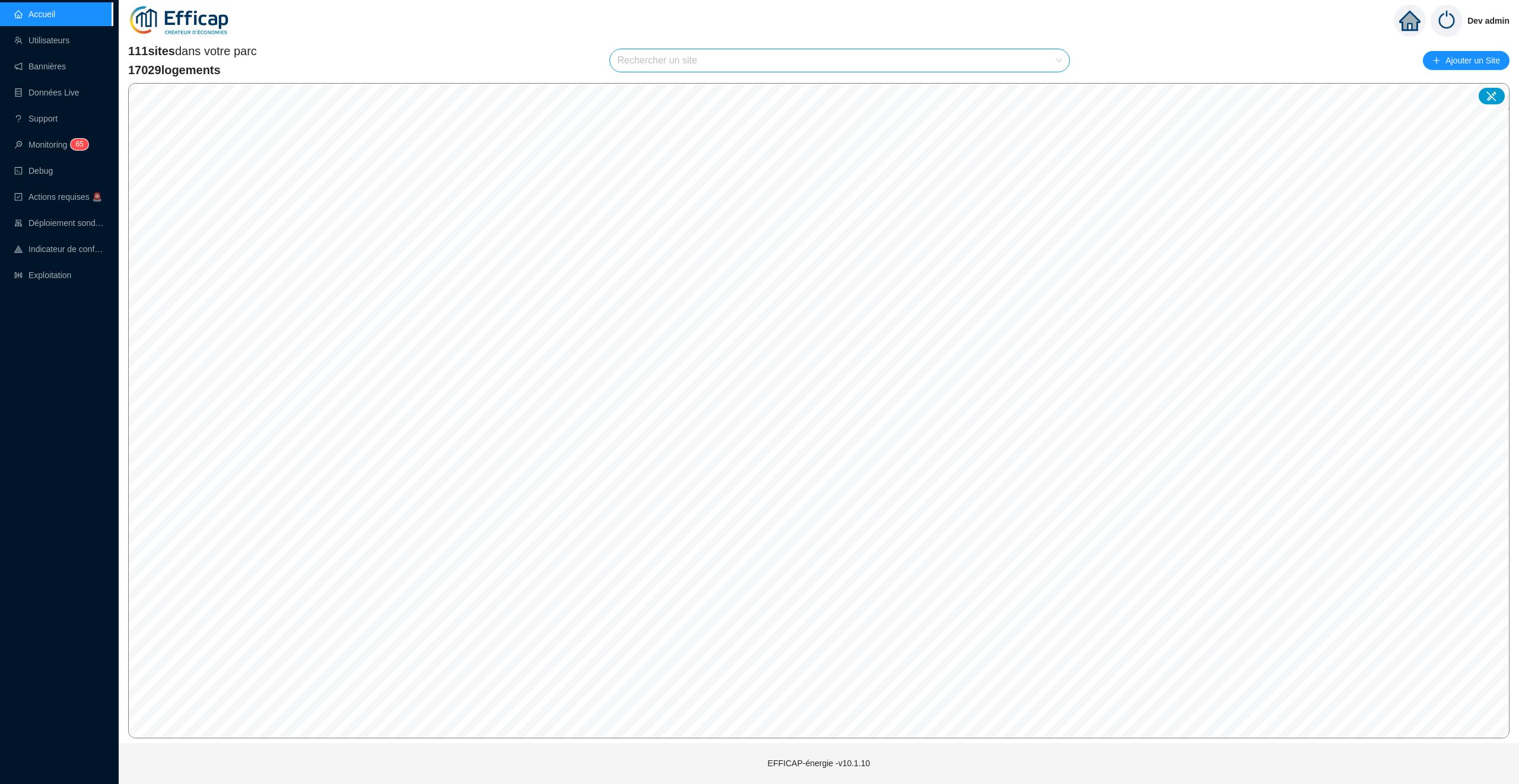
click at [856, 56] on input "search" at bounding box center [835, 61] width 435 height 23
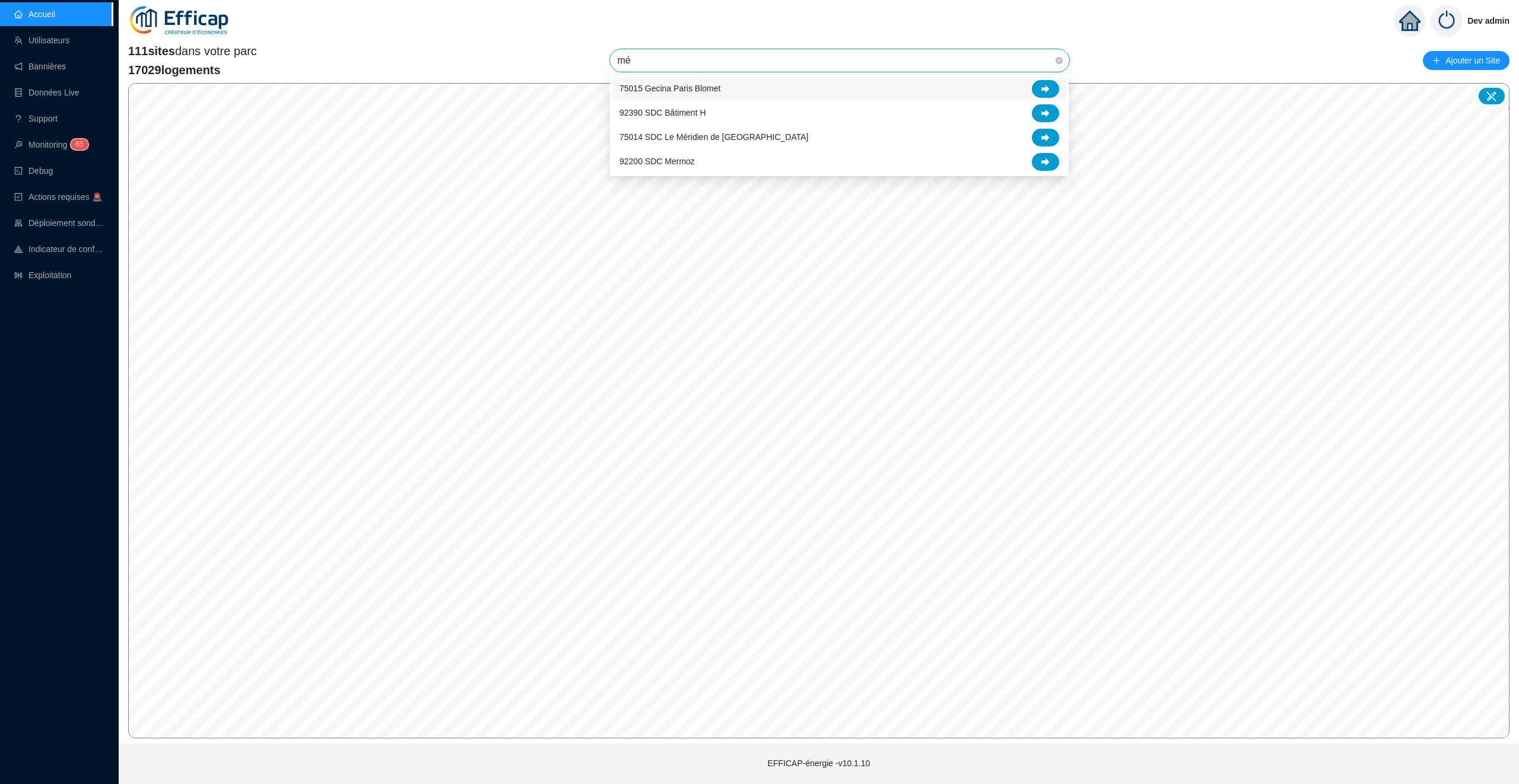
type input "mér"
click at [1052, 83] on div at bounding box center [1045, 88] width 28 height 18
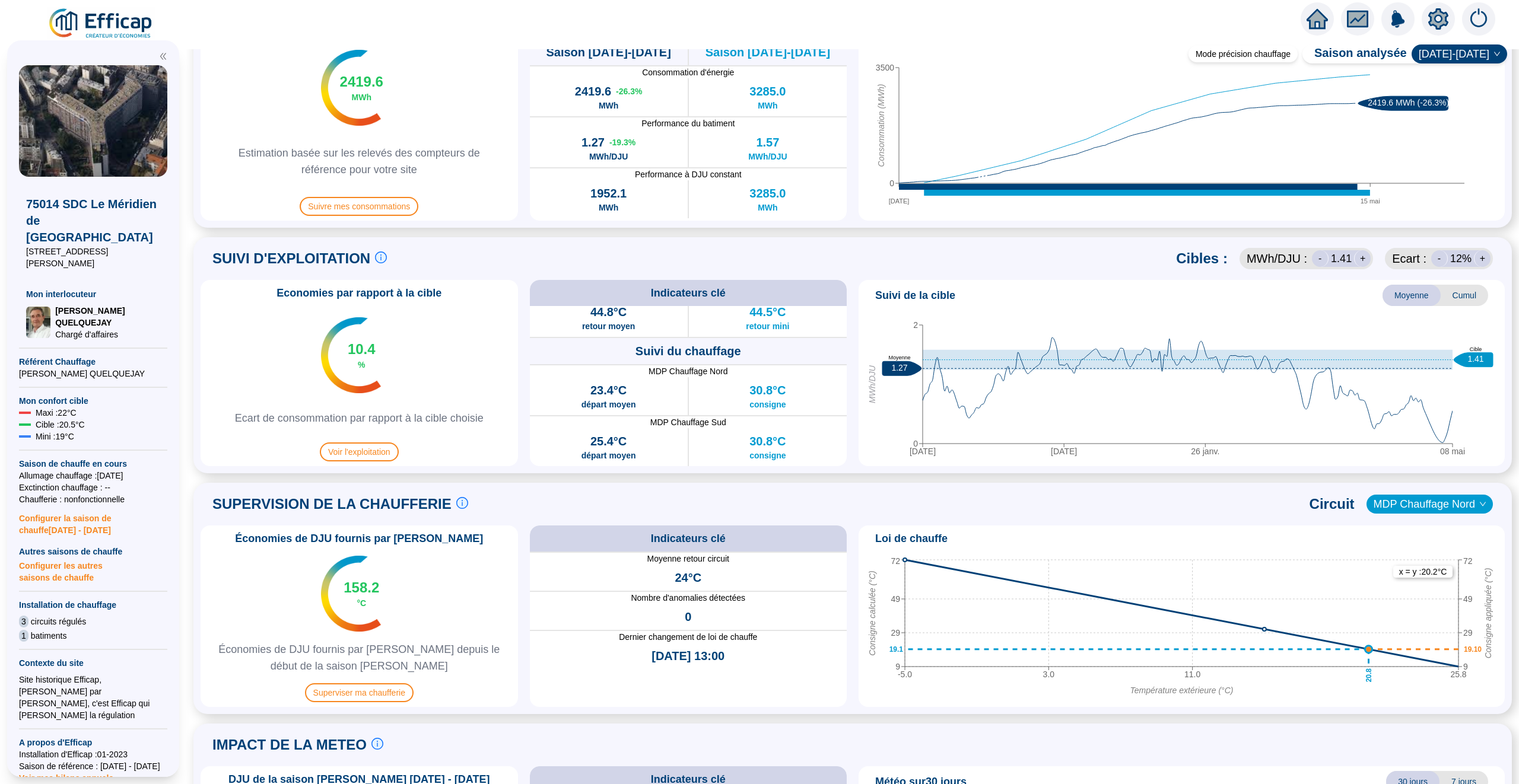
scroll to position [257, 0]
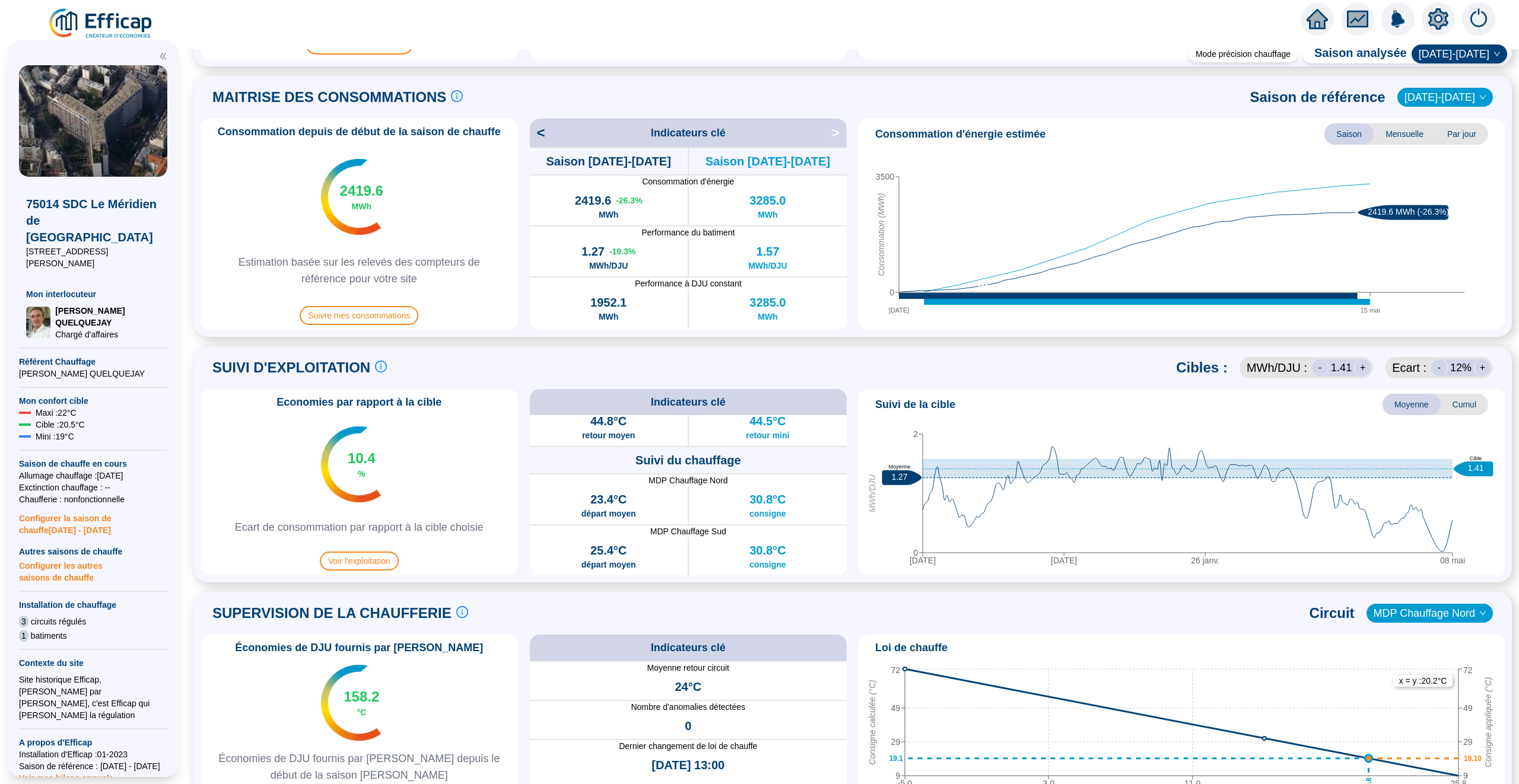
click at [1457, 403] on span "Cumul" at bounding box center [1464, 405] width 47 height 21
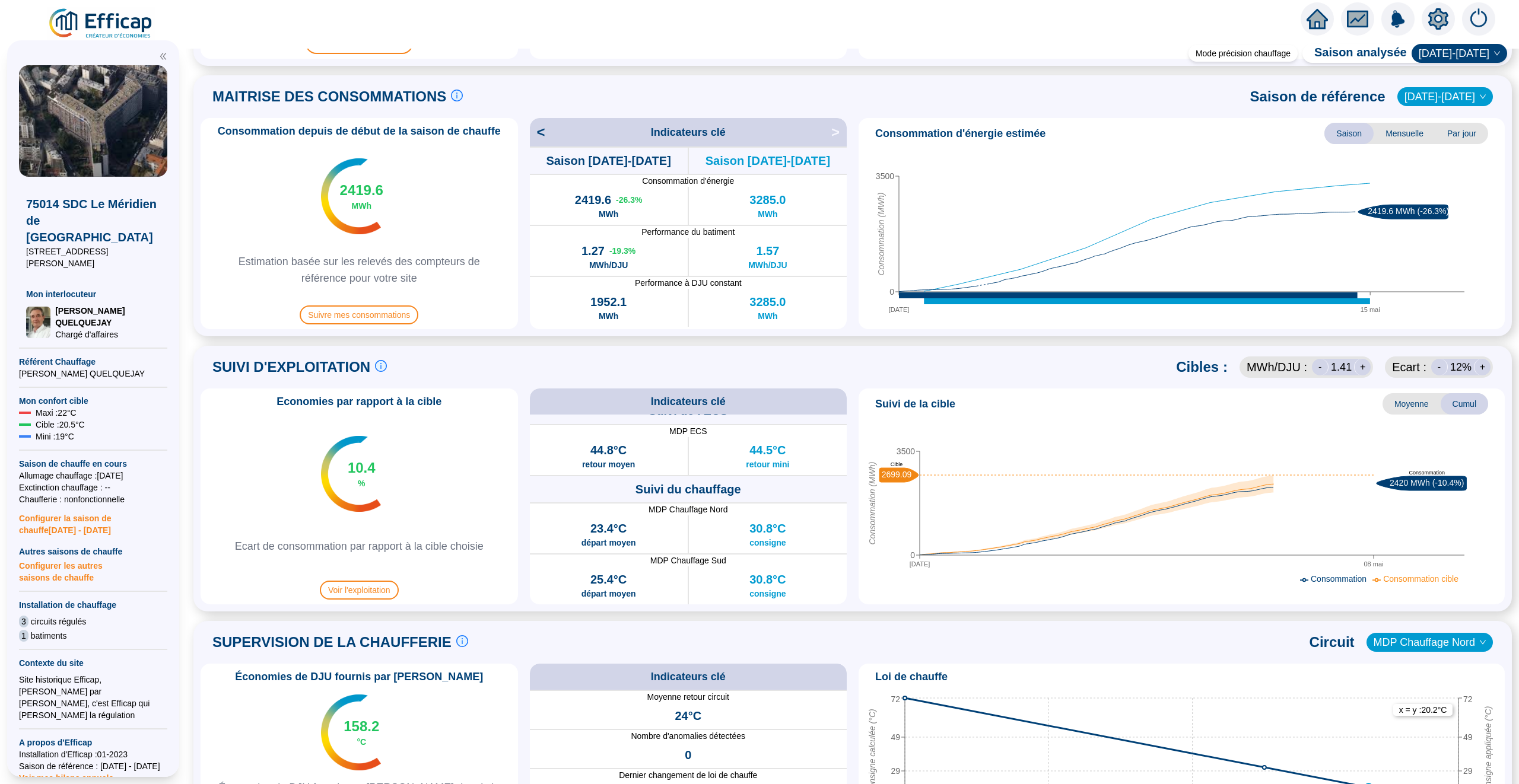
scroll to position [0, 0]
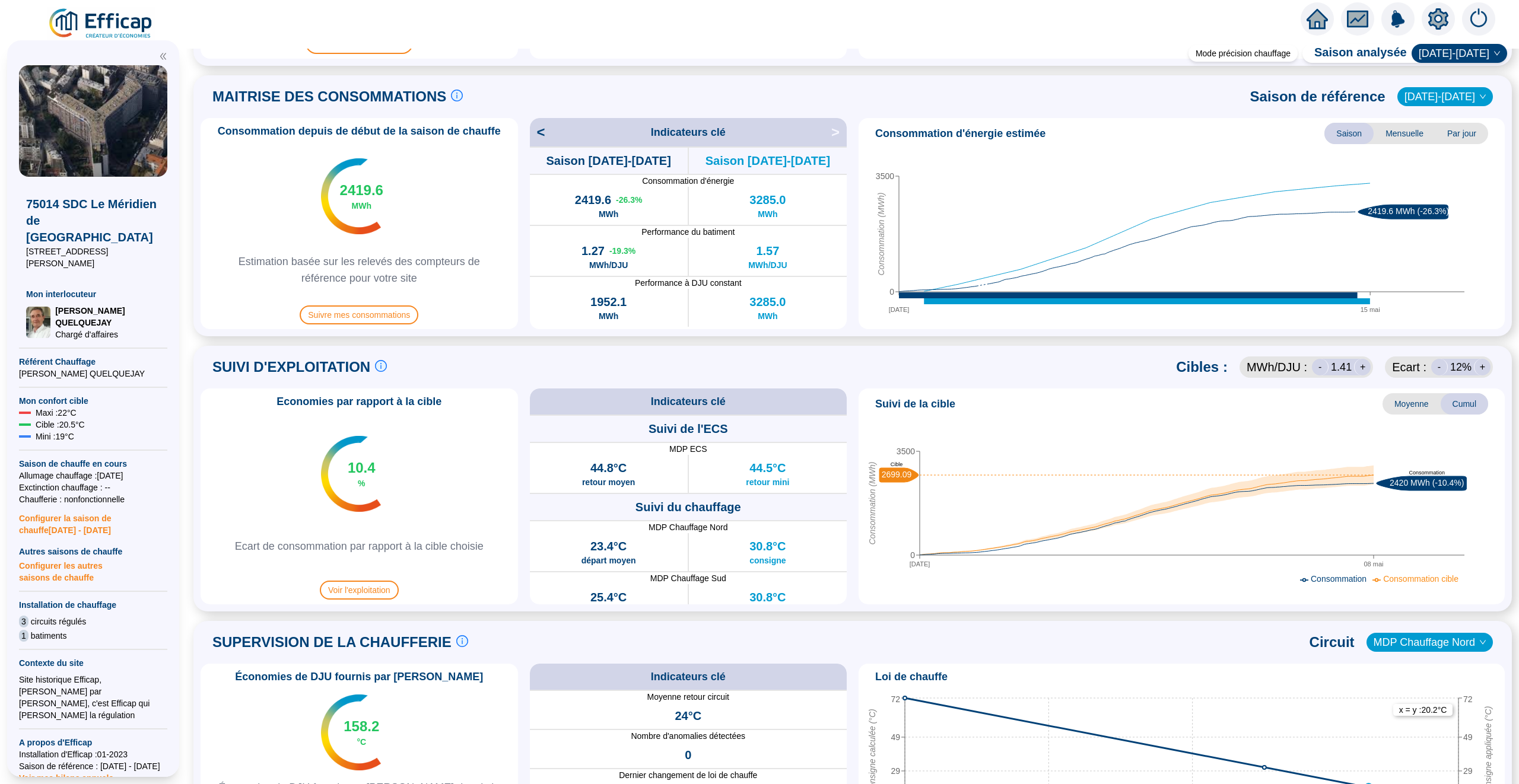
click at [870, 275] on icon "03 oct. 15 mai 0 3500 Consommation (MWh) 2419.6 MWh (-26.3%)" at bounding box center [1182, 236] width 637 height 178
click at [1309, 28] on icon "home" at bounding box center [1317, 19] width 21 height 21
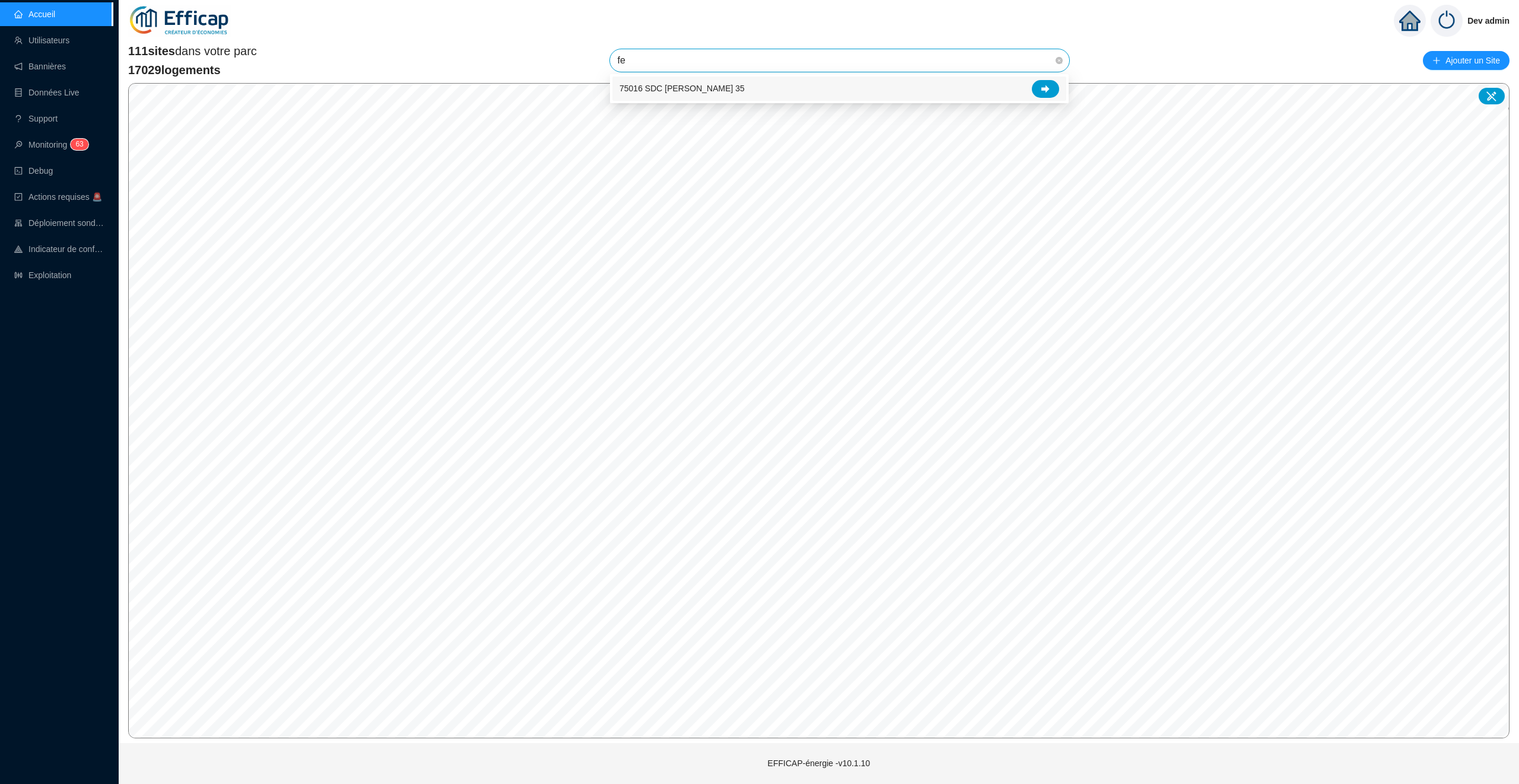
type input "f"
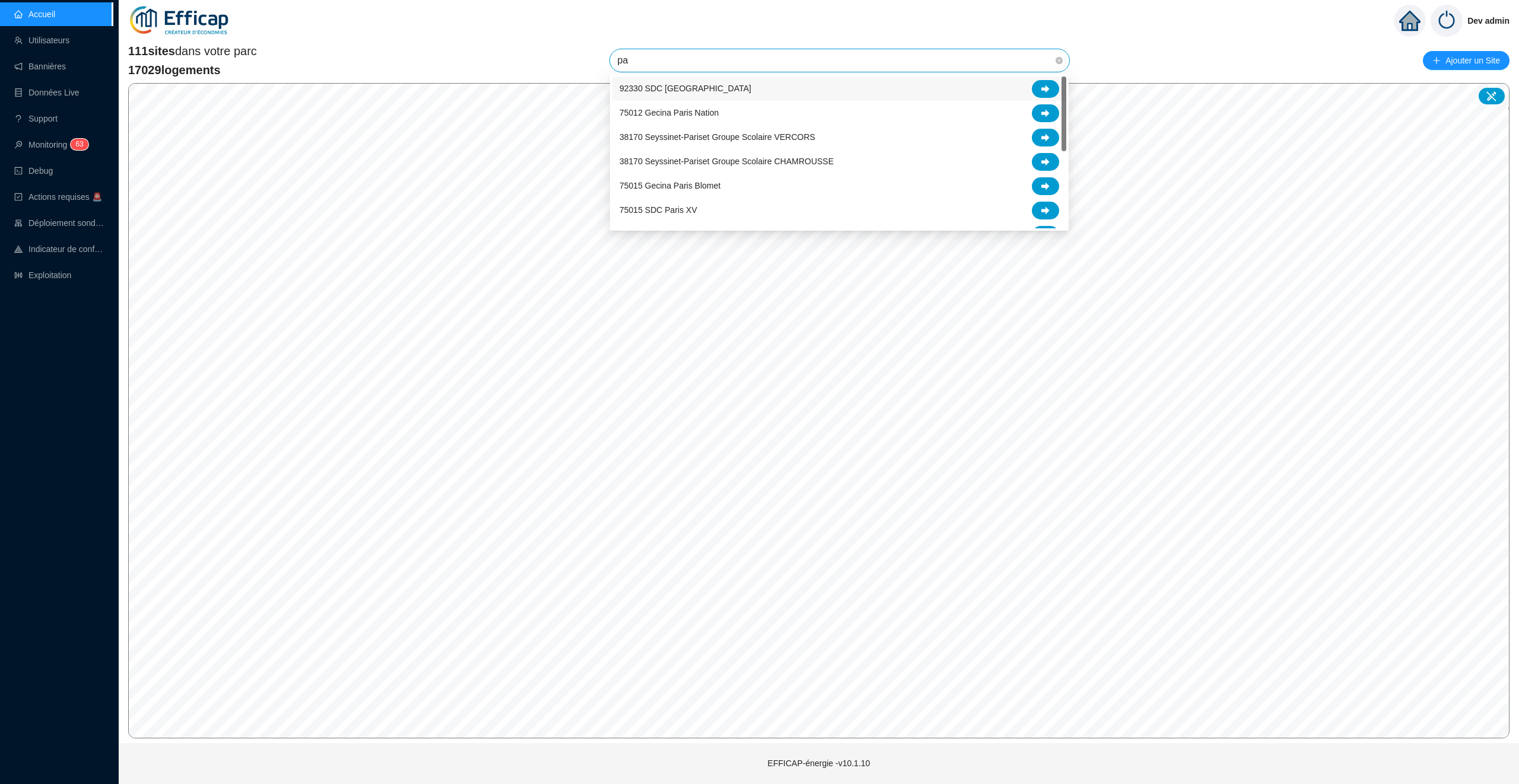
type input "par"
click at [964, 212] on div "75015 SDC Paris XV" at bounding box center [839, 210] width 440 height 18
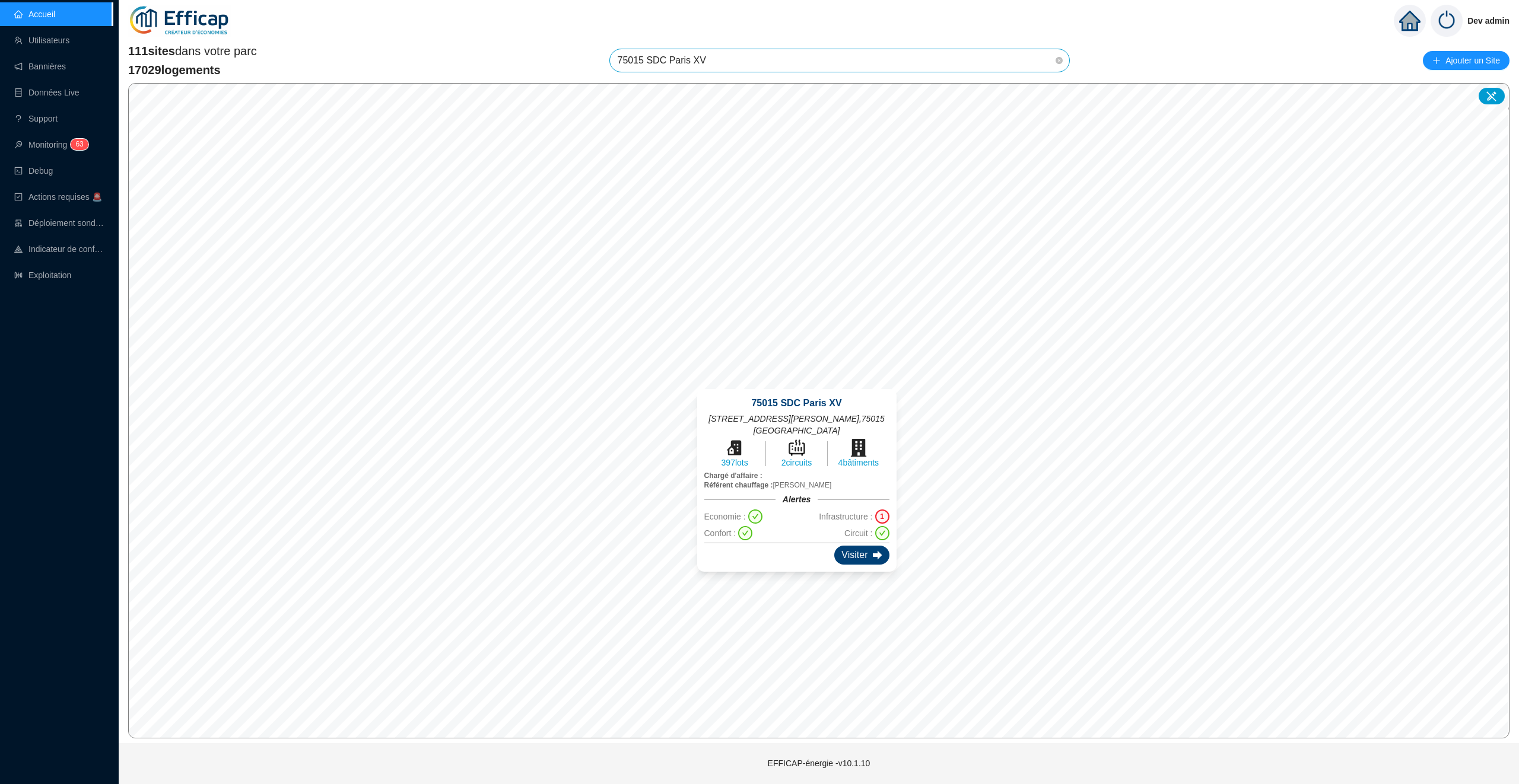
click at [847, 550] on div "Visiter" at bounding box center [861, 555] width 55 height 19
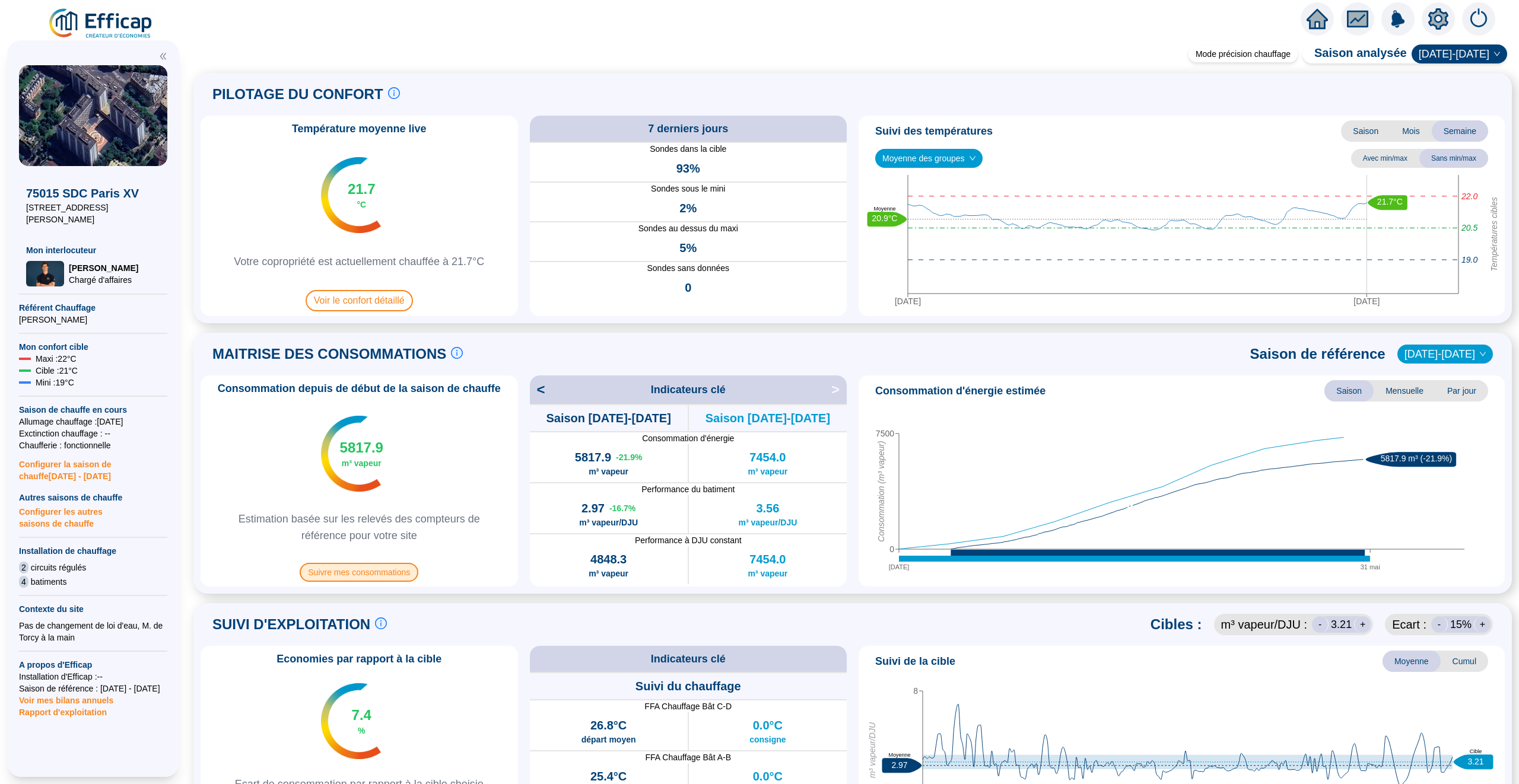
click at [341, 570] on span "Suivre mes consommations" at bounding box center [359, 572] width 119 height 19
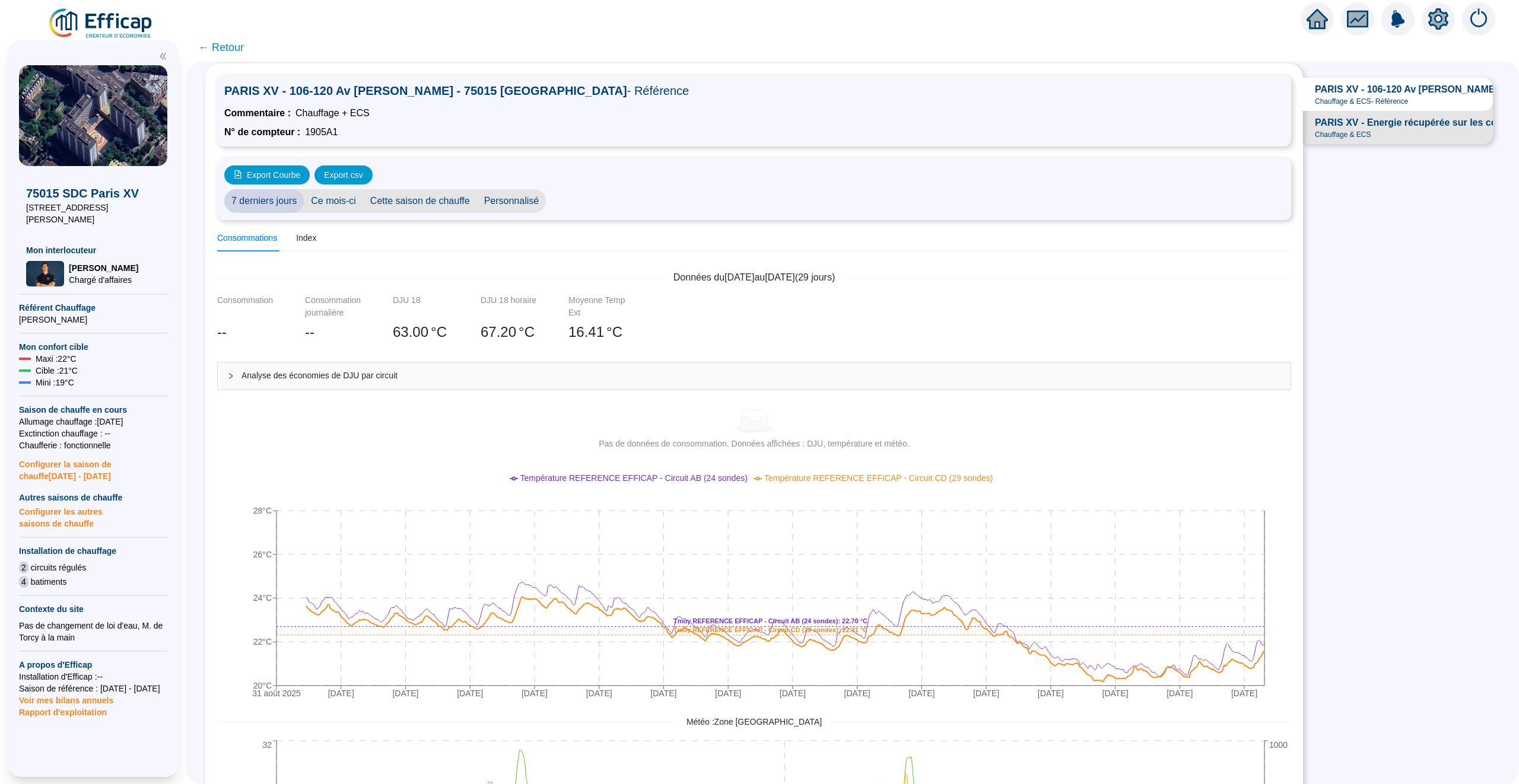
scroll to position [25, 0]
click at [1334, 127] on span "PARIS XV - Energie récupérée sur les condensats" at bounding box center [1427, 122] width 224 height 14
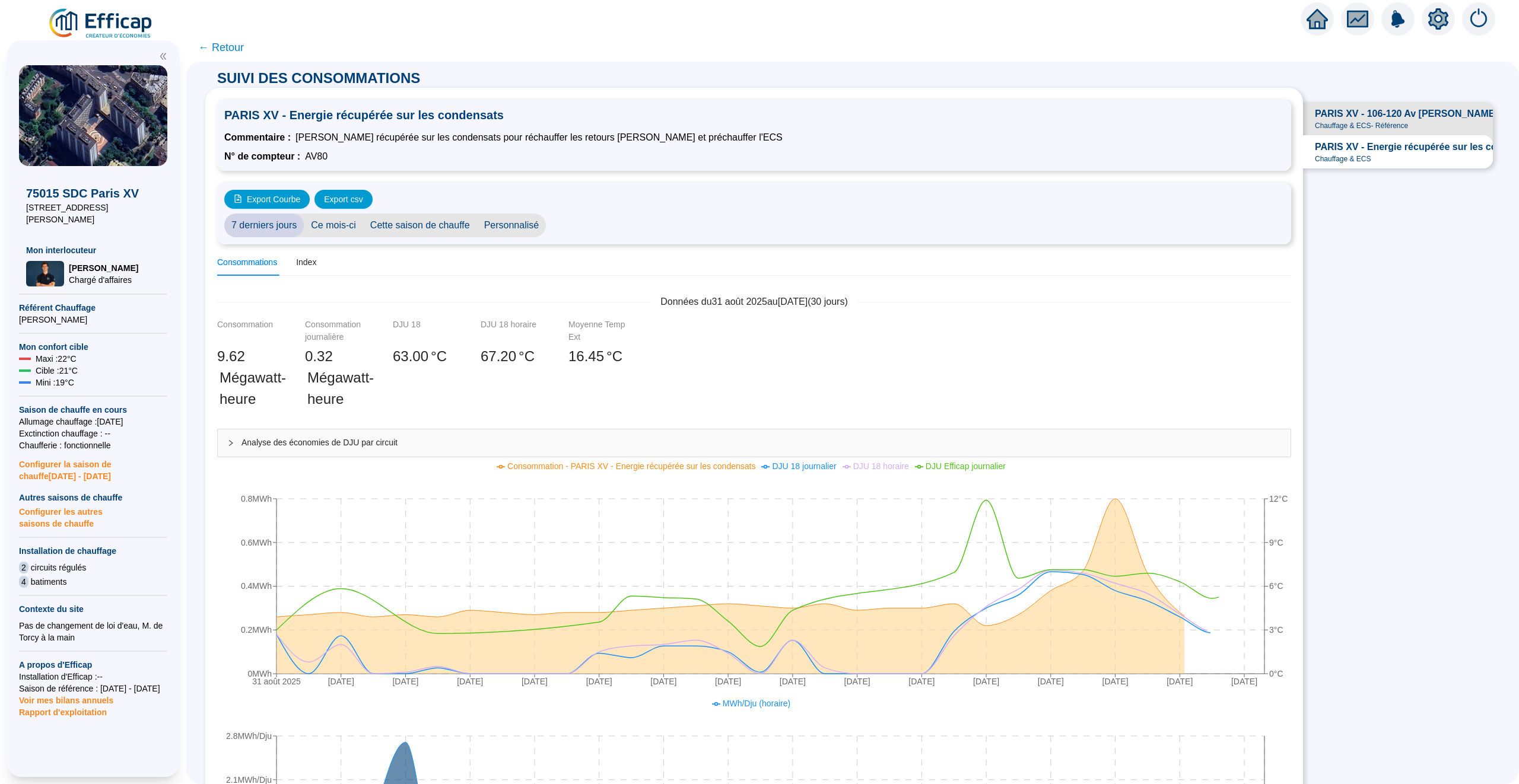
click at [1372, 112] on span "PARIS XV - 106-120 Av Felix Faure - 75015 PARIS" at bounding box center [1476, 114] width 322 height 14
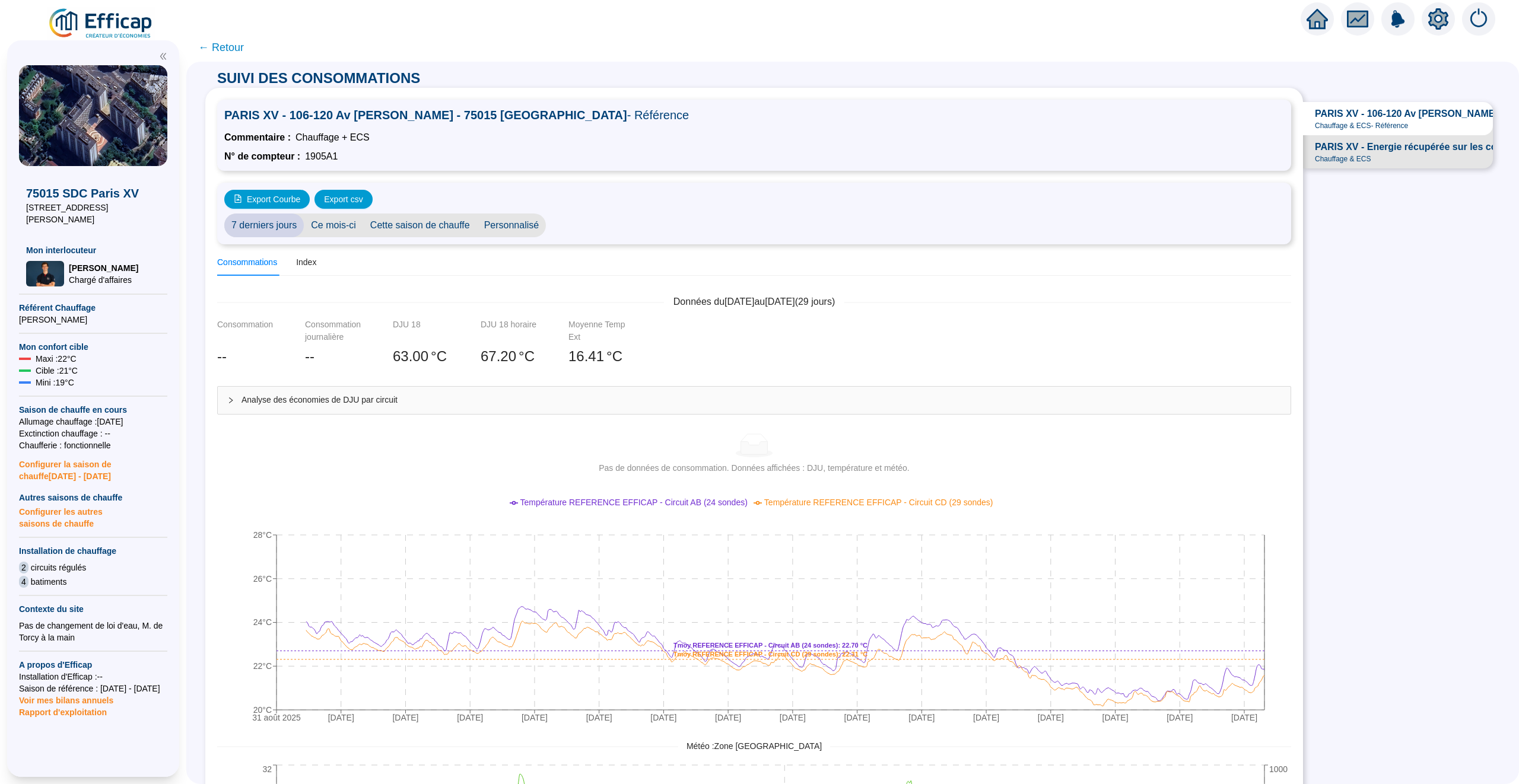
click at [1307, 11] on icon "home" at bounding box center [1317, 19] width 21 height 21
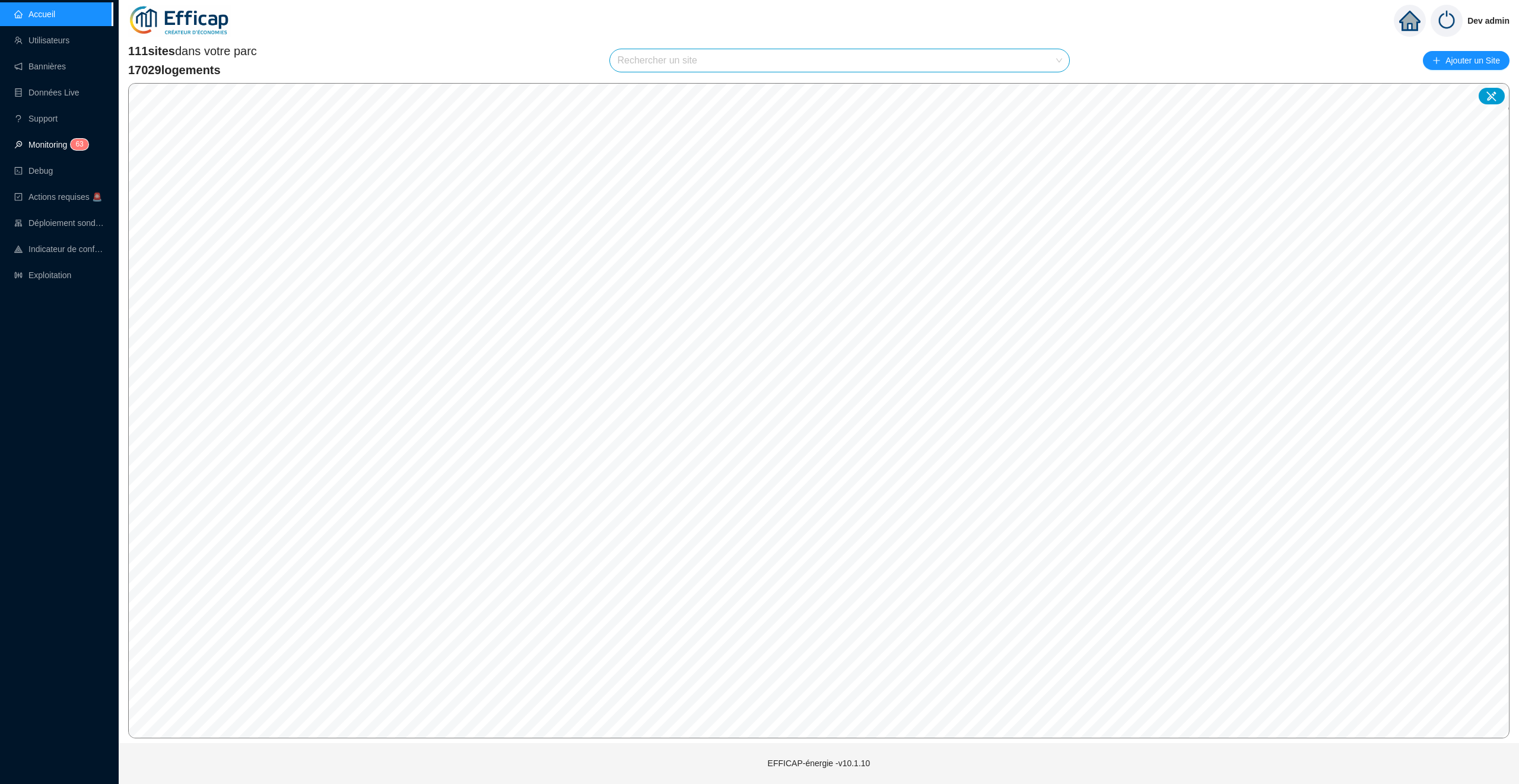
click at [64, 149] on link "Monitoring 6 3" at bounding box center [50, 144] width 71 height 9
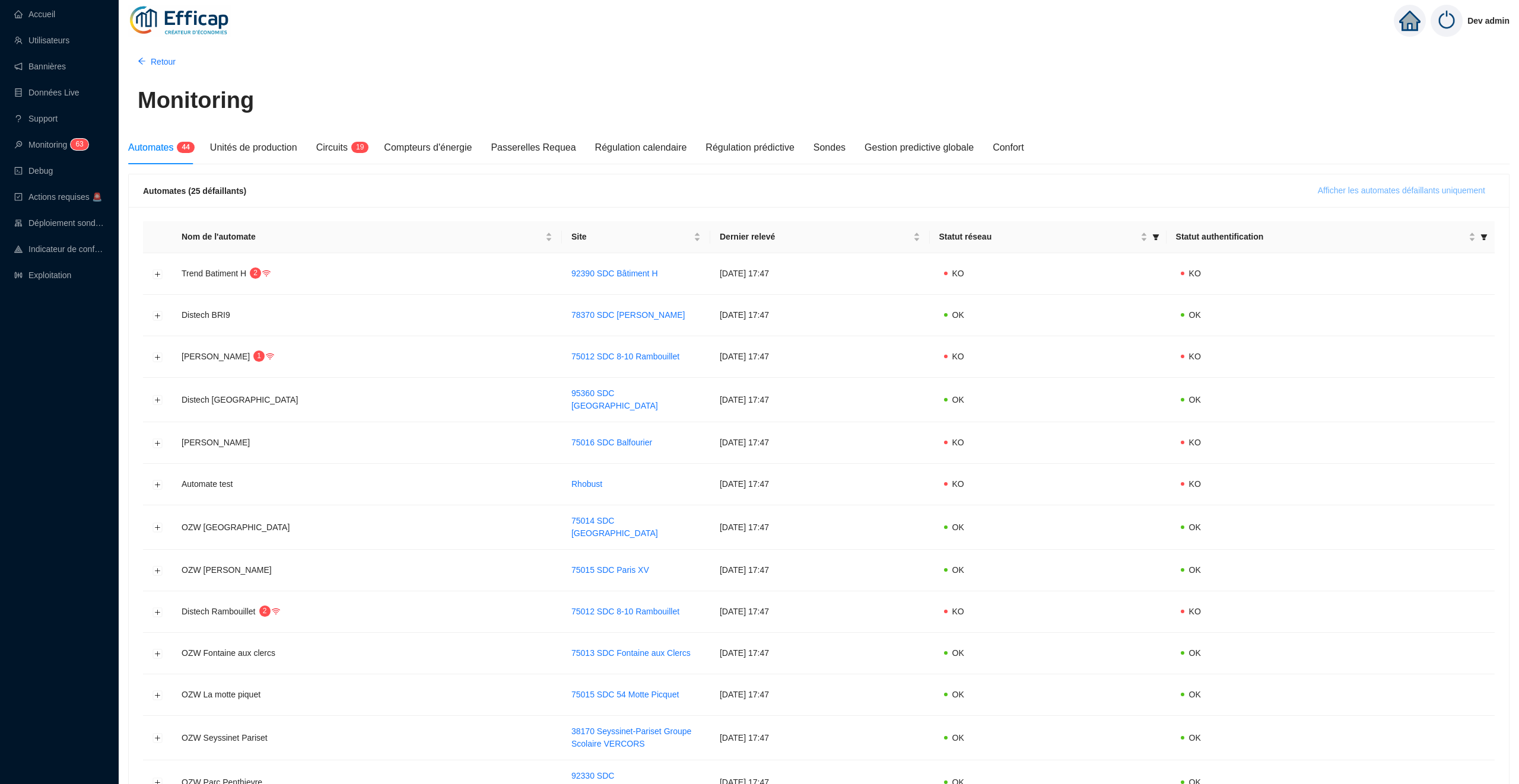
click at [1405, 192] on span "Afficher les automates défaillants uniquement" at bounding box center [1402, 191] width 167 height 13
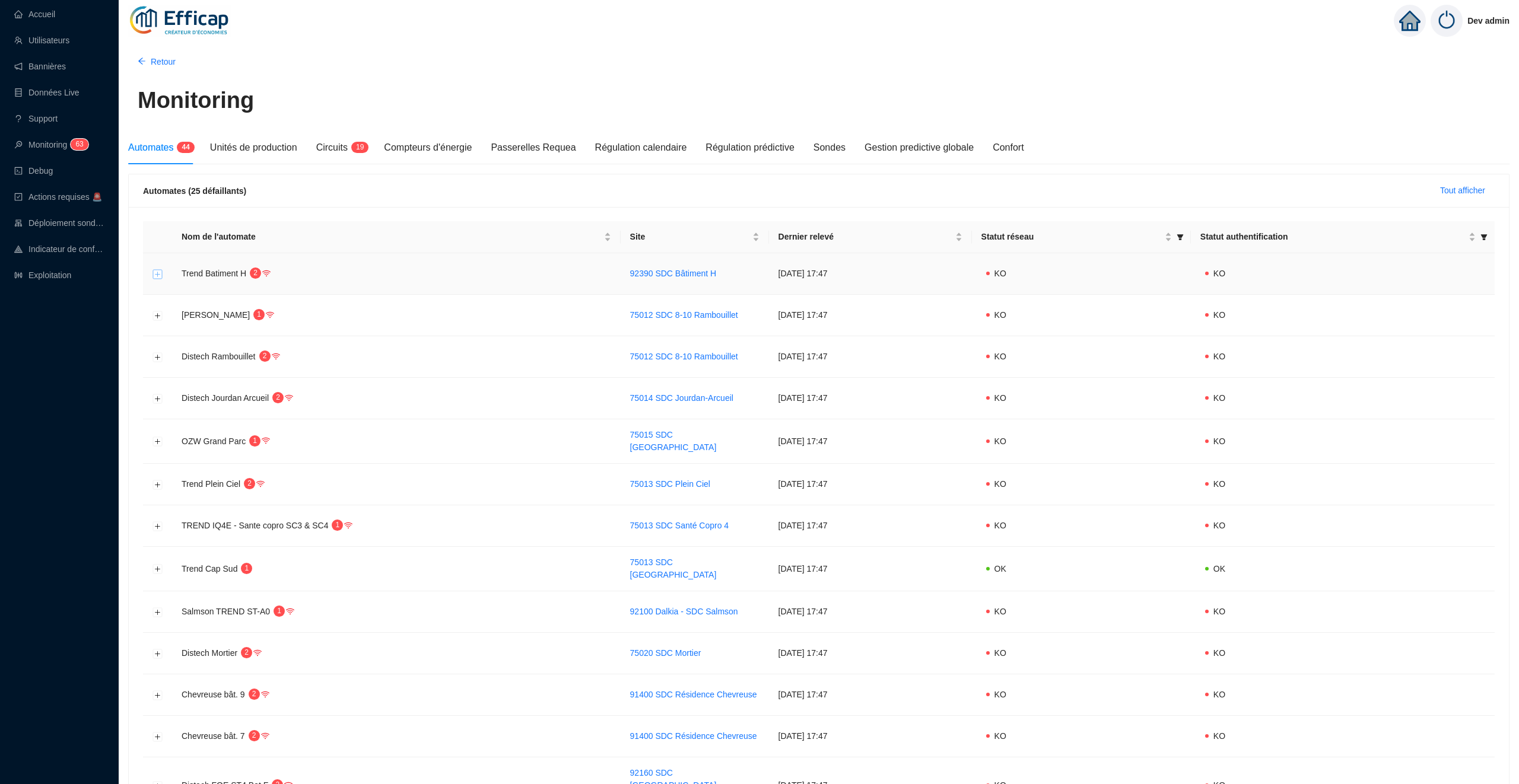
click at [155, 273] on button "Développer la ligne" at bounding box center [157, 274] width 9 height 9
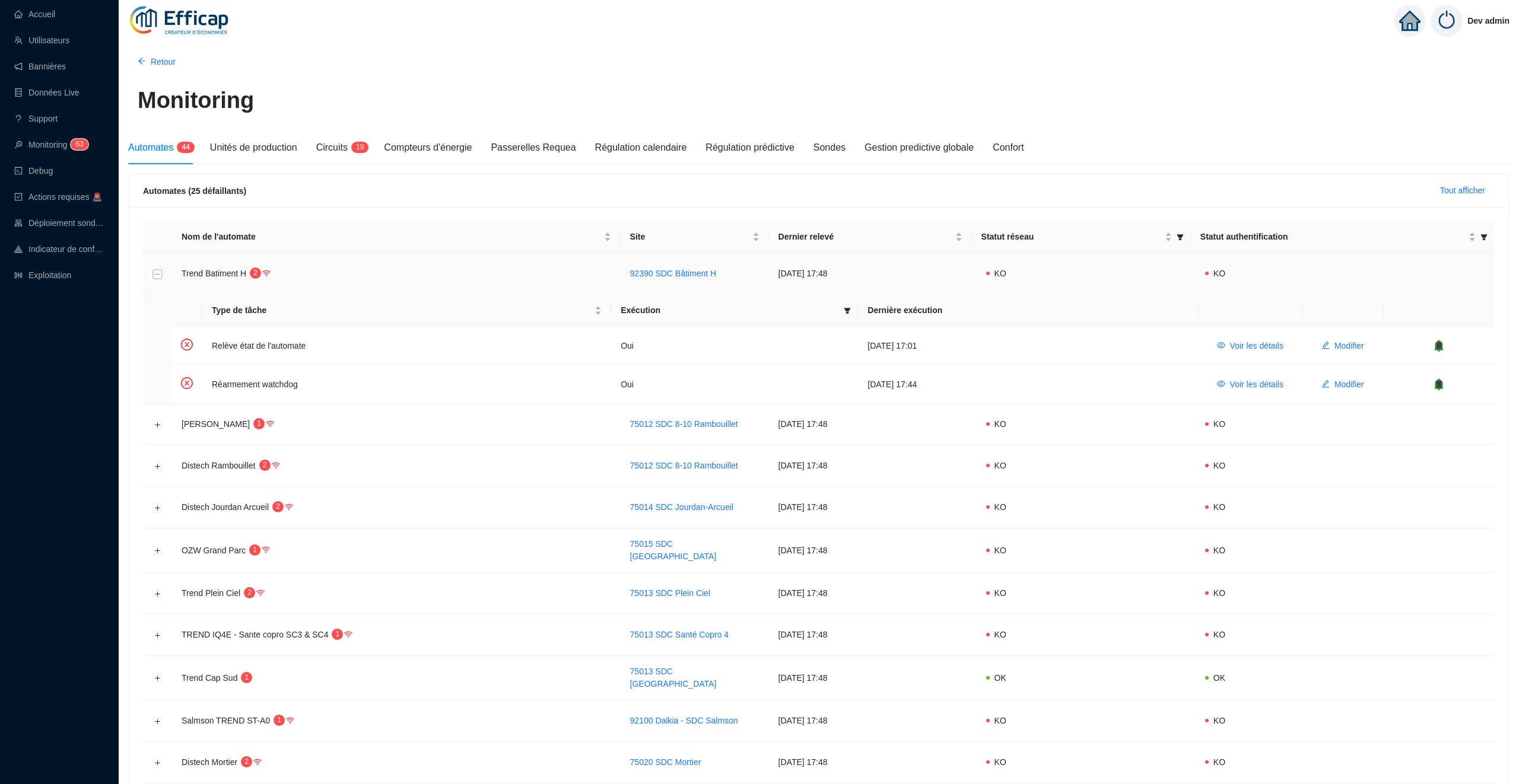
click at [155, 273] on button "Réduire la ligne" at bounding box center [157, 274] width 9 height 9
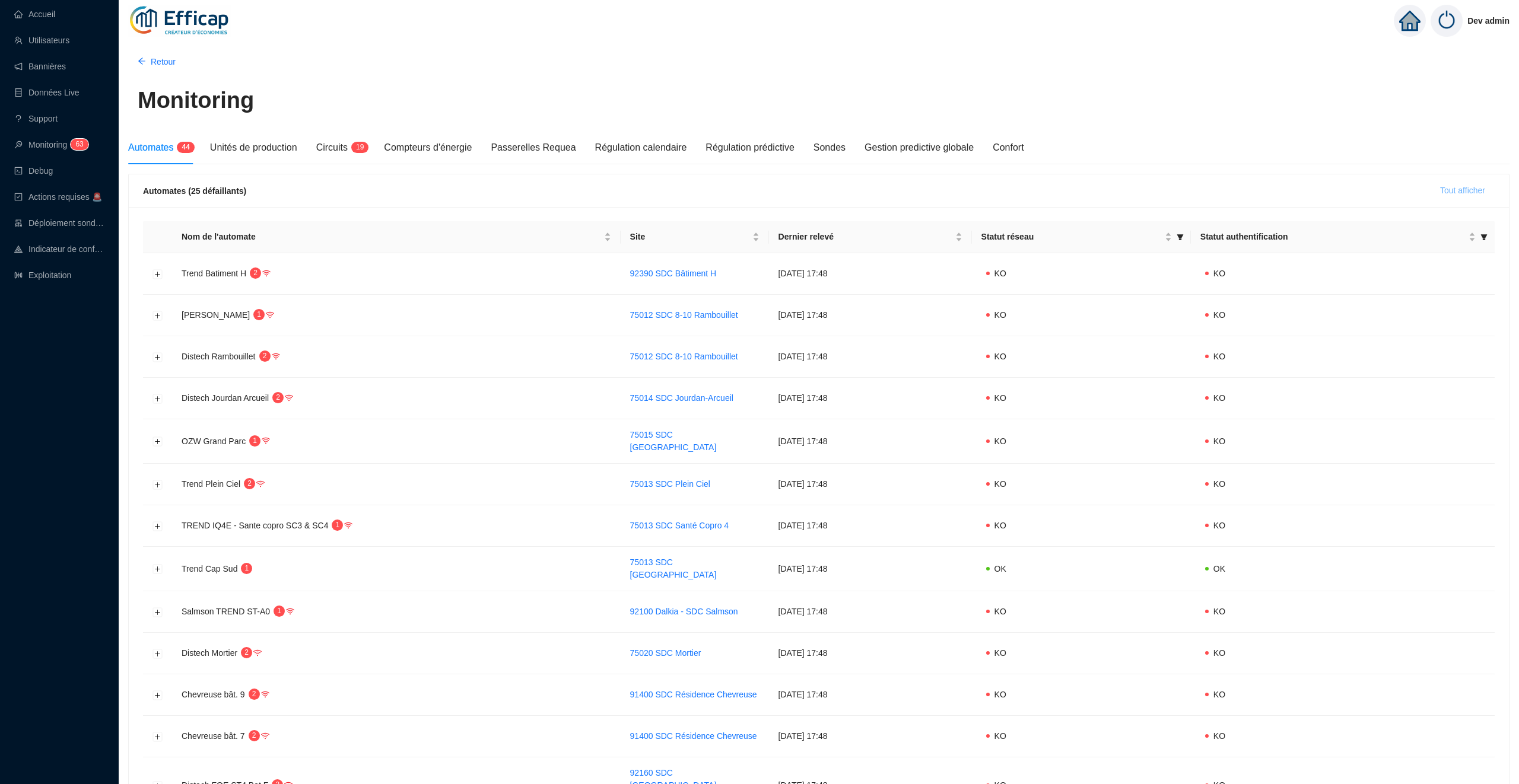
click at [1463, 185] on span "Tout afficher" at bounding box center [1463, 191] width 45 height 13
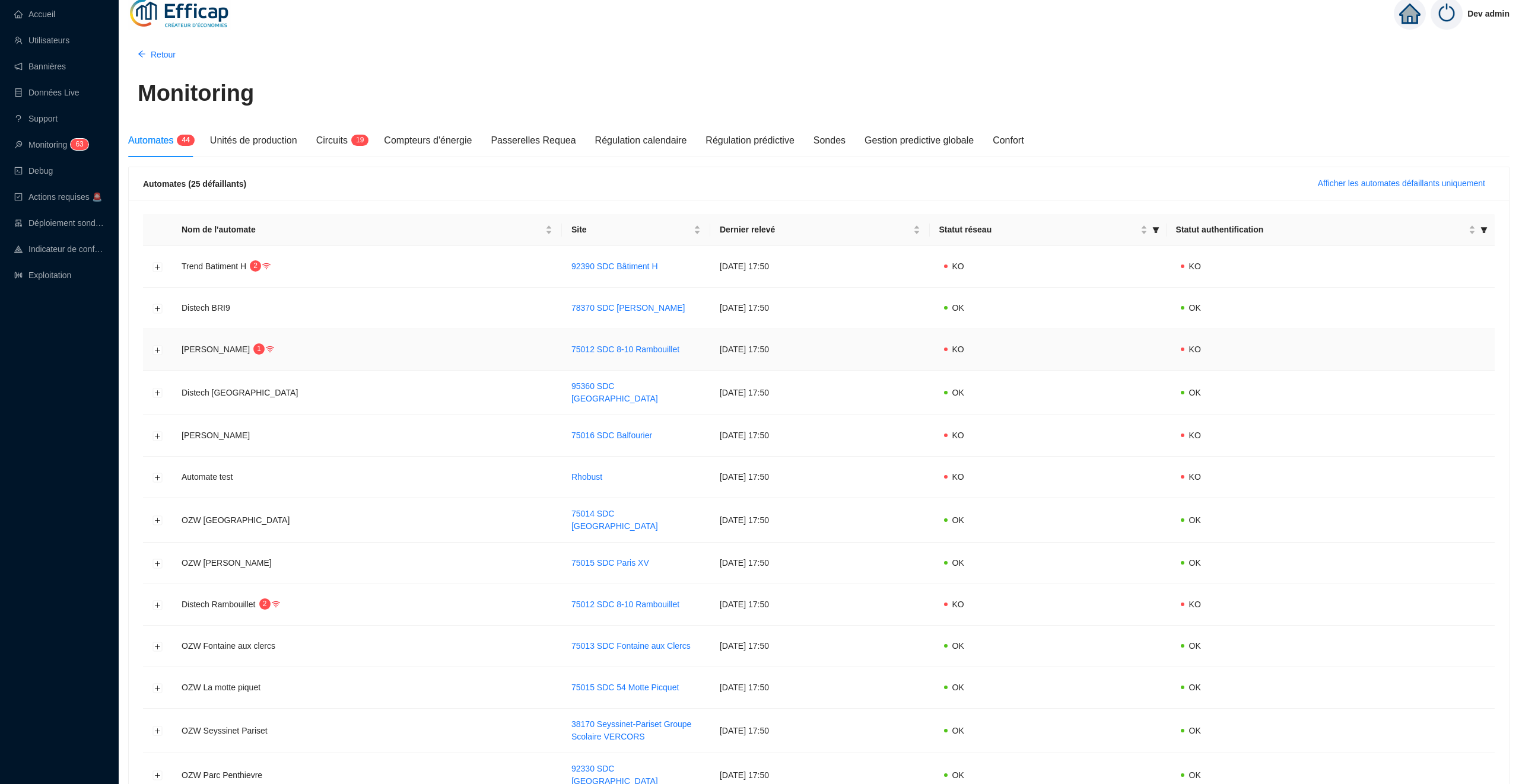
scroll to position [11, 0]
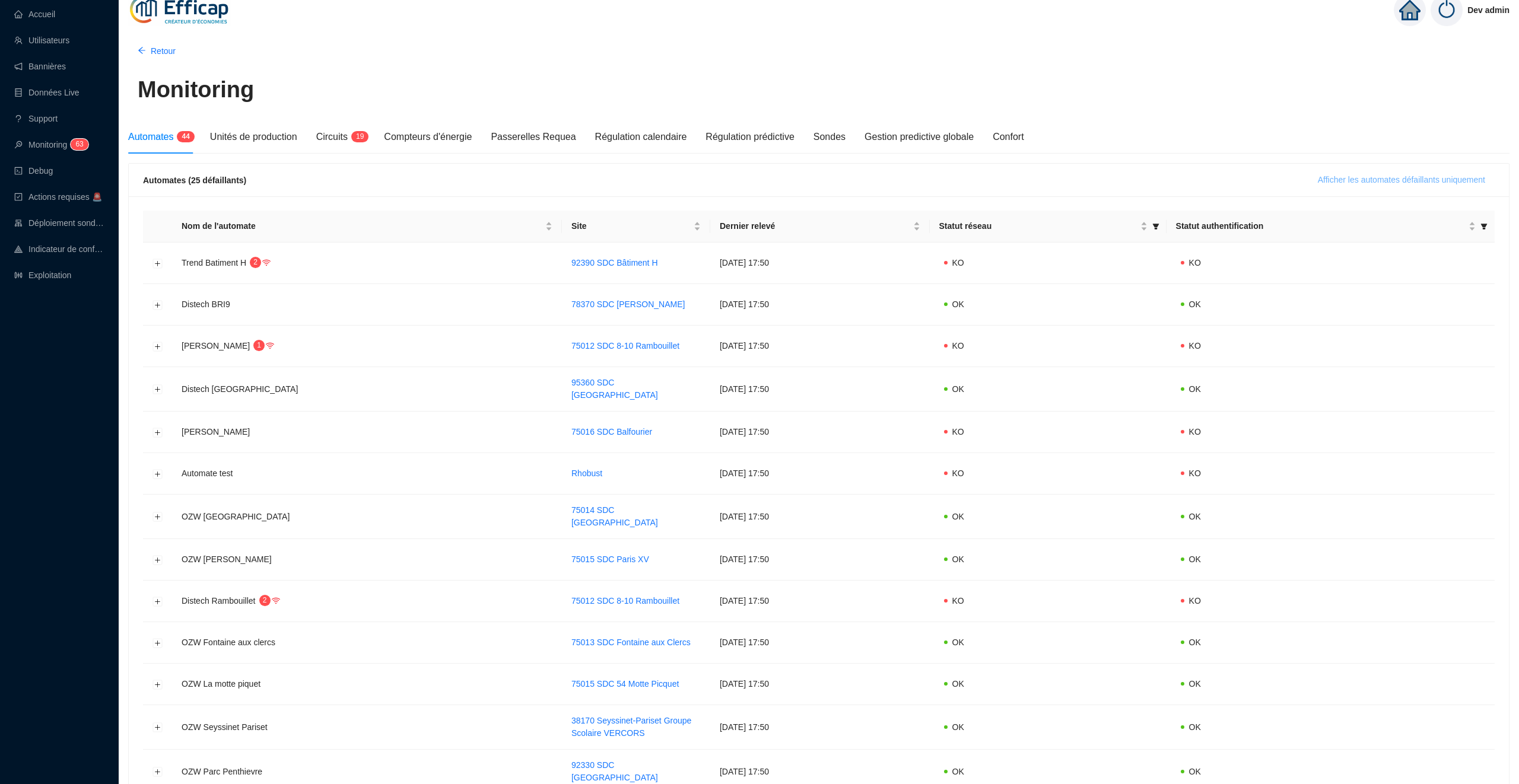
click at [1375, 176] on span "Afficher les automates défaillants uniquement" at bounding box center [1402, 180] width 167 height 13
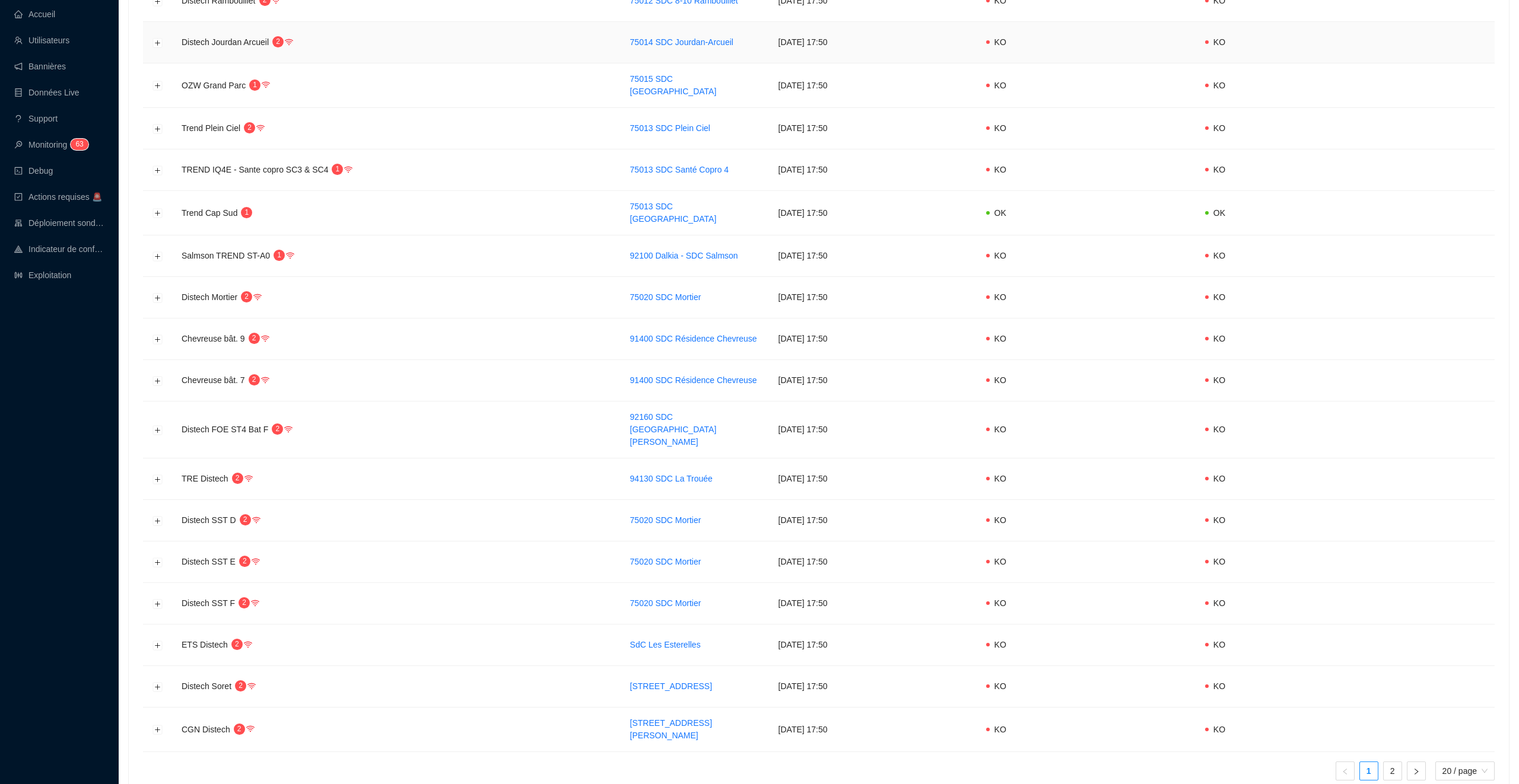
scroll to position [402, 0]
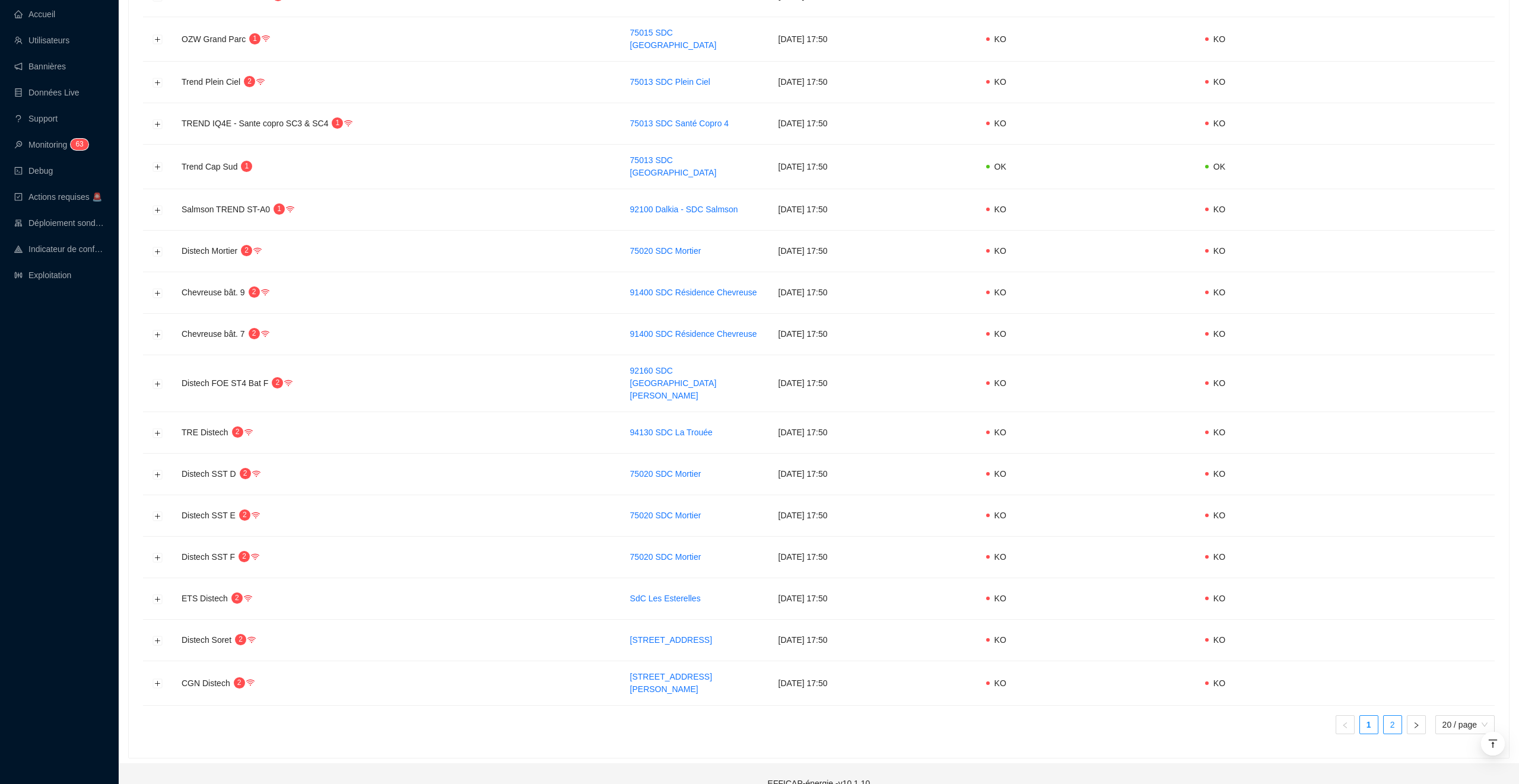
click at [1390, 716] on link "2" at bounding box center [1392, 725] width 18 height 18
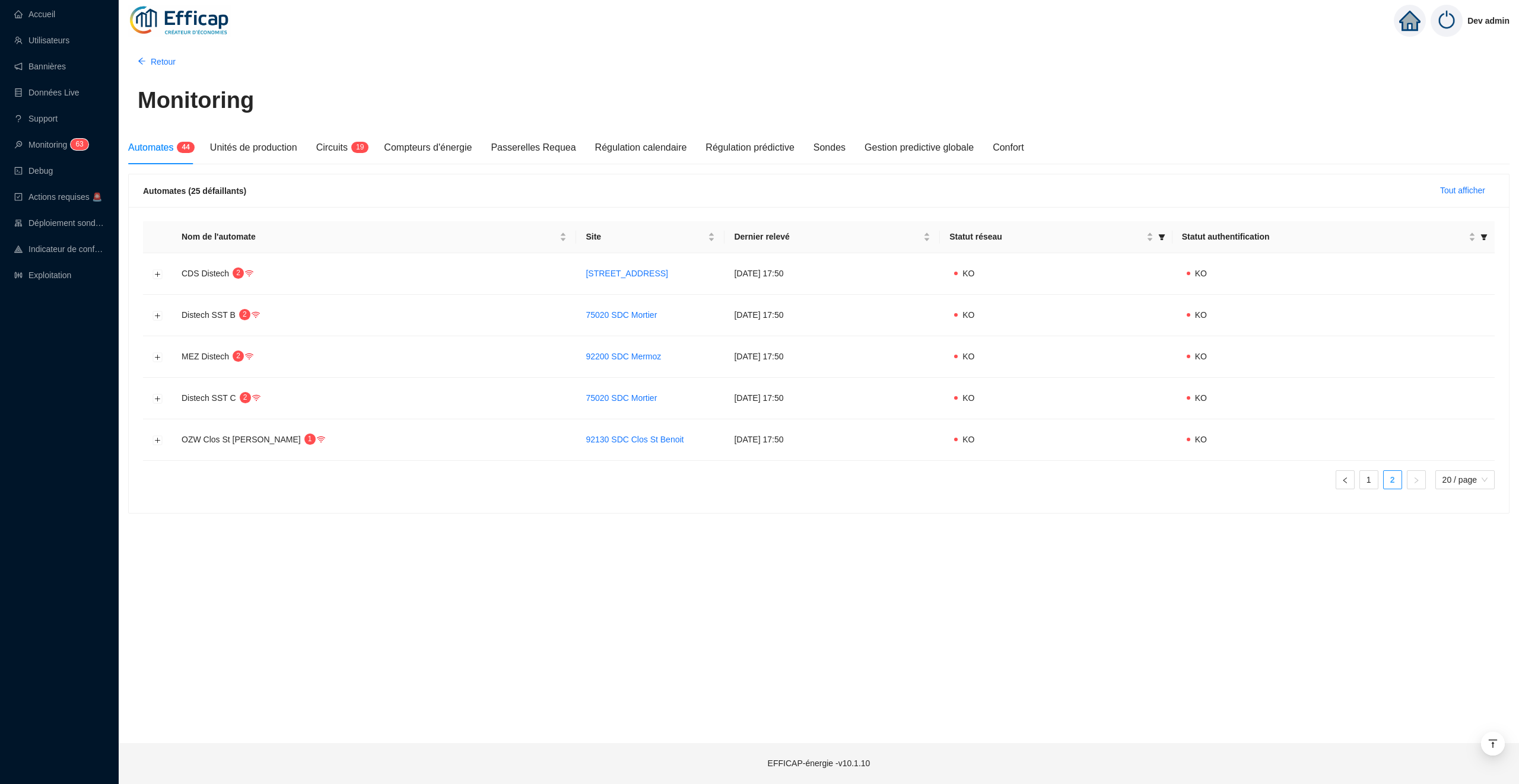
scroll to position [0, 0]
click at [1365, 482] on link "1" at bounding box center [1369, 480] width 18 height 18
